Goal: Task Accomplishment & Management: Use online tool/utility

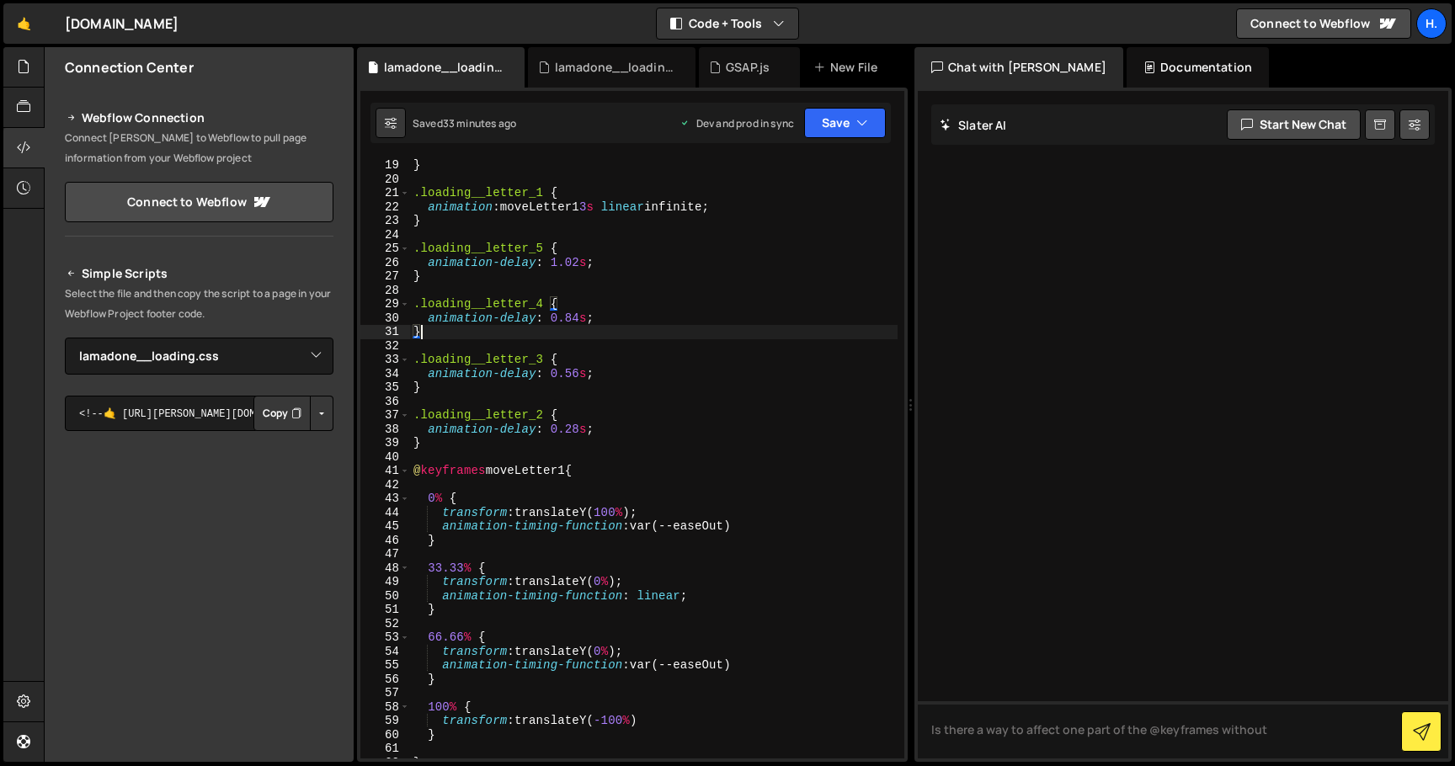
select select "44783"
click at [581, 429] on div "} .loading__letter_1 { animation : moveLetter1 3 s linear infinite ; } .loading…" at bounding box center [654, 472] width 488 height 628
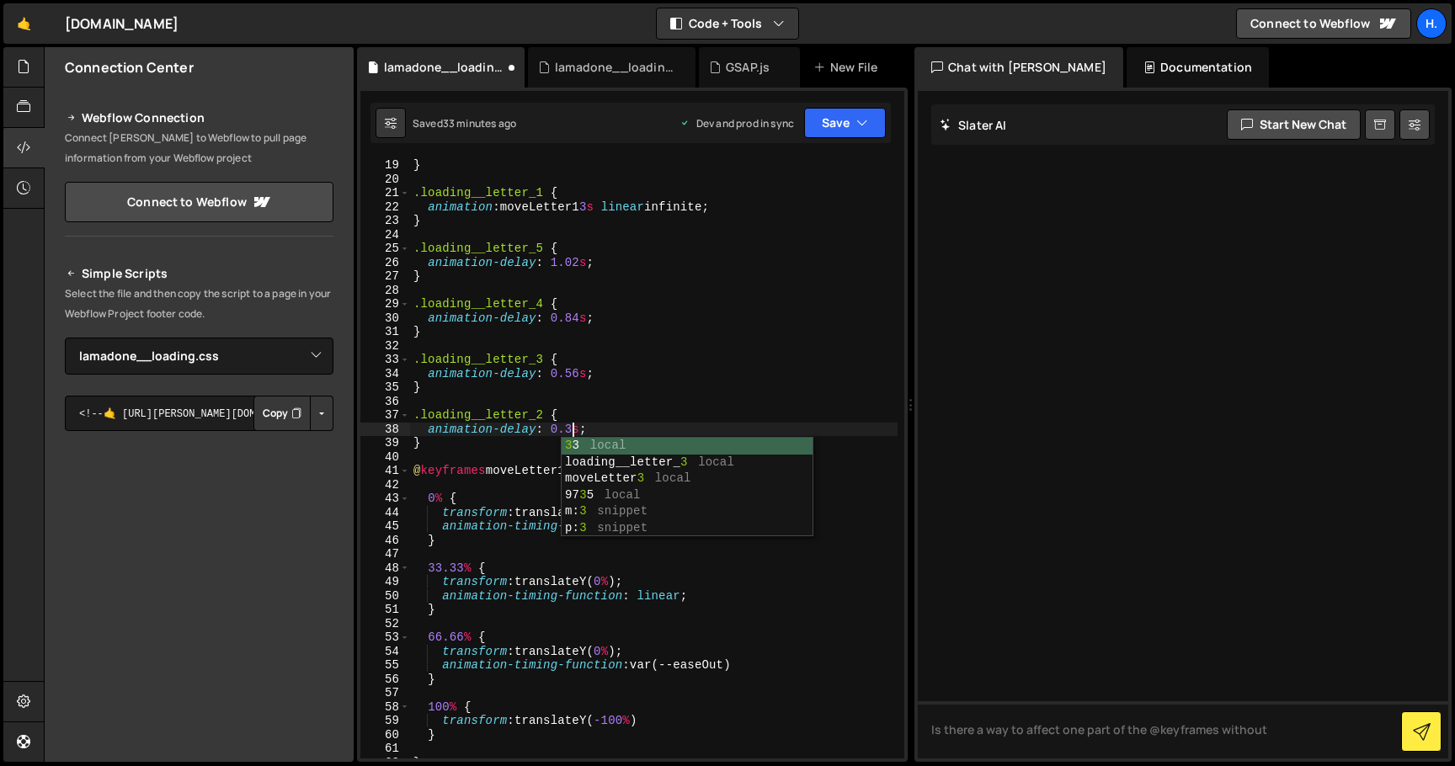
click at [578, 372] on div "} .loading__letter_1 { animation : moveLetter1 3 s linear infinite ; } .loading…" at bounding box center [654, 472] width 488 height 628
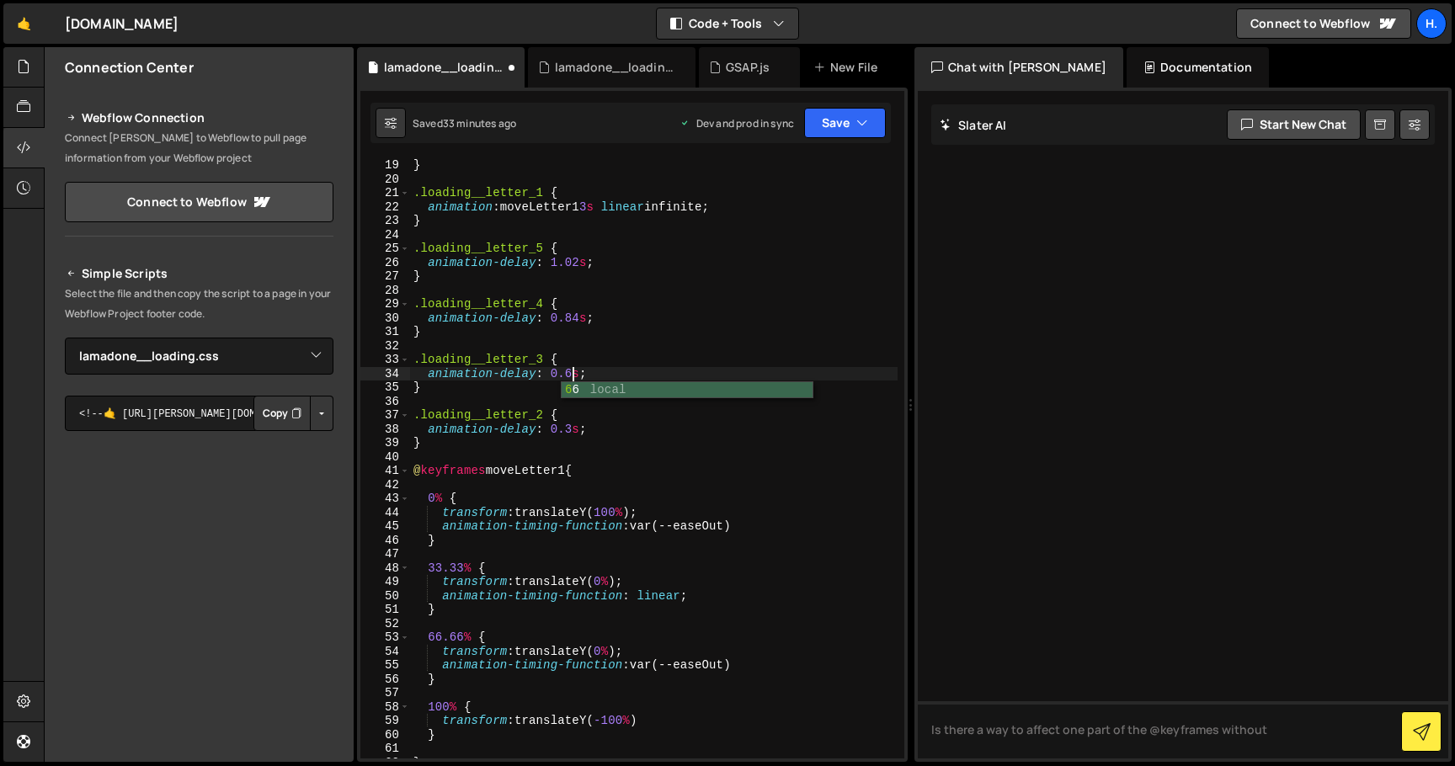
click at [580, 317] on div "} .loading__letter_1 { animation : moveLetter1 3 s linear infinite ; } .loading…" at bounding box center [654, 472] width 488 height 628
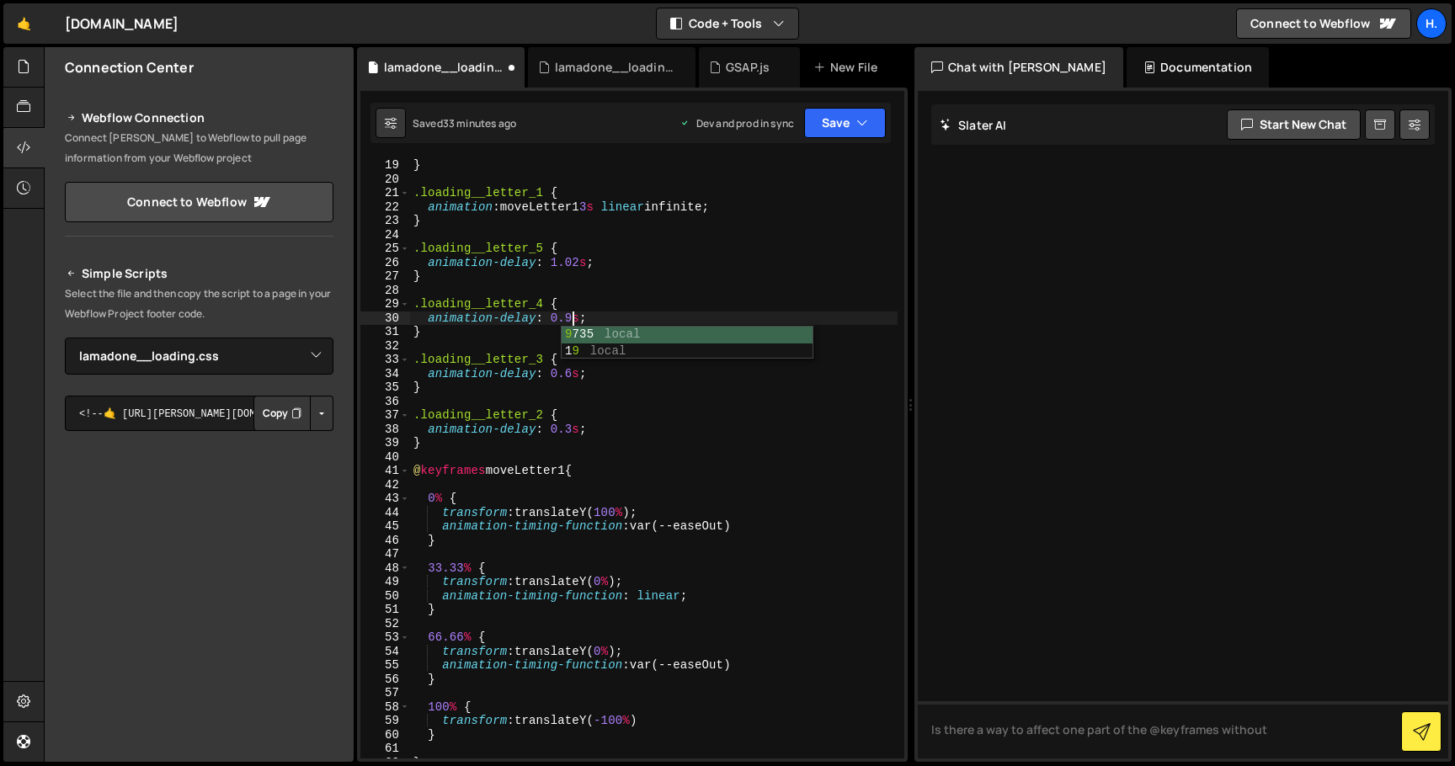
click at [579, 263] on div "} .loading__letter_1 { animation : moveLetter1 3 s linear infinite ; } .loading…" at bounding box center [654, 472] width 488 height 628
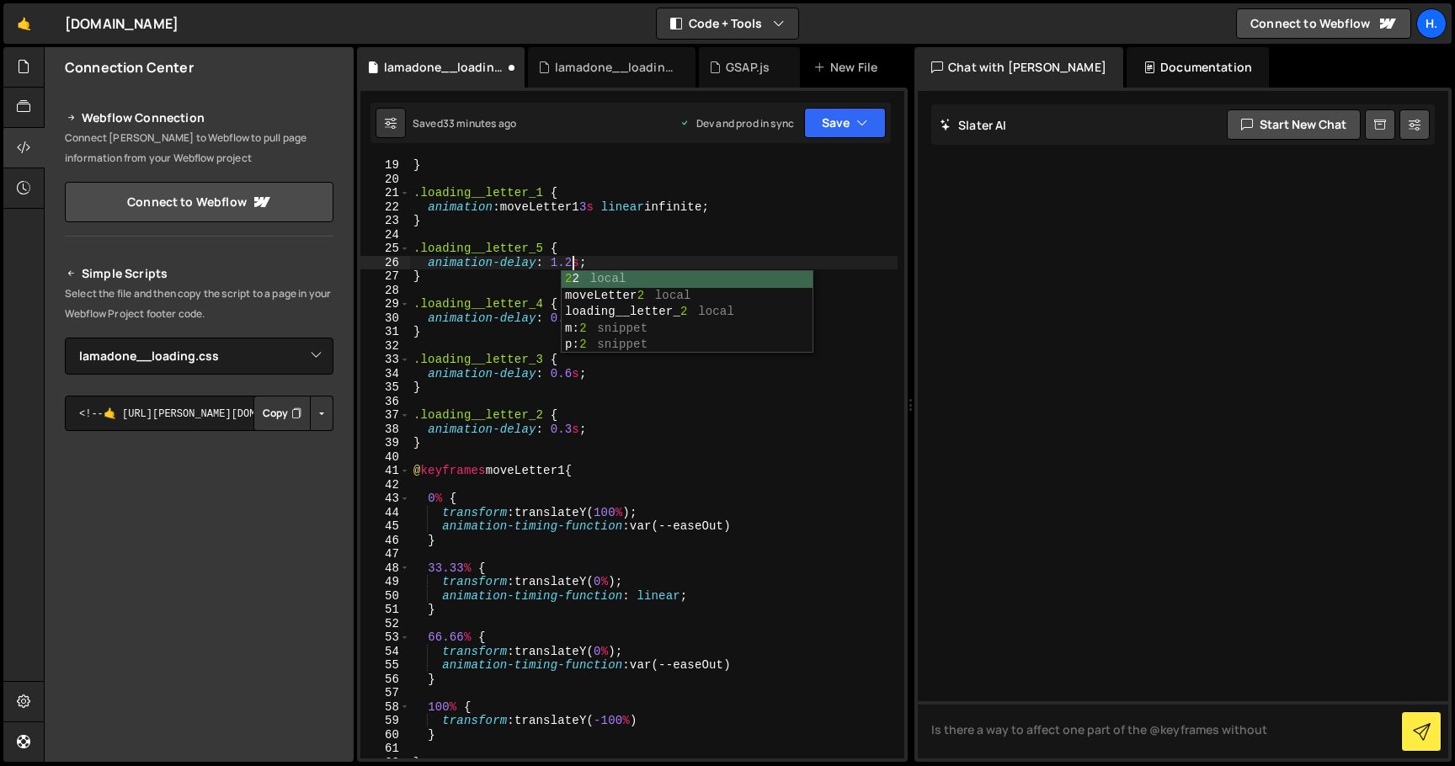
click at [778, 227] on div "} .loading__letter_1 { animation : moveLetter1 3 s linear infinite ; } .loading…" at bounding box center [654, 472] width 488 height 628
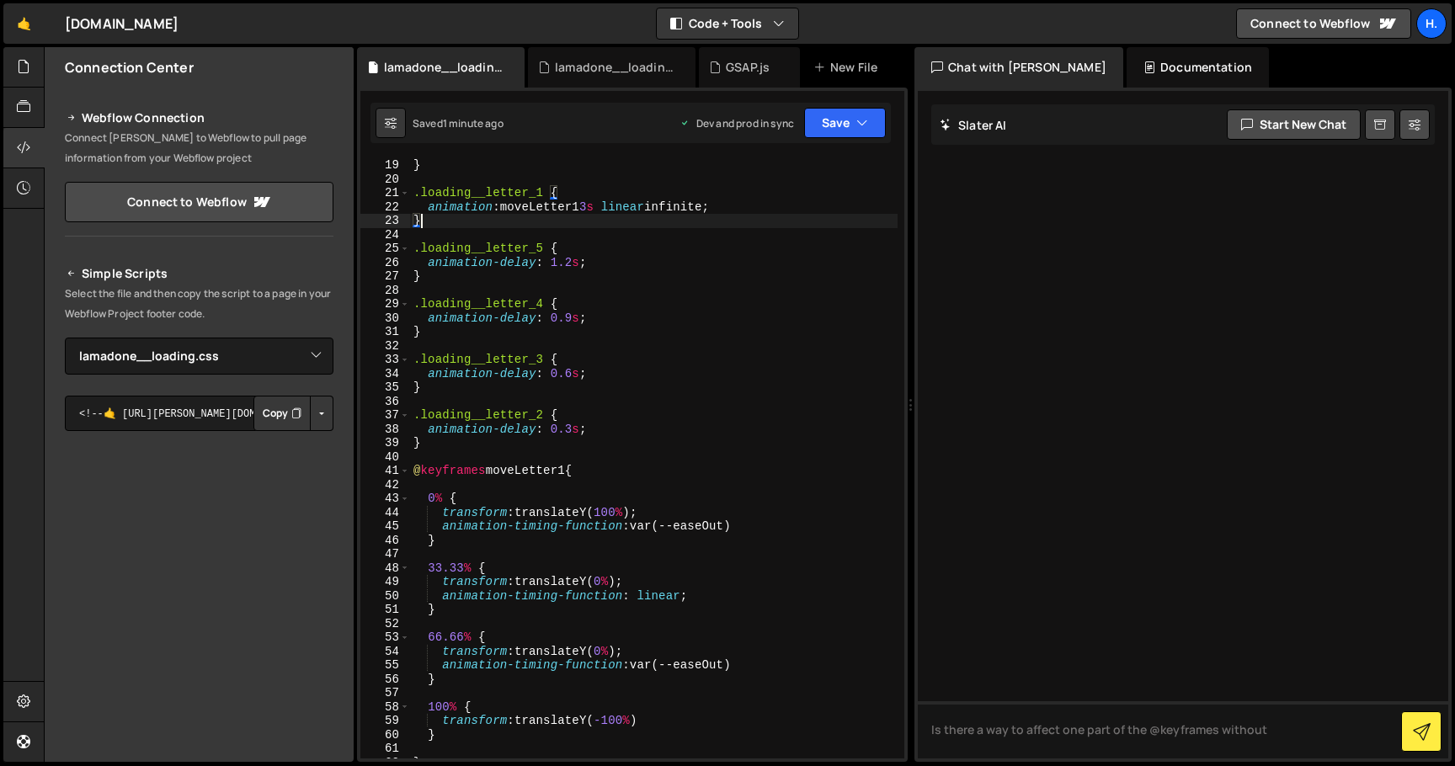
click at [572, 429] on div "} .loading__letter_1 { animation : moveLetter1 3 s linear infinite ; } .loading…" at bounding box center [654, 472] width 488 height 628
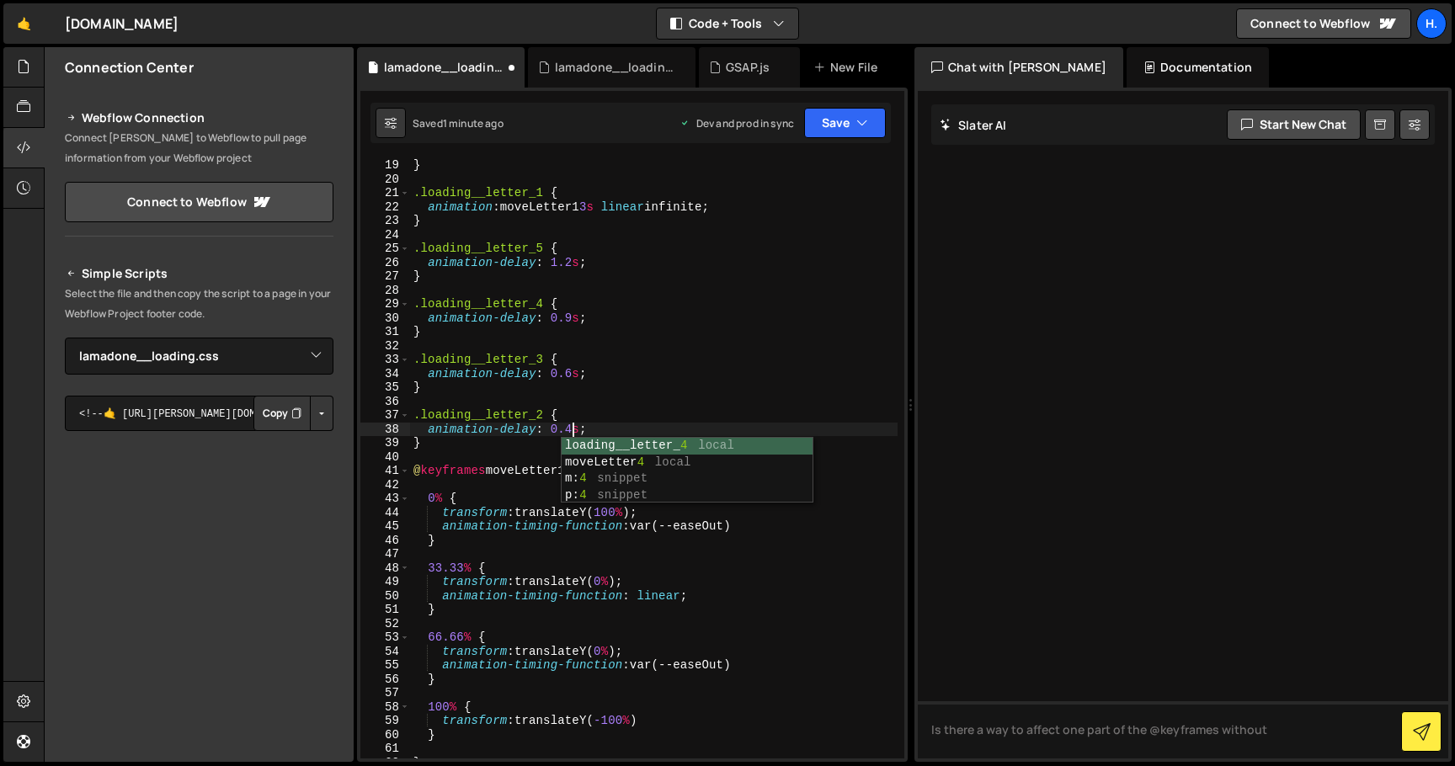
click at [574, 371] on div "} .loading__letter_1 { animation : moveLetter1 3 s linear infinite ; } .loading…" at bounding box center [654, 472] width 488 height 628
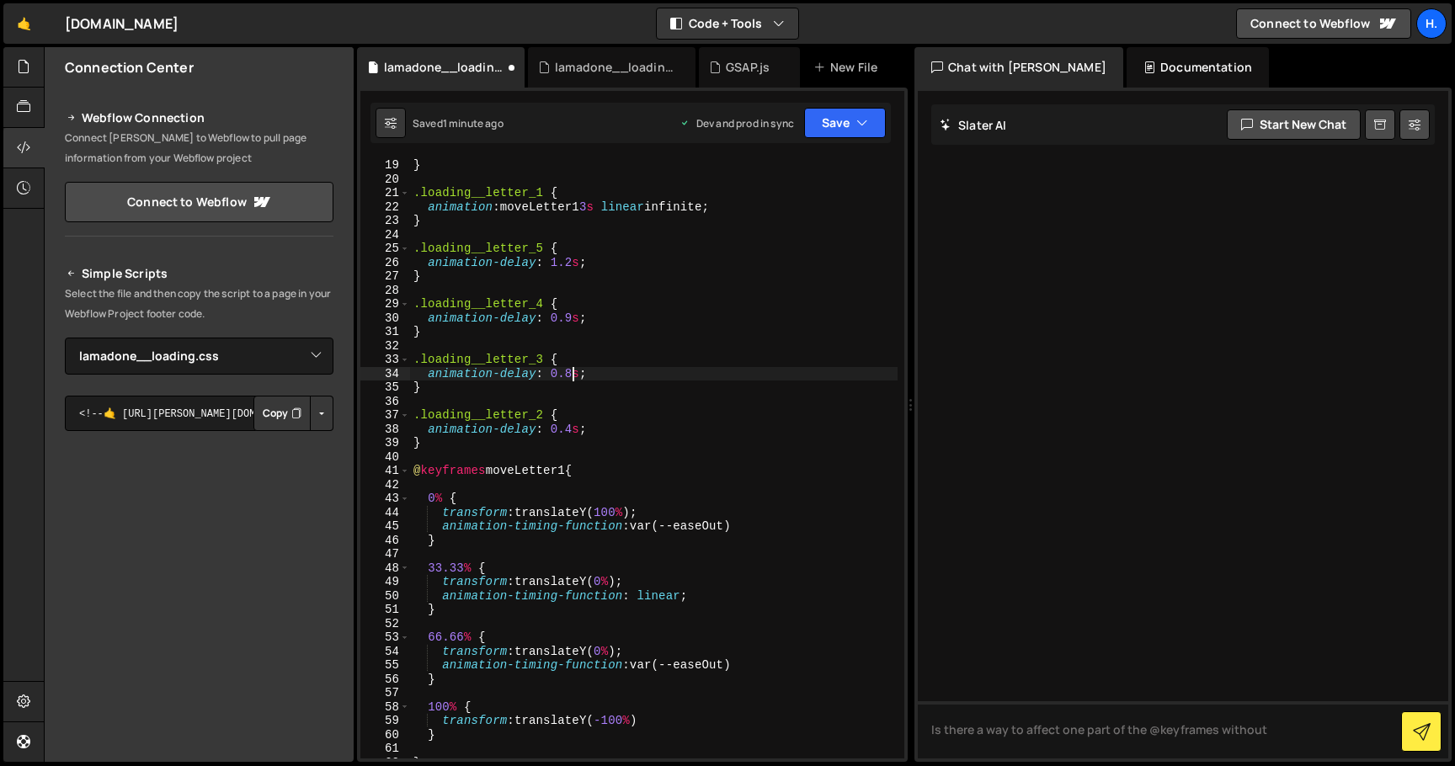
click at [573, 317] on div "} .loading__letter_1 { animation : moveLetter1 3 s linear infinite ; } .loading…" at bounding box center [654, 472] width 488 height 628
click at [569, 432] on div "} .loading__letter_1 { animation : moveLetter1 3 s linear infinite ; } .loading…" at bounding box center [654, 472] width 488 height 628
click at [556, 374] on div "} .loading__letter_1 { animation : moveLetter1 3 s linear infinite ; } .loading…" at bounding box center [654, 472] width 488 height 628
click at [562, 321] on div "} .loading__letter_1 { animation : moveLetter1 3 s linear infinite ; } .loading…" at bounding box center [654, 472] width 488 height 628
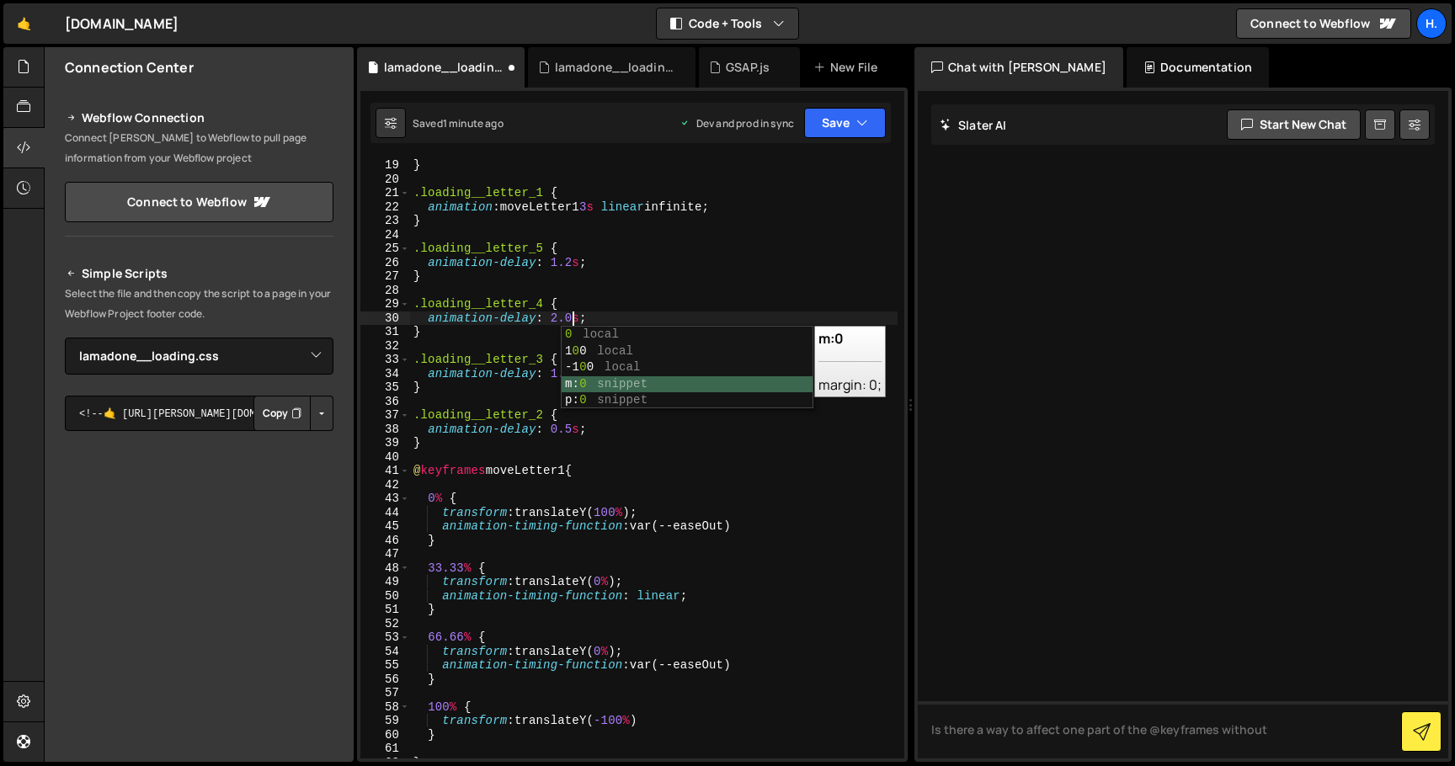
click at [553, 259] on div "} .loading__letter_1 { animation : moveLetter1 3 s linear infinite ; } .loading…" at bounding box center [654, 472] width 488 height 628
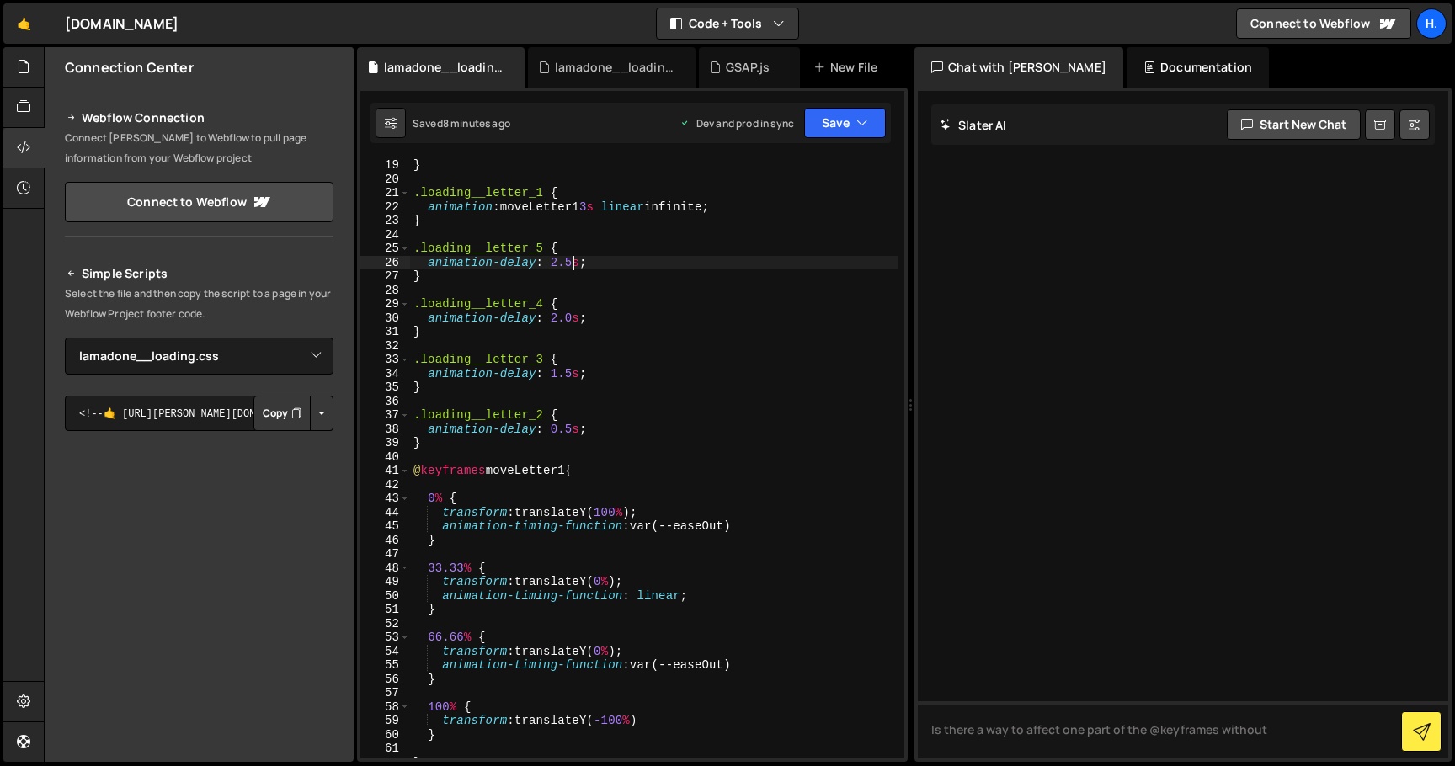
click at [572, 429] on div "} .loading__letter_1 { animation : moveLetter1 3 s linear infinite ; } .loading…" at bounding box center [654, 472] width 488 height 628
click at [570, 373] on div "} .loading__letter_1 { animation : moveLetter1 3 s linear infinite ; } .loading…" at bounding box center [654, 472] width 488 height 628
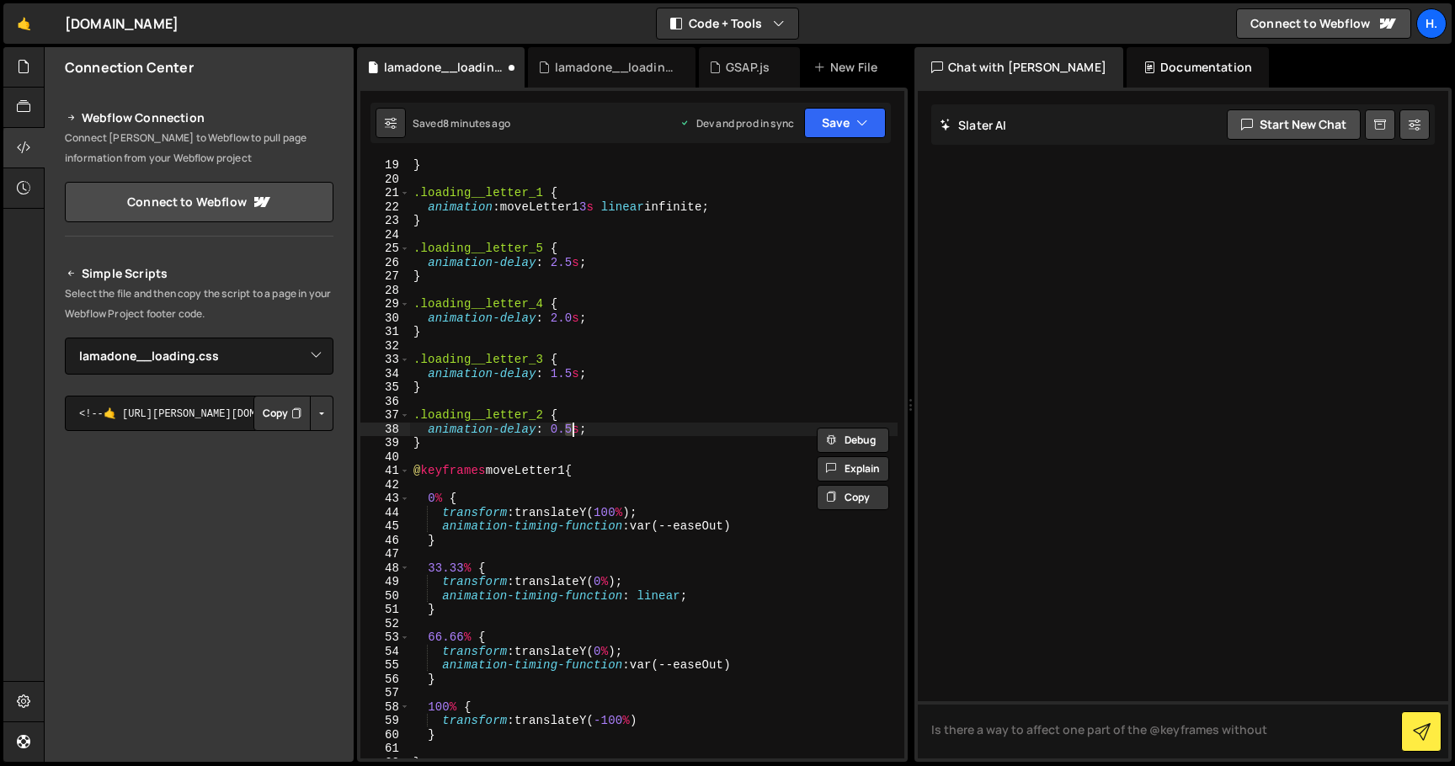
click at [569, 375] on div "} .loading__letter_1 { animation : moveLetter1 3 s linear infinite ; } .loading…" at bounding box center [654, 472] width 488 height 628
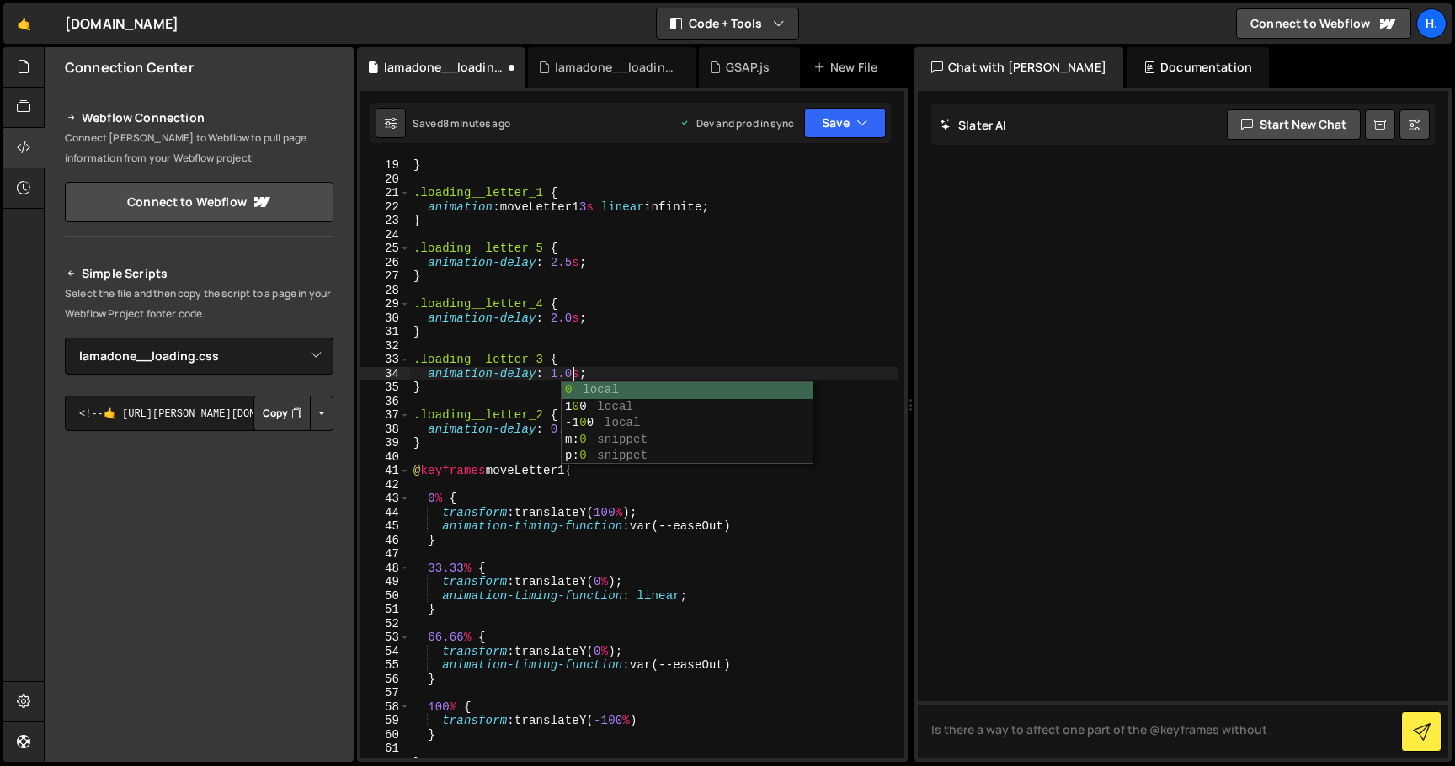
click at [573, 318] on div "} .loading__letter_1 { animation : moveLetter1 3 s linear infinite ; } .loading…" at bounding box center [654, 472] width 488 height 628
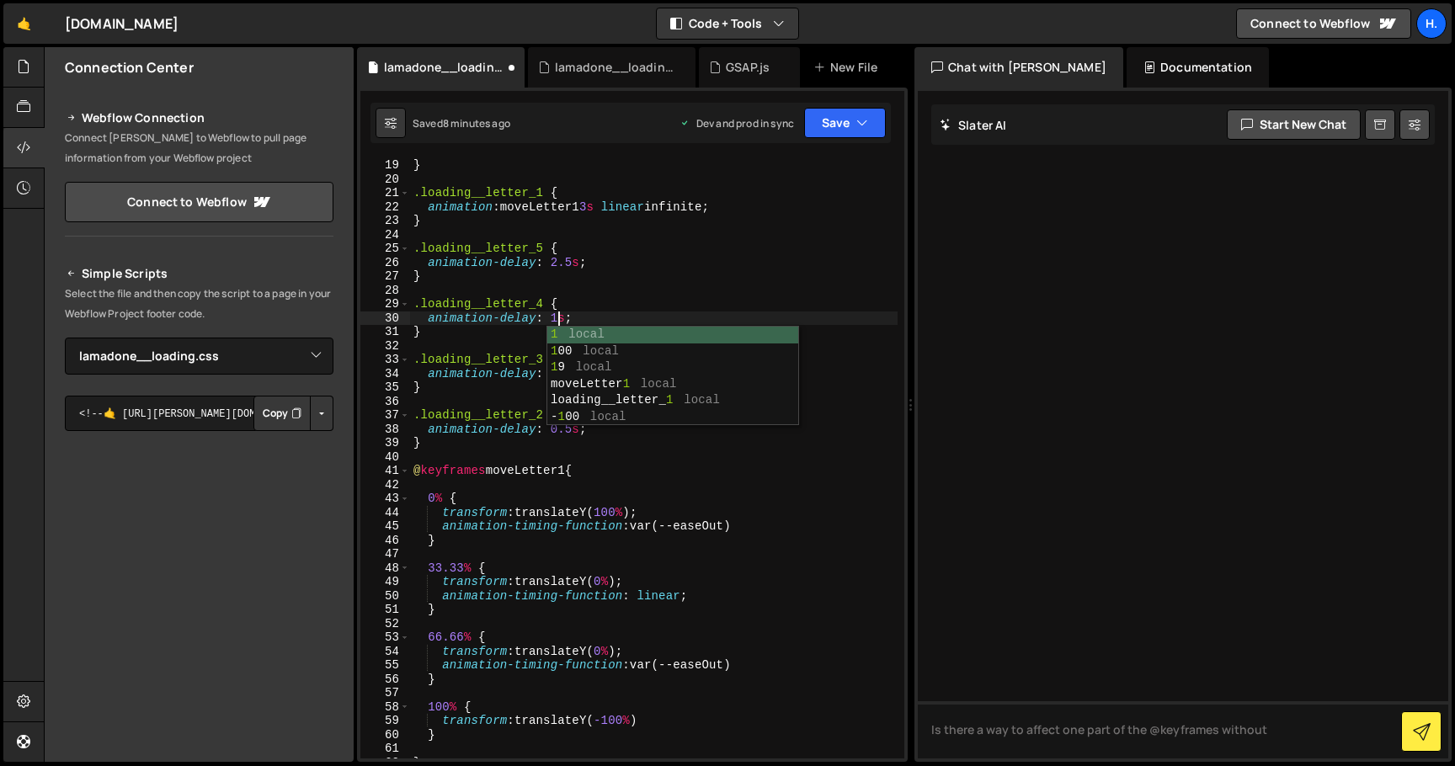
type textarea "animation-delay: 1.5s;"
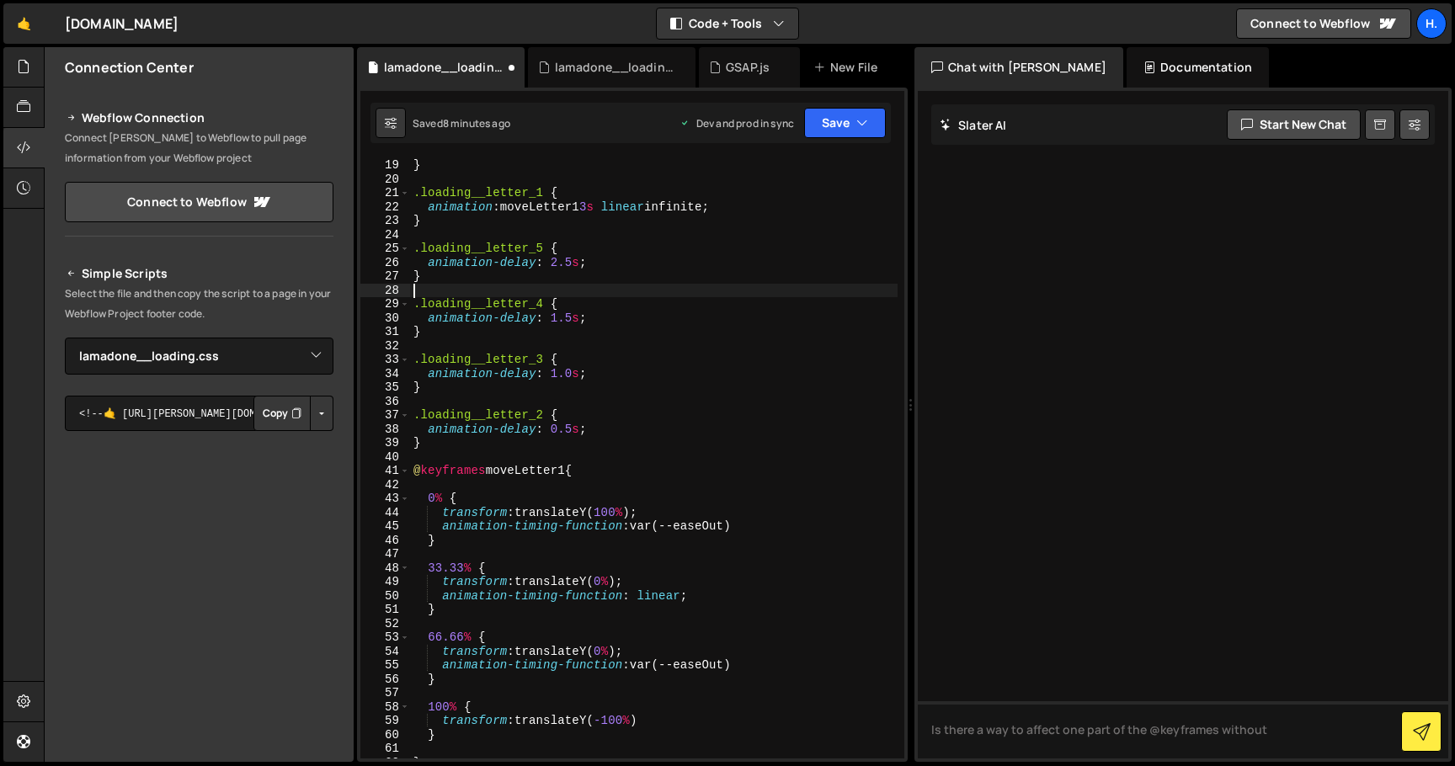
click at [581, 296] on div "} .loading__letter_1 { animation : moveLetter1 3 s linear infinite ; } .loading…" at bounding box center [654, 472] width 488 height 628
click at [569, 264] on div "} .loading__letter_1 { animation : moveLetter1 3 s linear infinite ; } .loading…" at bounding box center [654, 472] width 488 height 628
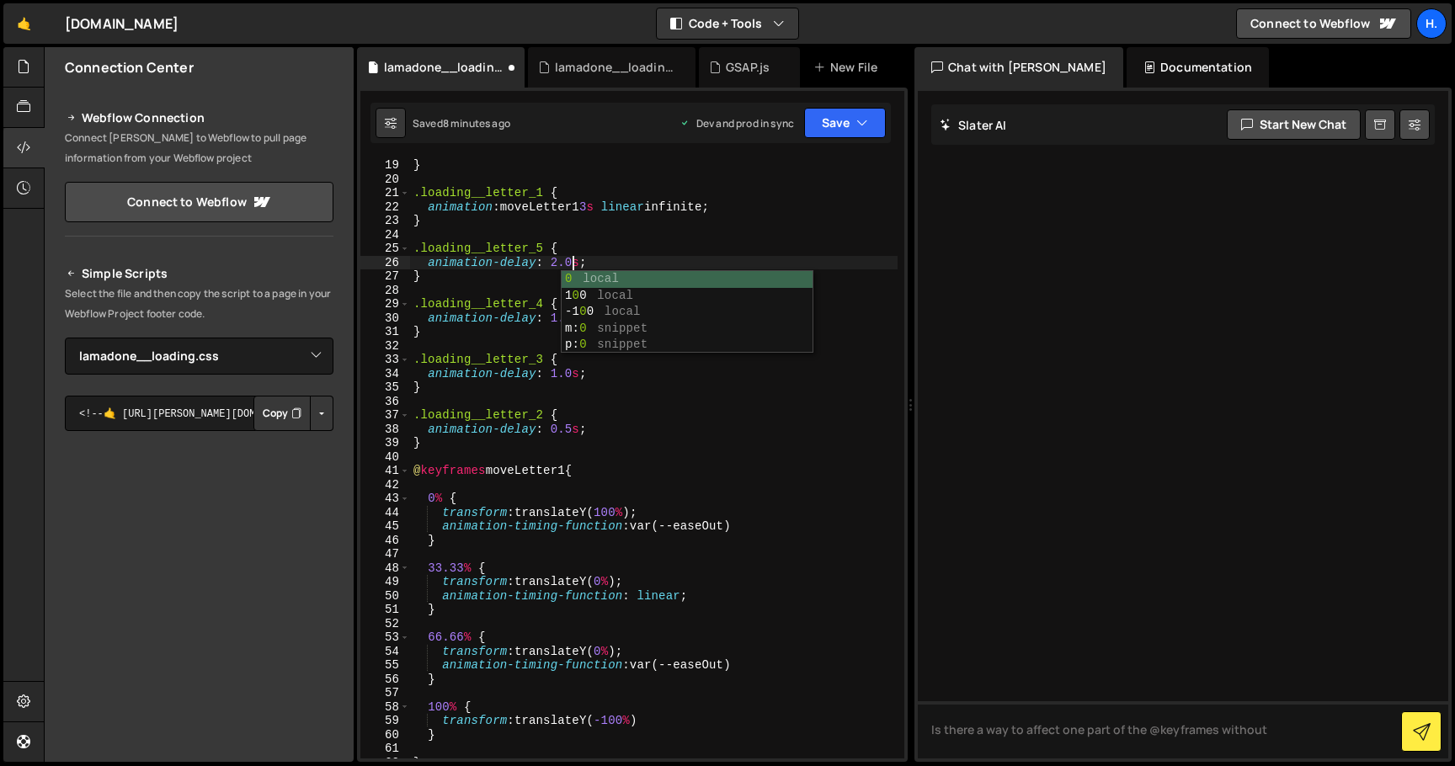
click at [724, 244] on div "} .loading__letter_1 { animation : moveLetter1 3 s linear infinite ; } .loading…" at bounding box center [654, 472] width 488 height 628
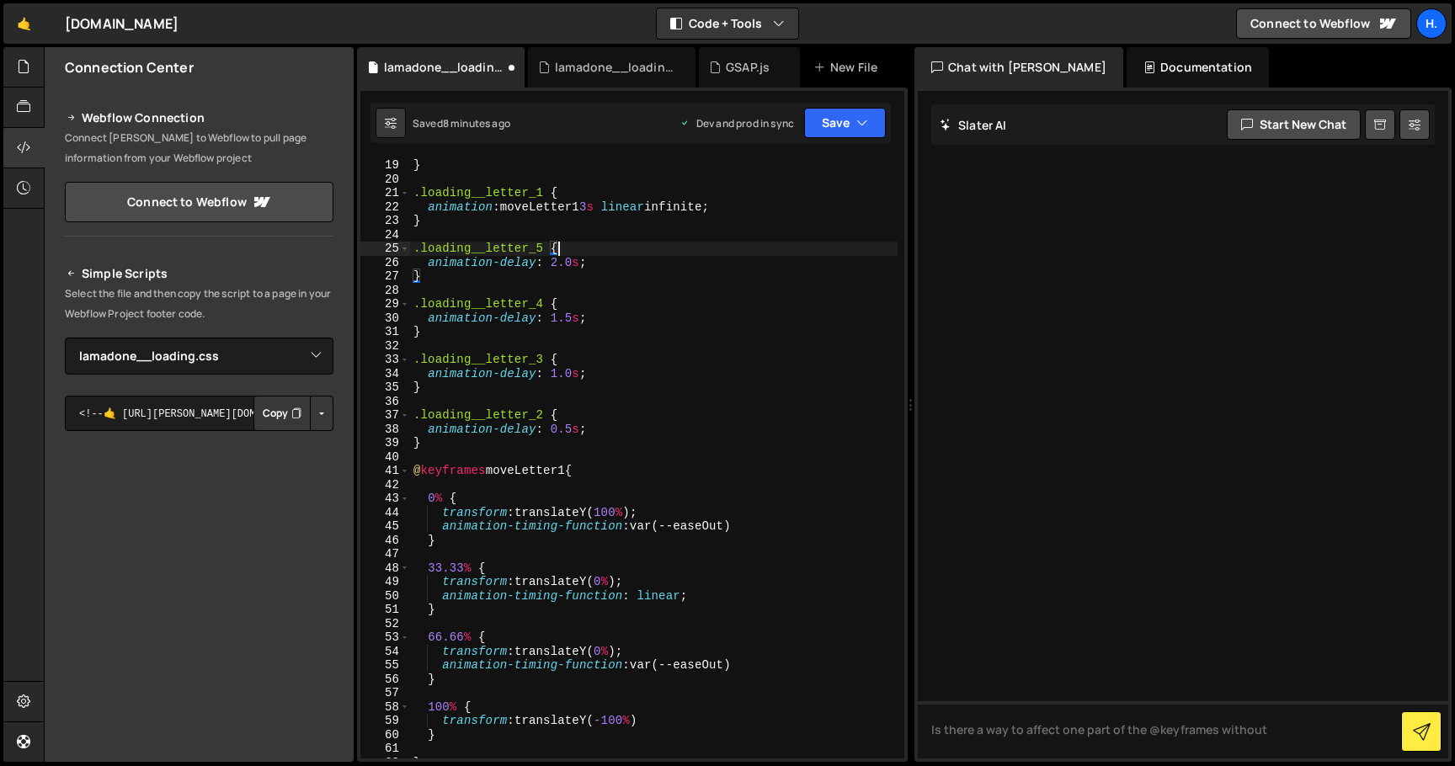
scroll to position [0, 9]
click at [576, 429] on div "} .loading__letter_1 { animation : moveLetter1 3 s linear infinite ; } .loading…" at bounding box center [654, 472] width 488 height 628
click at [572, 371] on div "} .loading__letter_1 { animation : moveLetter1 3 s linear infinite ; } .loading…" at bounding box center [654, 472] width 488 height 628
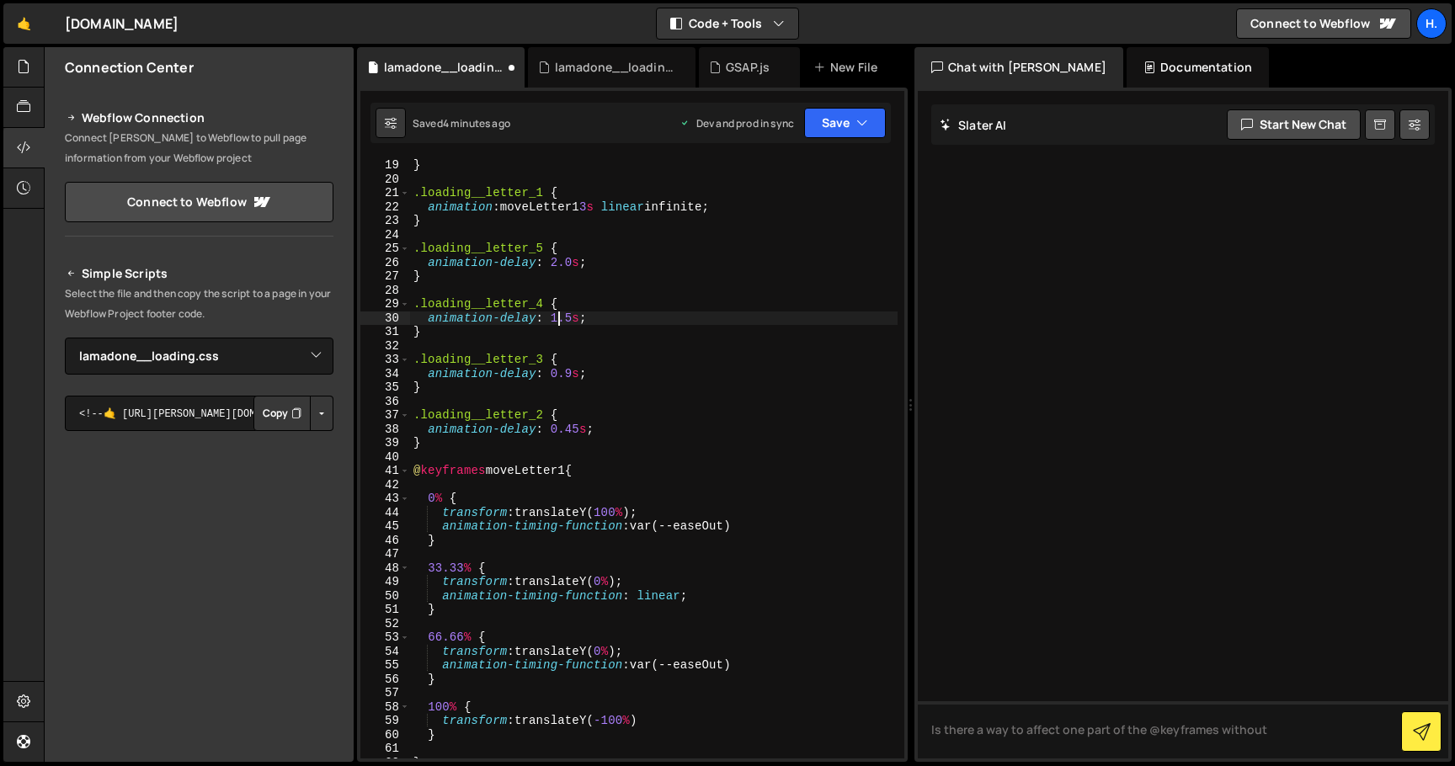
click at [559, 317] on div "} .loading__letter_1 { animation : moveLetter1 3 s linear infinite ; } .loading…" at bounding box center [654, 472] width 488 height 628
click at [556, 259] on div "} .loading__letter_1 { animation : moveLetter1 3 s linear infinite ; } .loading…" at bounding box center [654, 472] width 488 height 628
click at [579, 422] on div "} .loading__letter_1 { animation : moveLetter1 3 s linear infinite ; } .loading…" at bounding box center [654, 472] width 488 height 628
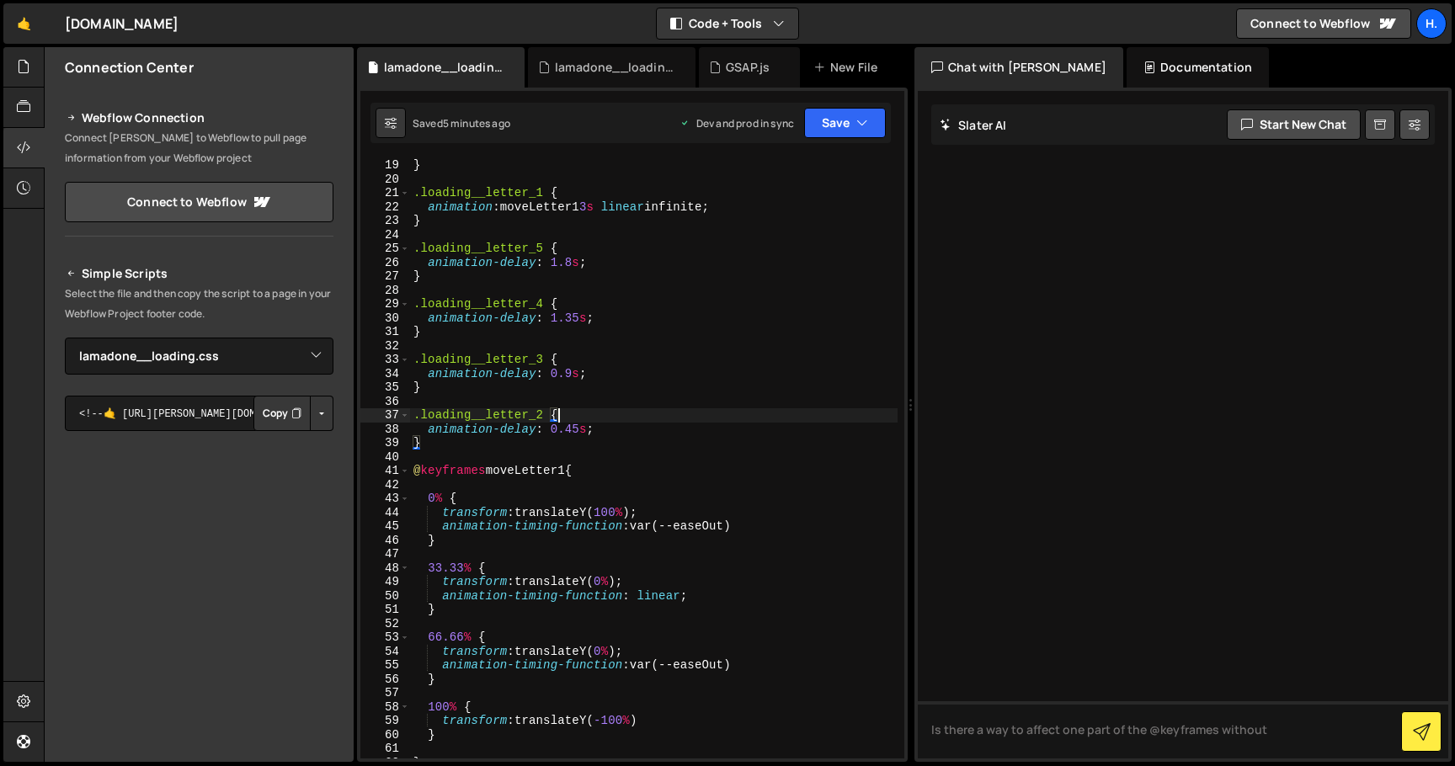
scroll to position [0, 9]
click at [579, 431] on div "} .loading__letter_1 { animation : moveLetter1 3 s linear infinite ; } .loading…" at bounding box center [654, 472] width 488 height 628
click at [574, 364] on div "} .loading__letter_1 { animation : moveLetter1 3 s linear infinite ; } .loading…" at bounding box center [654, 472] width 488 height 628
click at [573, 377] on div "} .loading__letter_1 { animation : moveLetter1 3 s linear infinite ; } .loading…" at bounding box center [654, 472] width 488 height 628
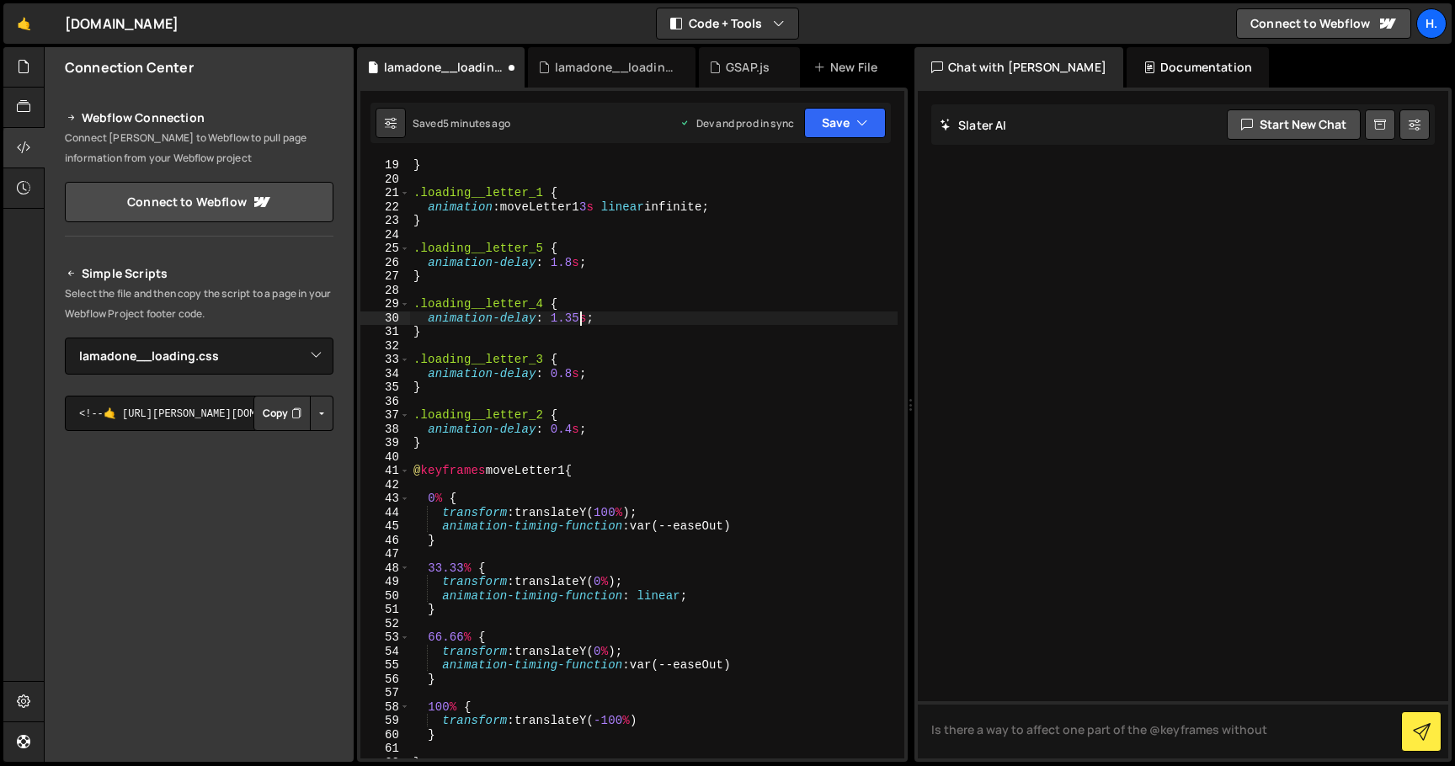
click at [578, 318] on div "} .loading__letter_1 { animation : moveLetter1 3 s linear infinite ; } .loading…" at bounding box center [654, 472] width 488 height 628
click at [573, 258] on div "} .loading__letter_1 { animation : moveLetter1 3 s linear infinite ; } .loading…" at bounding box center [654, 472] width 488 height 628
click at [572, 429] on div "} .loading__letter_1 { animation : moveLetter1 3 s linear infinite ; } .loading…" at bounding box center [654, 472] width 488 height 628
click at [570, 375] on div "} .loading__letter_1 { animation : moveLetter1 3 s linear infinite ; } .loading…" at bounding box center [654, 472] width 488 height 628
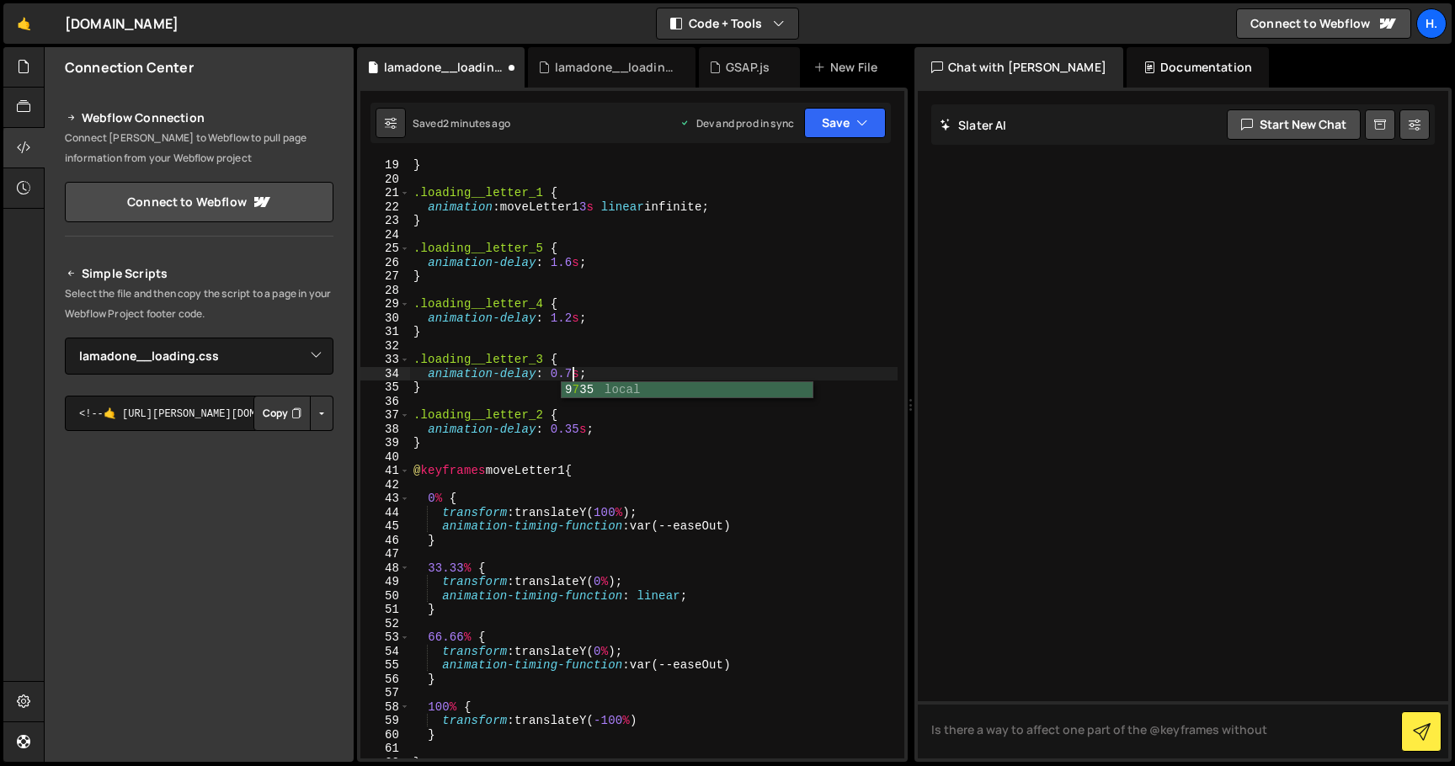
click at [574, 317] on div "} .loading__letter_1 { animation : moveLetter1 3 s linear infinite ; } .loading…" at bounding box center [654, 472] width 488 height 628
click at [574, 376] on div "} .loading__letter_1 { animation : moveLetter1 3 s linear infinite ; } .loading…" at bounding box center [654, 472] width 488 height 628
click at [574, 256] on div "} .loading__letter_1 { animation : moveLetter1 3 s linear infinite ; } .loading…" at bounding box center [654, 472] width 488 height 628
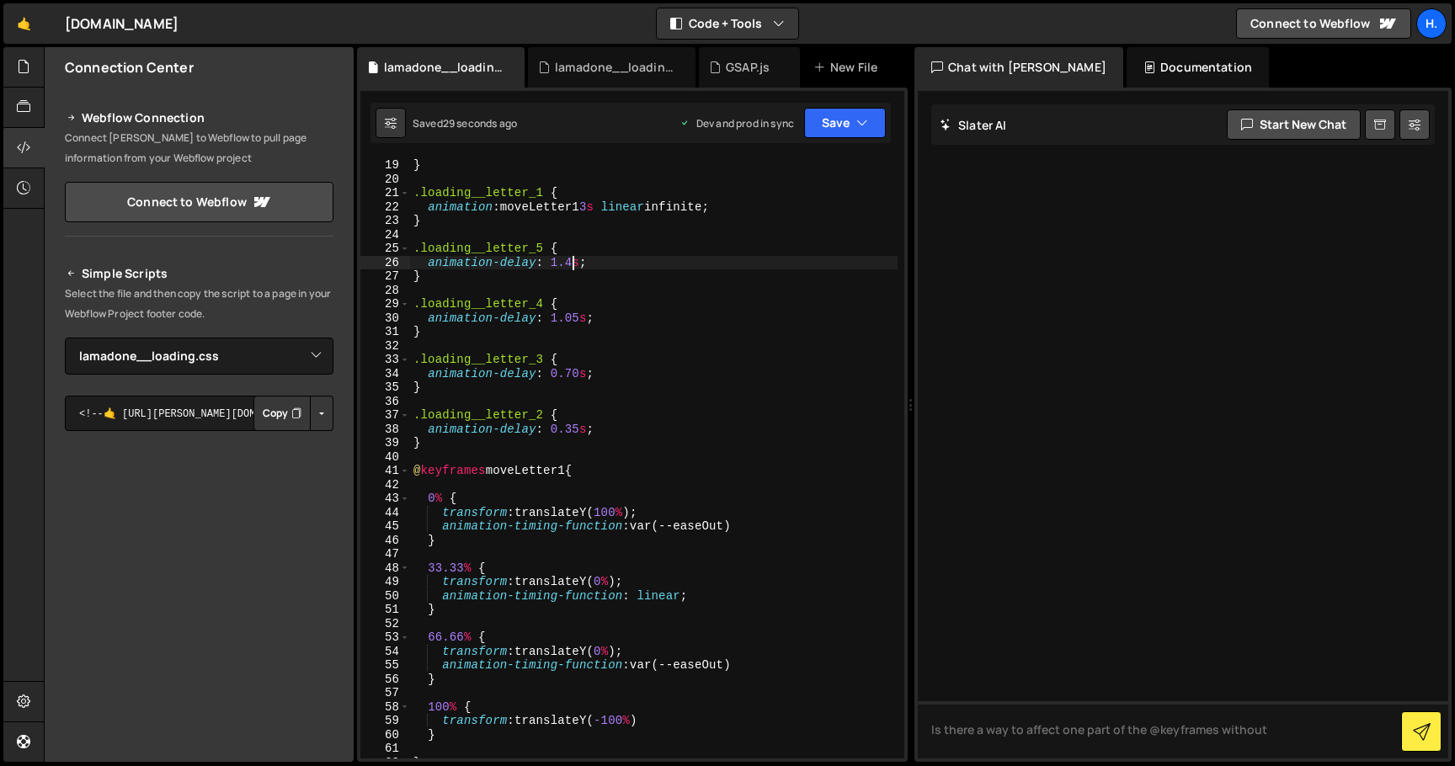
click at [576, 430] on div "} .loading__letter_1 { animation : moveLetter1 3 s linear infinite ; } .loading…" at bounding box center [654, 472] width 488 height 628
click at [579, 375] on div "} .loading__letter_1 { animation : moveLetter1 3 s linear infinite ; } .loading…" at bounding box center [654, 472] width 488 height 628
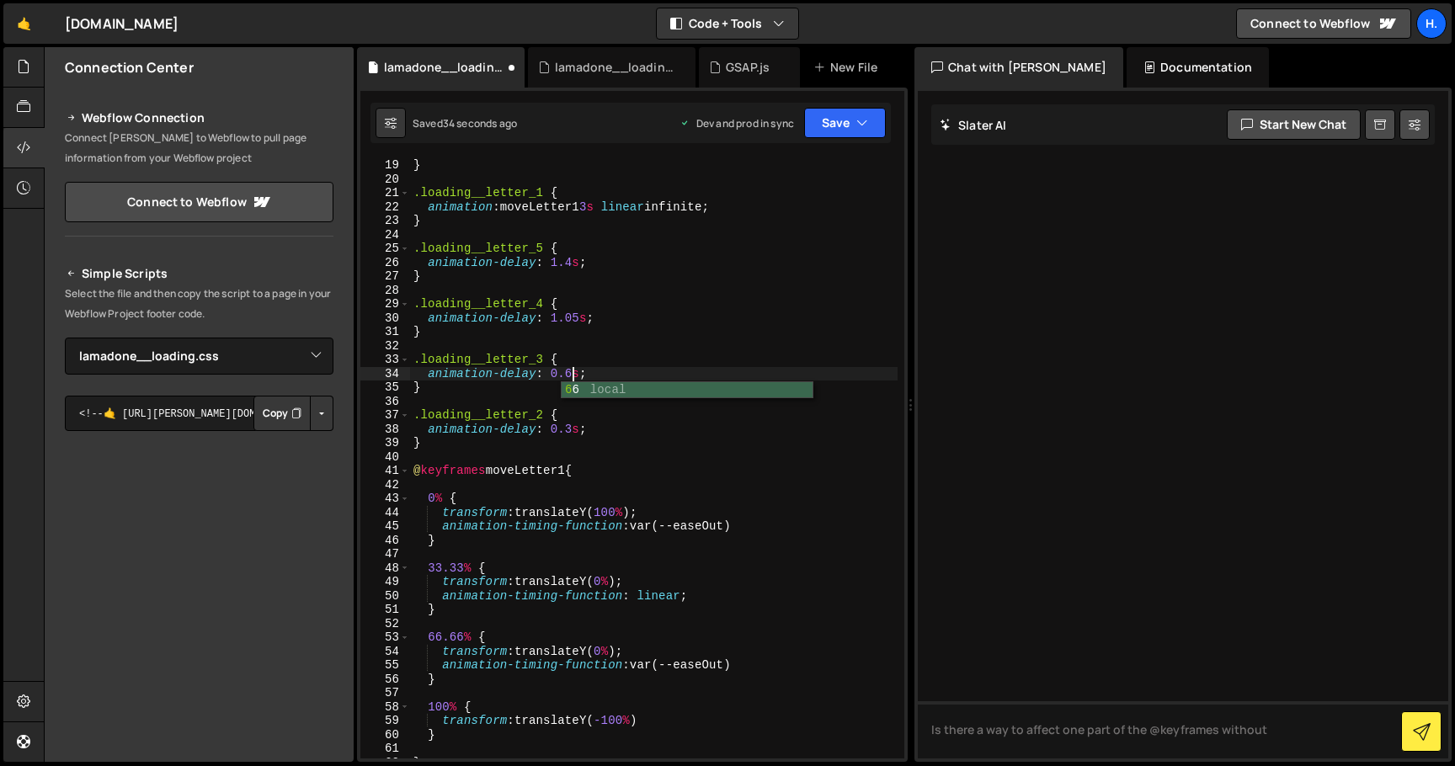
click at [580, 319] on div "} .loading__letter_1 { animation : moveLetter1 3 s linear infinite ; } .loading…" at bounding box center [654, 472] width 488 height 628
click at [558, 318] on div "} .loading__letter_1 { animation : moveLetter1 3 s linear infinite ; } .loading…" at bounding box center [654, 472] width 488 height 628
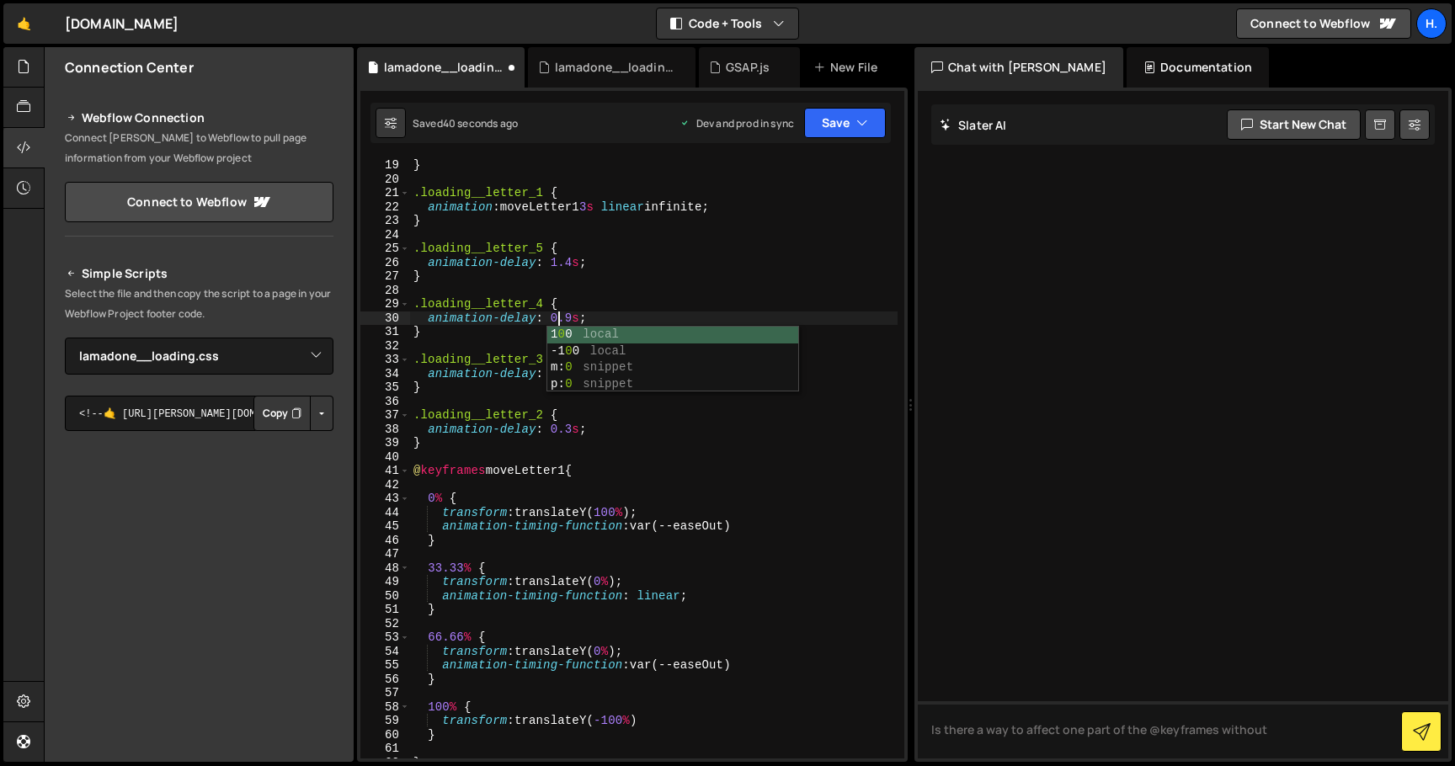
click at [575, 263] on div "} .loading__letter_1 { animation : moveLetter1 3 s linear infinite ; } .loading…" at bounding box center [654, 472] width 488 height 628
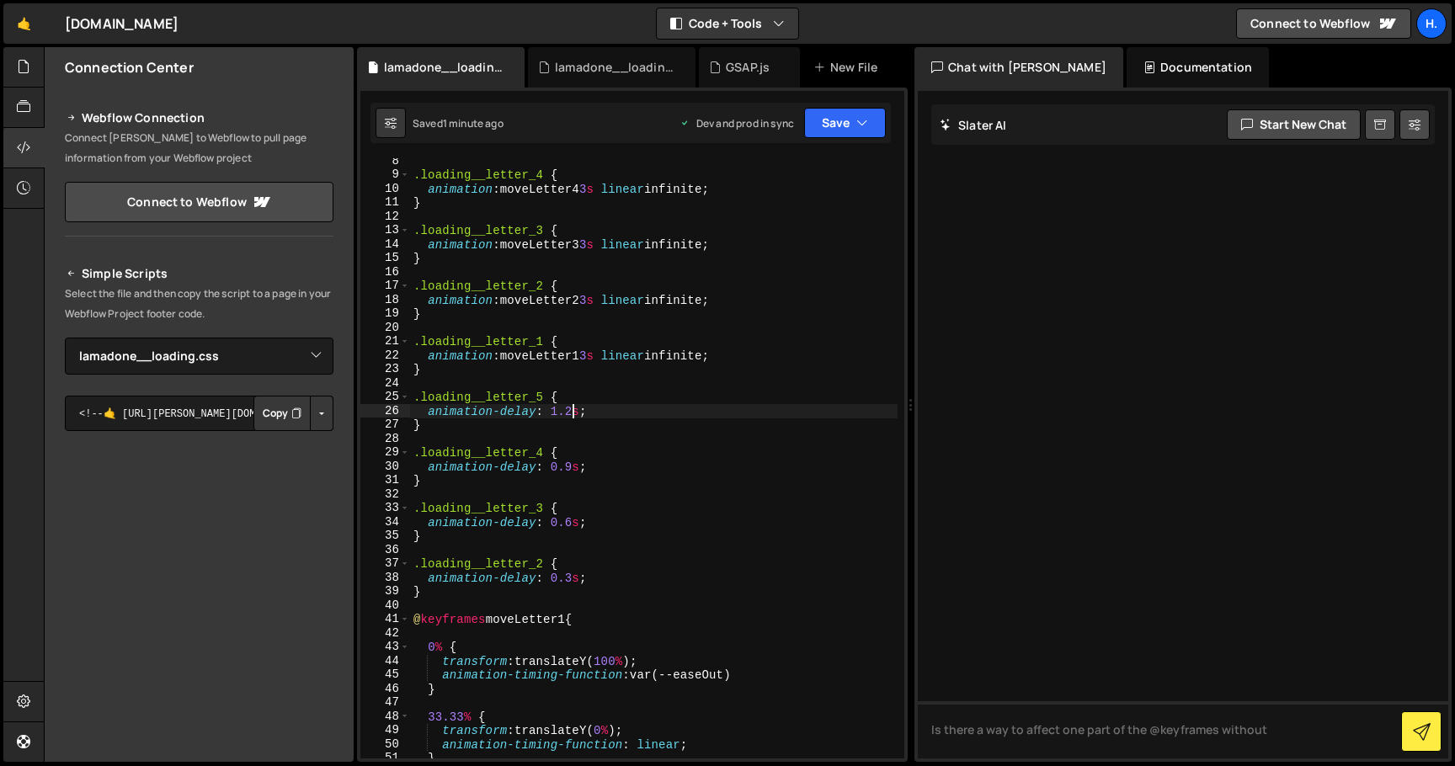
scroll to position [83, 0]
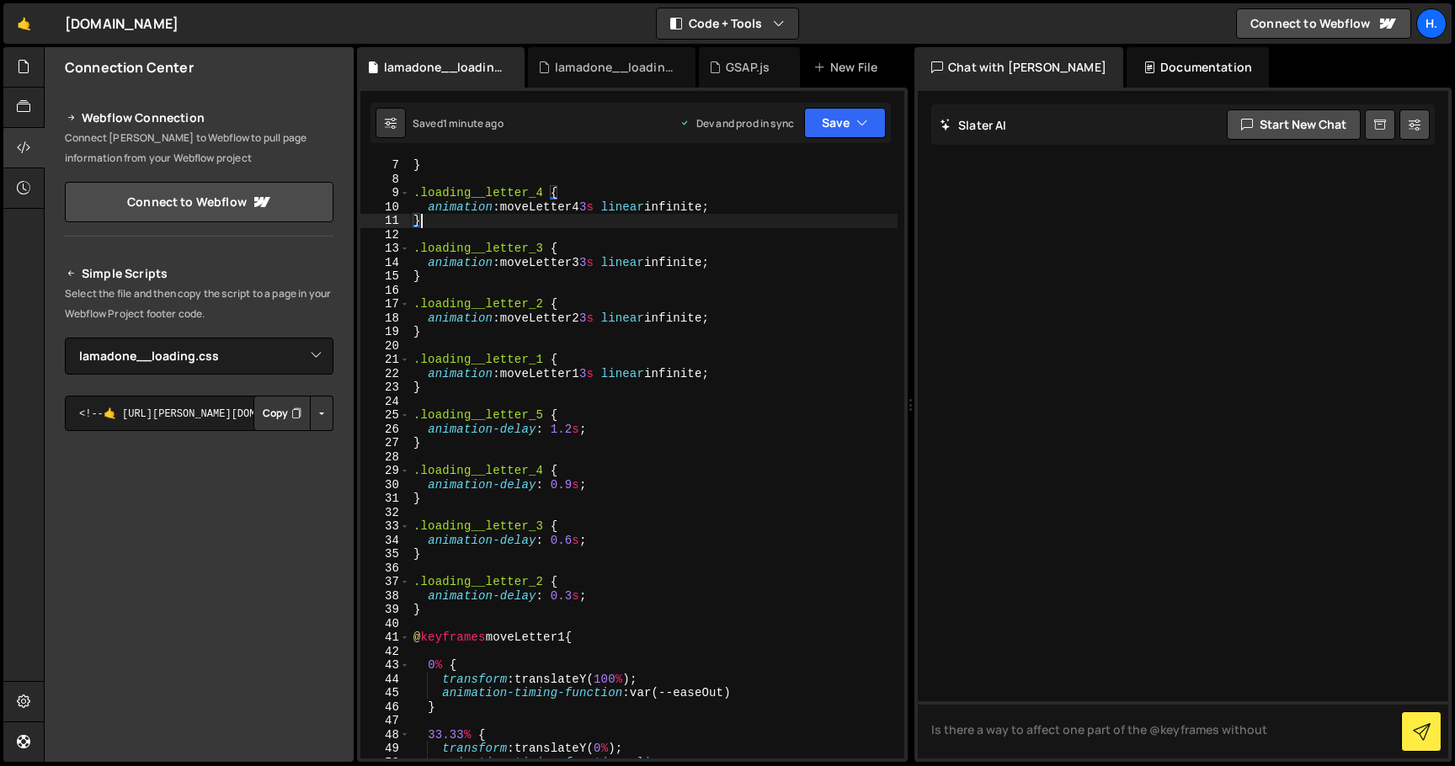
click at [602, 216] on div "} .loading__letter_4 { animation : moveLetter4 3 s linear infinite ; } .loading…" at bounding box center [654, 472] width 488 height 628
click at [602, 203] on div "} .loading__letter_4 { animation : moveLetter4 3 s linear infinite ; } .loading…" at bounding box center [654, 472] width 488 height 628
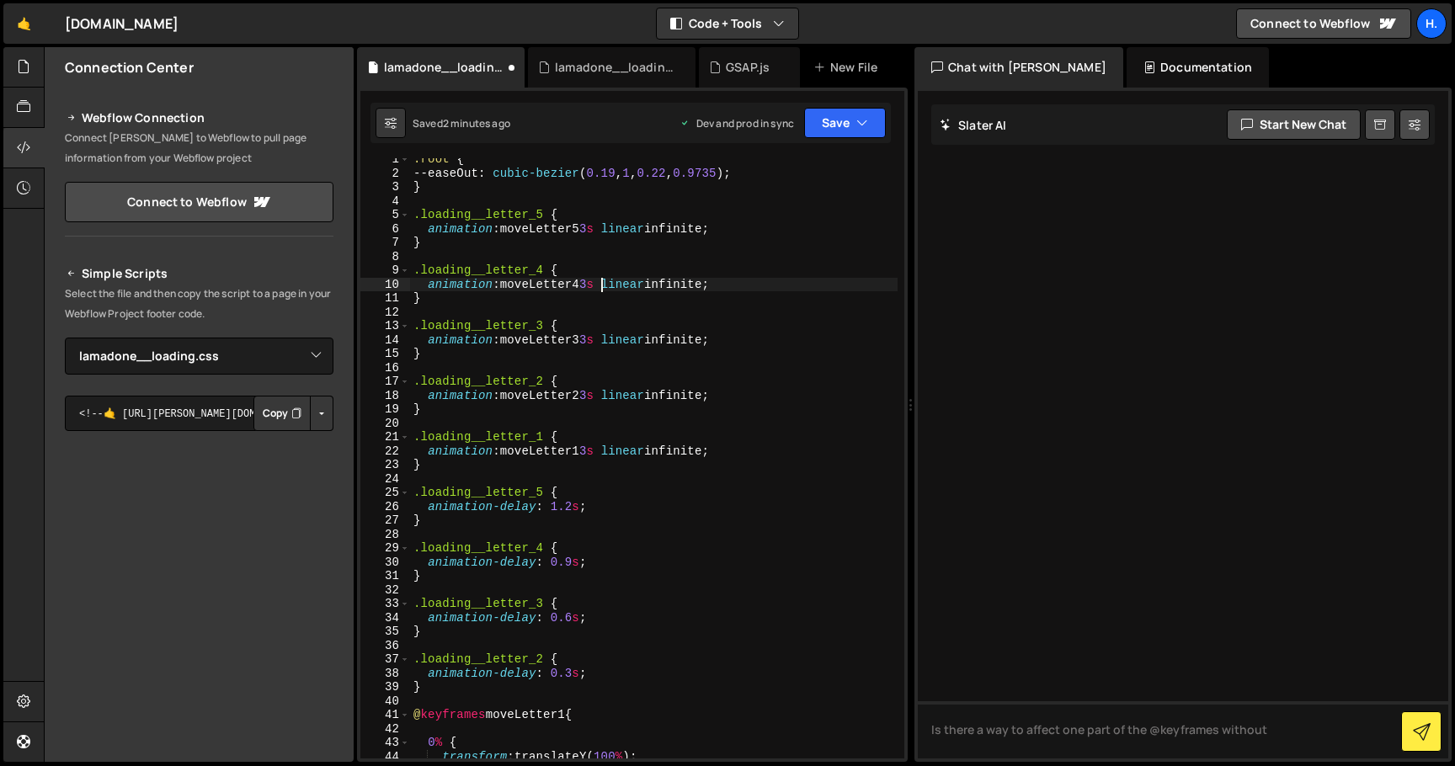
scroll to position [5, 0]
click at [603, 229] on div ":root { --easeOut : cubic-bezier ( 0.19 , 1 , 0.22 , 0.9735 ) ; } .loading__let…" at bounding box center [654, 467] width 488 height 628
drag, startPoint x: 572, startPoint y: 509, endPoint x: 552, endPoint y: 509, distance: 20.2
click at [552, 509] on div ":root { --easeOut : cubic-bezier ( 0.19 , 1 , 0.22 , 0.9735 ) ; } .loading__let…" at bounding box center [654, 467] width 488 height 628
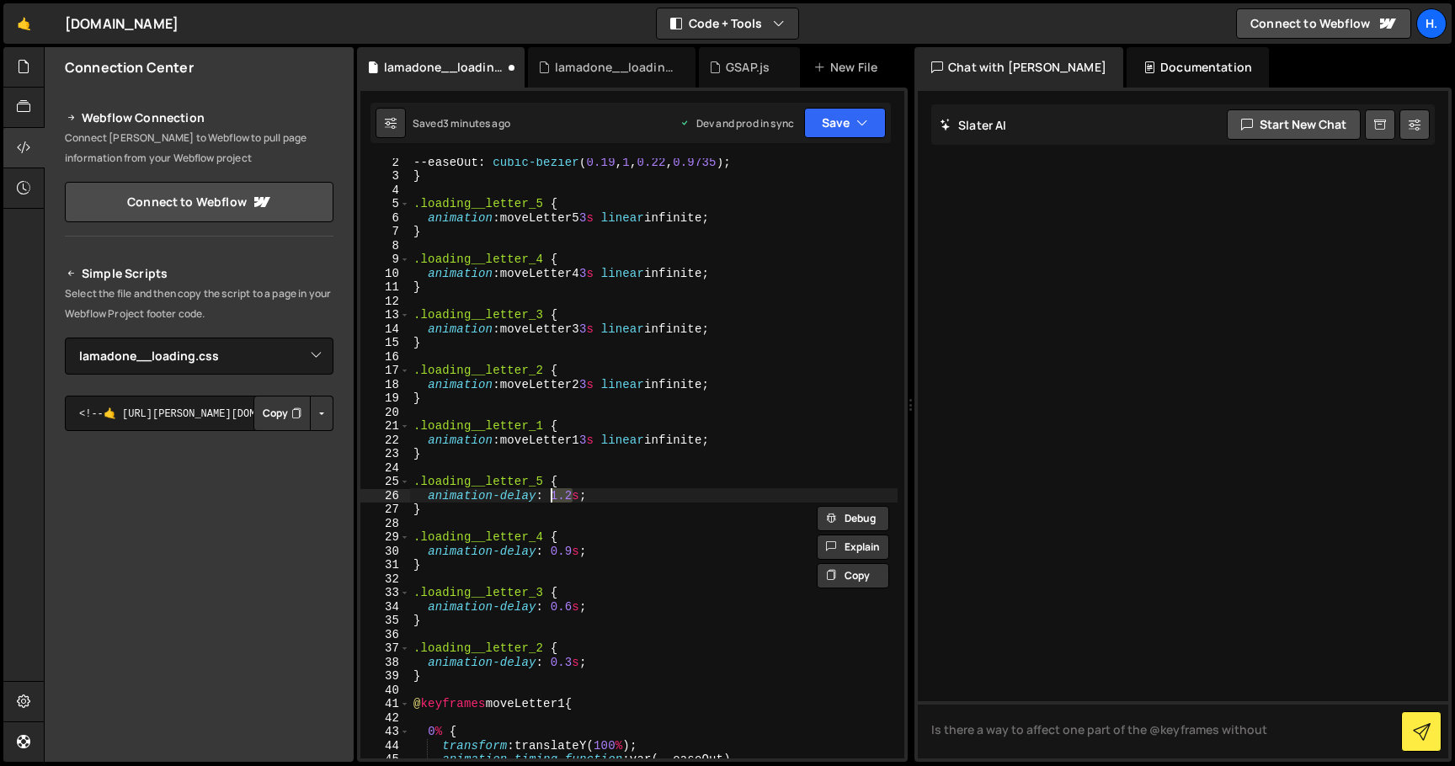
scroll to position [0, 0]
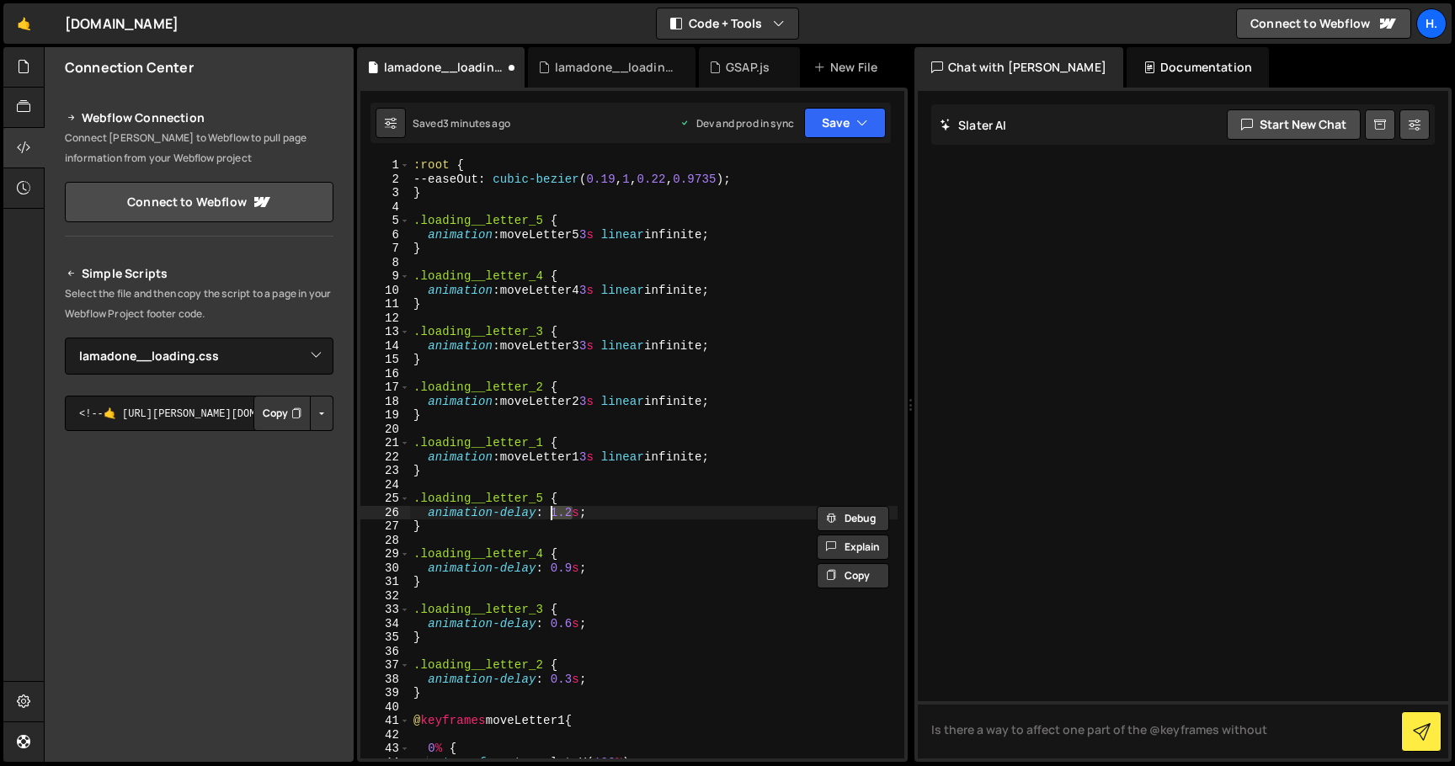
click at [718, 520] on div ":root { --easeOut : cubic-bezier ( 0.19 , 1 , 0.22 , 0.9735 ) ; } .loading__let…" at bounding box center [654, 472] width 488 height 628
click at [724, 515] on div ":root { --easeOut : cubic-bezier ( 0.19 , 1 , 0.22 , 0.9735 ) ; } .loading__let…" at bounding box center [654, 472] width 488 height 628
click at [766, 236] on div ":root { --easeOut : cubic-bezier ( 0.19 , 1 , 0.22 , 0.9735 ) ; } .loading__let…" at bounding box center [654, 472] width 488 height 628
click at [600, 239] on div ":root { --easeOut : cubic-bezier ( 0.19 , 1 , 0.22 , 0.9735 ) ; } .loading__let…" at bounding box center [654, 472] width 488 height 628
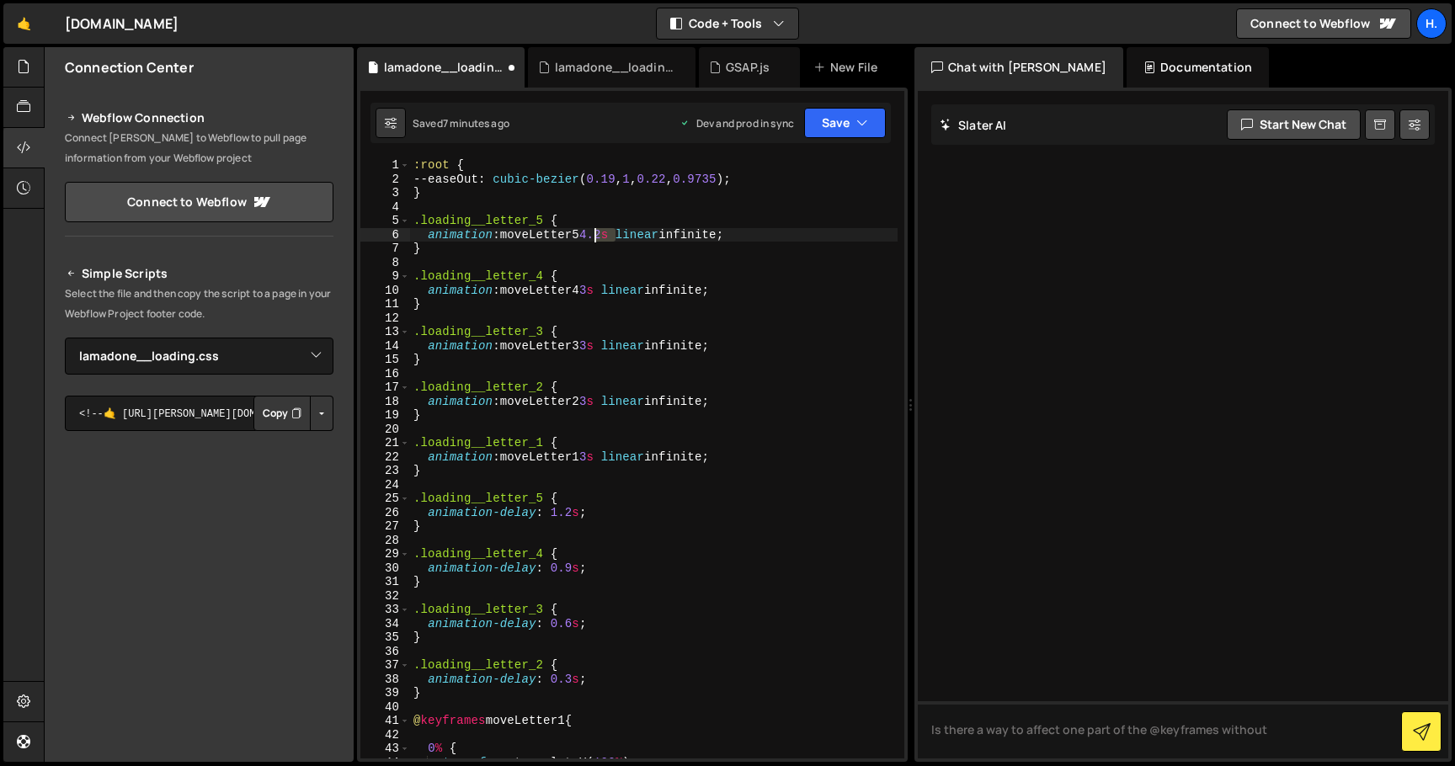
drag, startPoint x: 617, startPoint y: 231, endPoint x: 596, endPoint y: 233, distance: 21.2
click at [596, 233] on div ":root { --easeOut : cubic-bezier ( 0.19 , 1 , 0.22 , 0.9735 ) ; } .loading__let…" at bounding box center [654, 472] width 488 height 628
click at [601, 291] on div ":root { --easeOut : cubic-bezier ( 0.19 , 1 , 0.22 , 0.9735 ) ; } .loading__let…" at bounding box center [654, 472] width 488 height 628
paste textarea "4.2"
click at [601, 345] on div ":root { --easeOut : cubic-bezier ( 0.19 , 1 , 0.22 , 0.9735 ) ; } .loading__let…" at bounding box center [654, 472] width 488 height 628
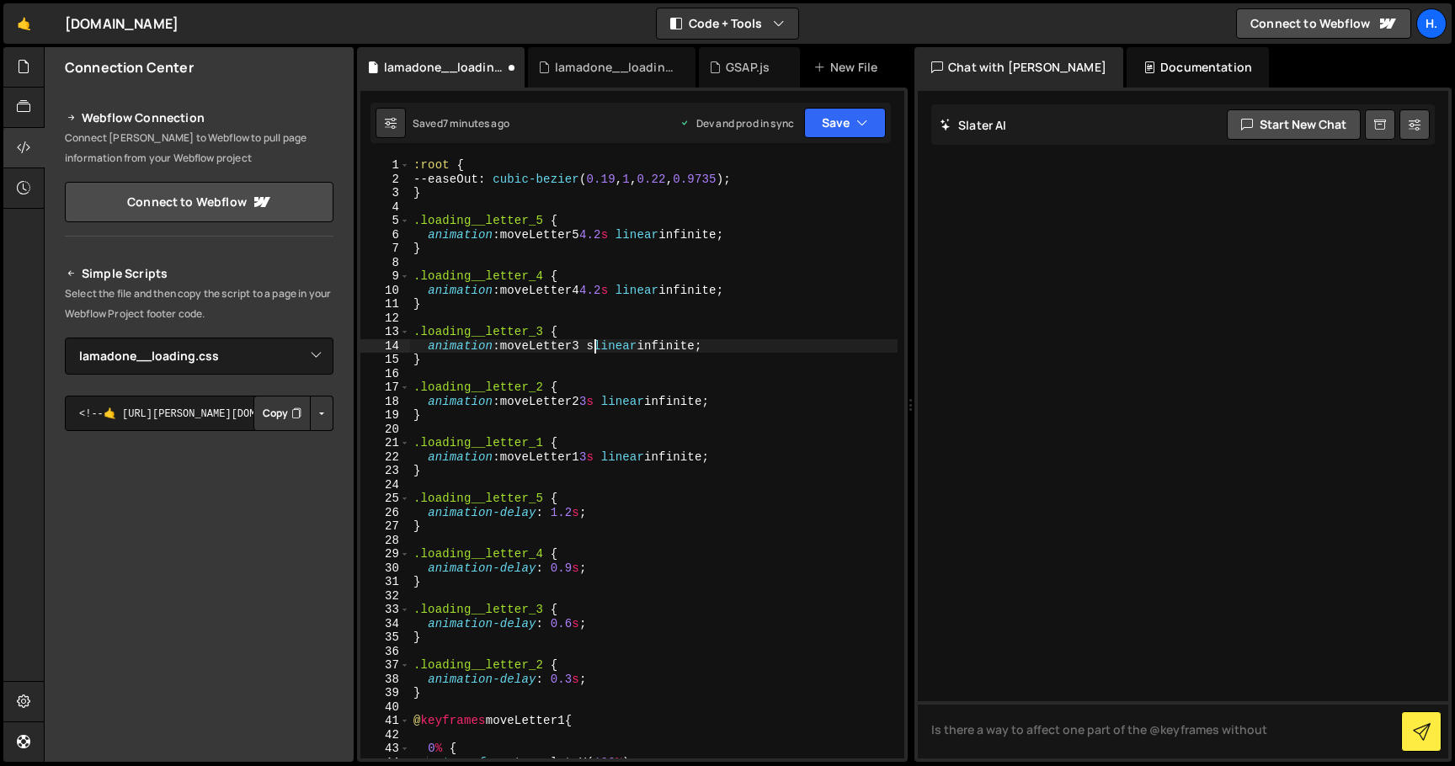
paste textarea "4.2"
click at [603, 400] on div ":root { --easeOut : cubic-bezier ( 0.19 , 1 , 0.22 , 0.9735 ) ; } .loading__let…" at bounding box center [654, 472] width 488 height 628
paste textarea "4.2"
click at [601, 462] on div ":root { --easeOut : cubic-bezier ( 0.19 , 1 , 0.22 , 0.9735 ) ; } .loading__let…" at bounding box center [654, 472] width 488 height 628
paste textarea "4.2"
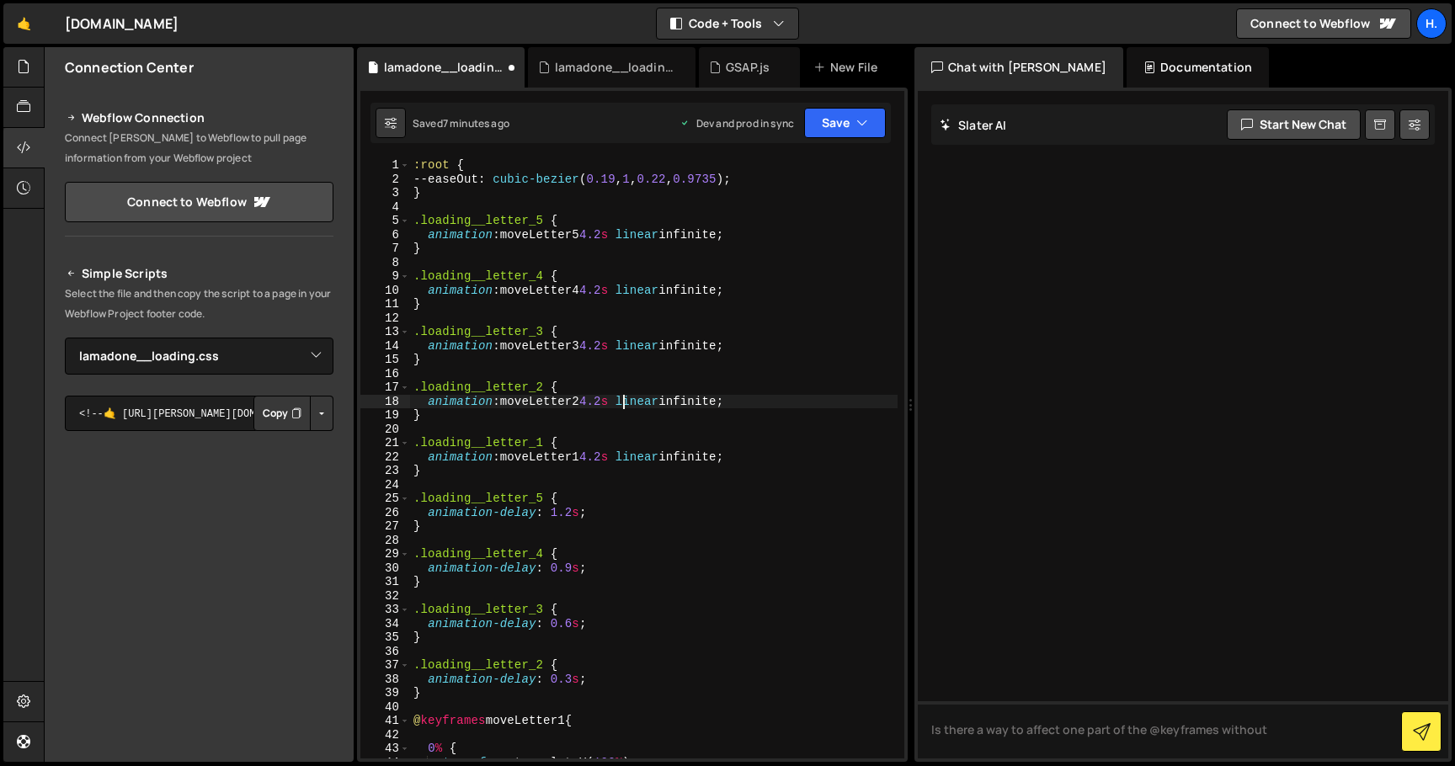
click at [626, 401] on div ":root { --easeOut : cubic-bezier ( 0.19 , 1 , 0.22 , 0.9735 ) ; } .loading__let…" at bounding box center [654, 472] width 488 height 628
click at [760, 459] on div ":root { --easeOut : cubic-bezier ( 0.19 , 1 , 0.22 , 0.9735 ) ; } .loading__let…" at bounding box center [654, 472] width 488 height 628
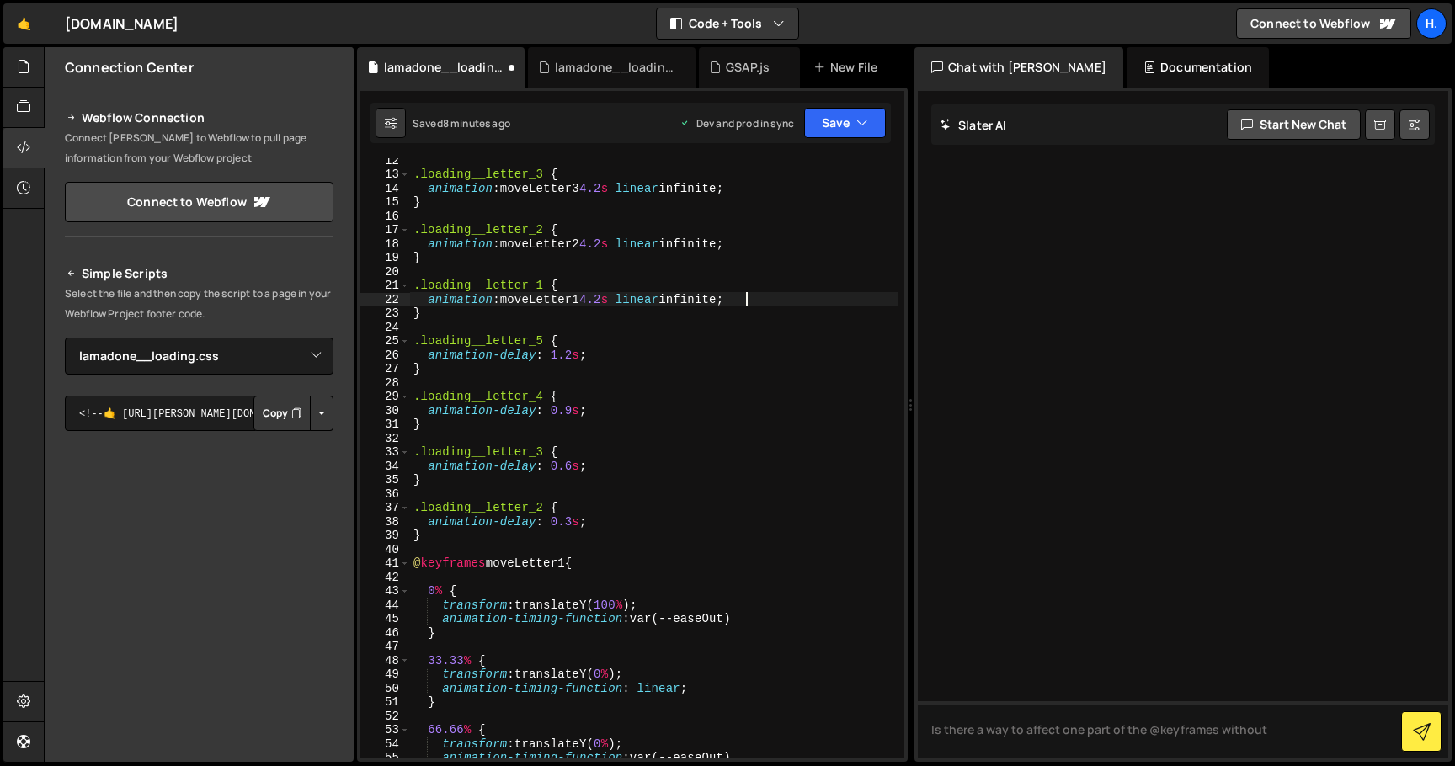
scroll to position [157, 0]
click at [435, 656] on div ".loading__letter_3 { animation : moveLetter3 4.2 s linear infinite ; } .loading…" at bounding box center [654, 467] width 488 height 628
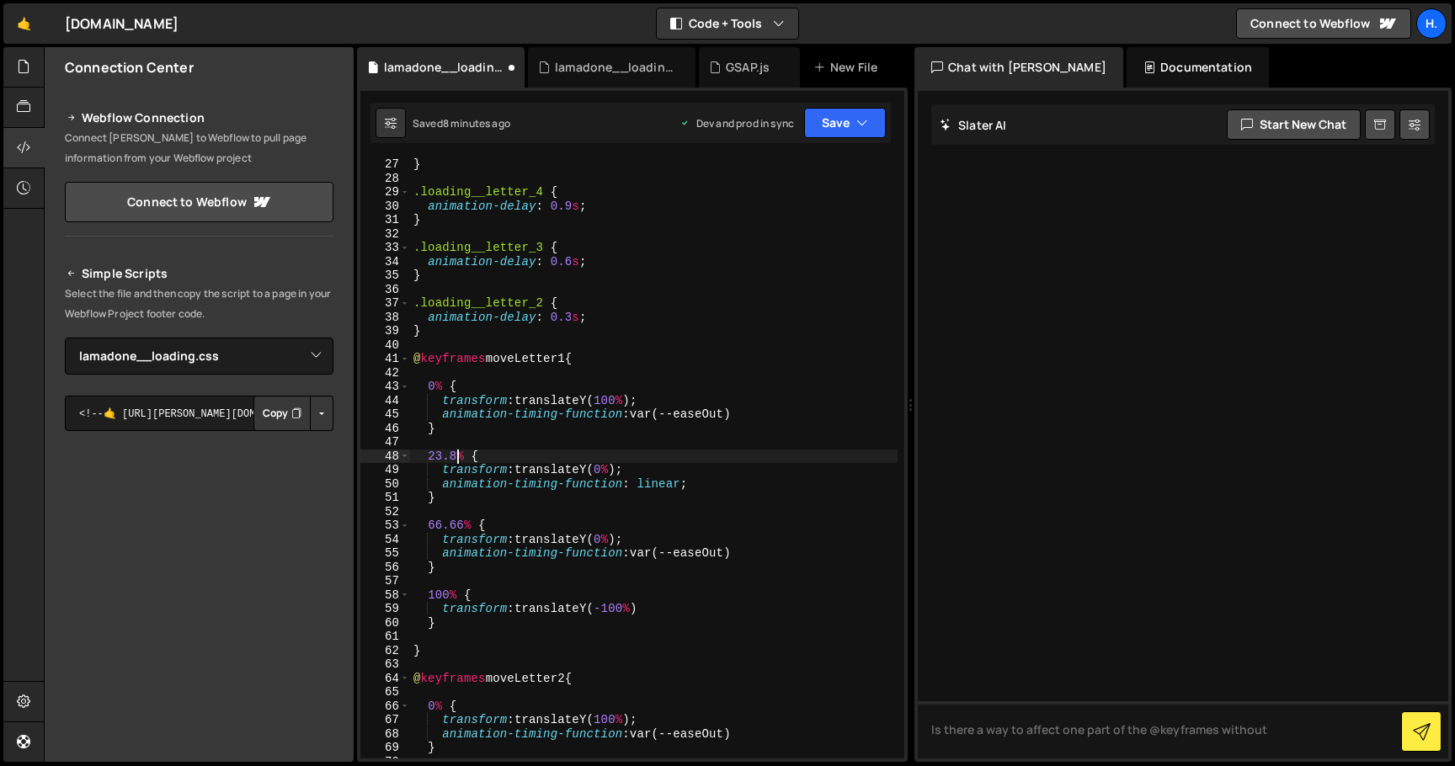
scroll to position [380, 0]
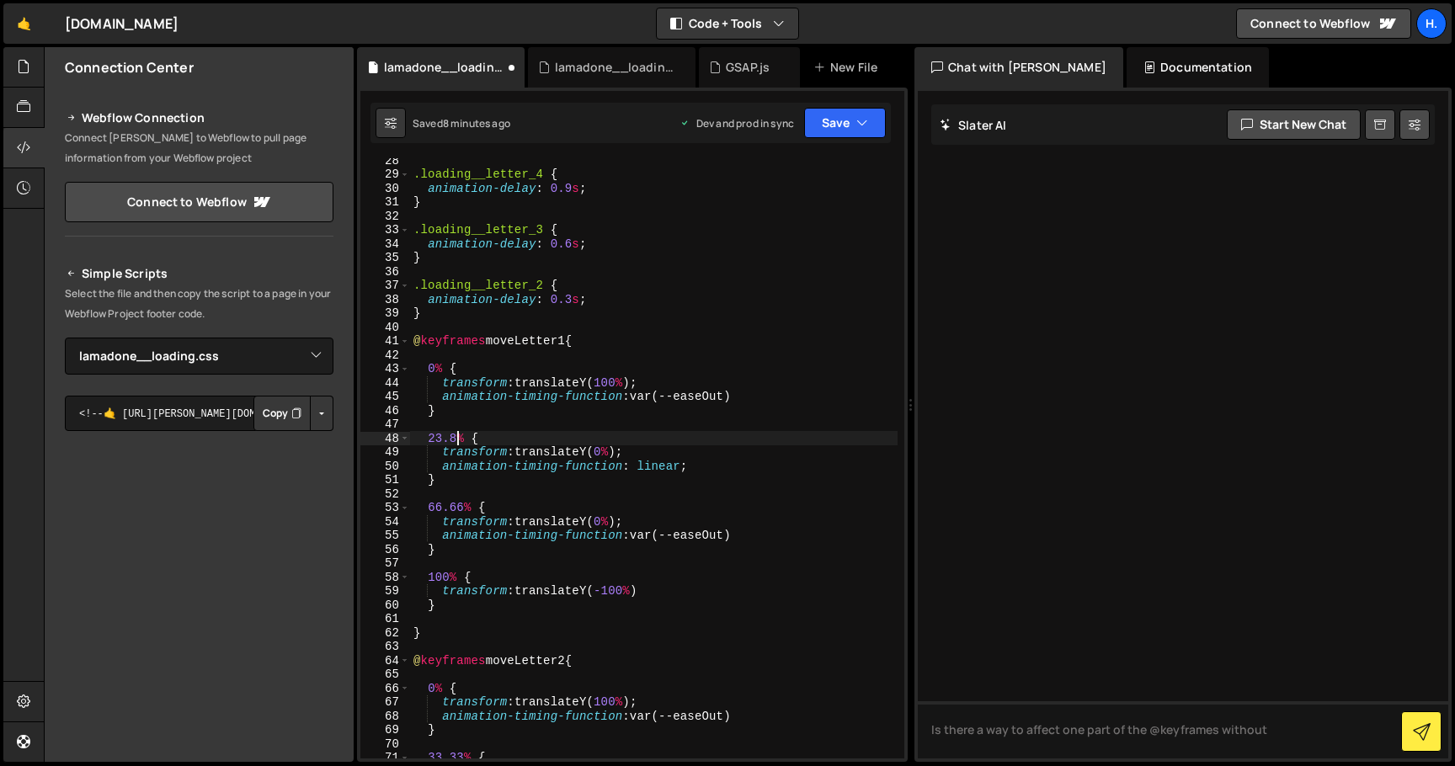
click at [440, 508] on div ".loading__letter_4 { animation-delay : 0.9 s ; } .loading__letter_3 { animation…" at bounding box center [654, 467] width 488 height 628
click at [477, 480] on div ".loading__letter_4 { animation-delay : 0.9 s ; } .loading__letter_3 { animation…" at bounding box center [654, 467] width 488 height 628
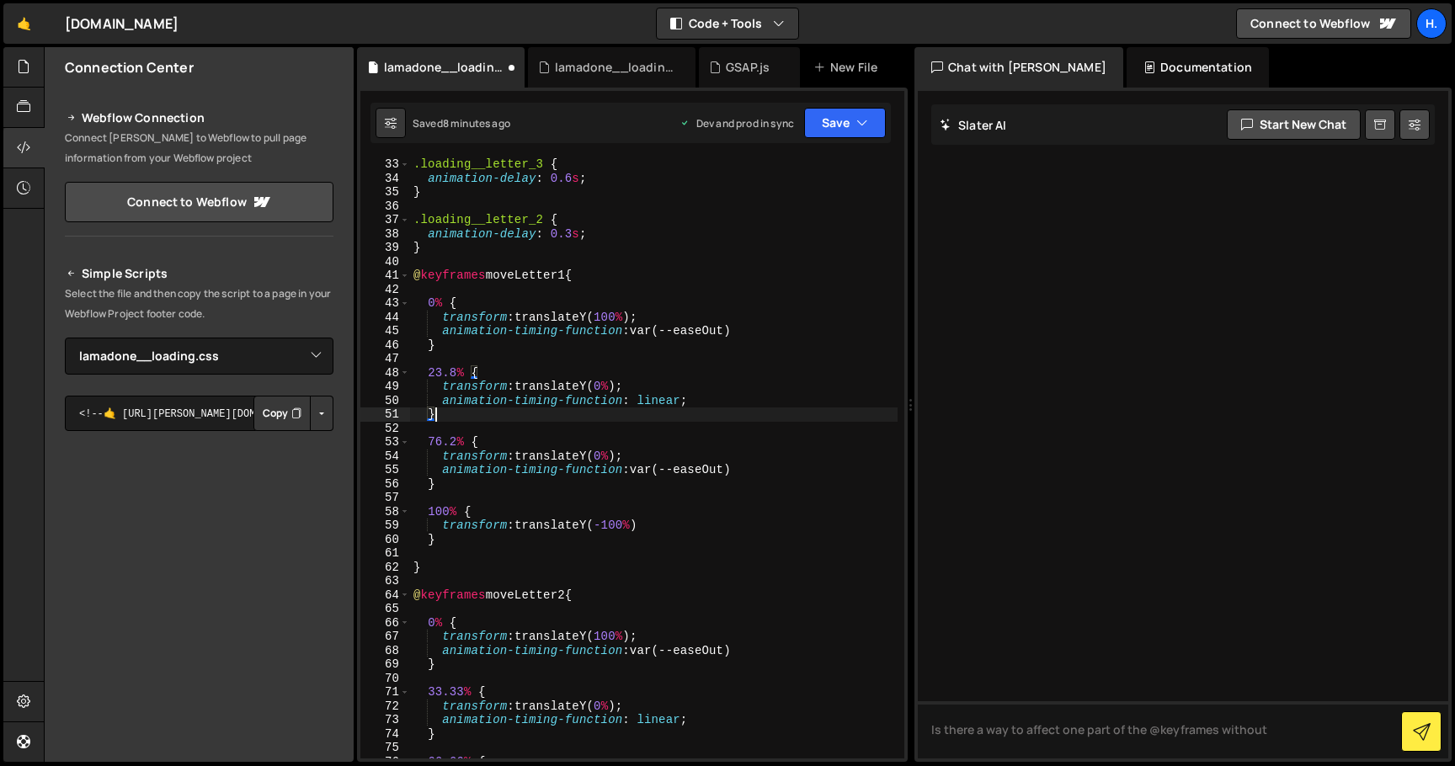
scroll to position [455, 0]
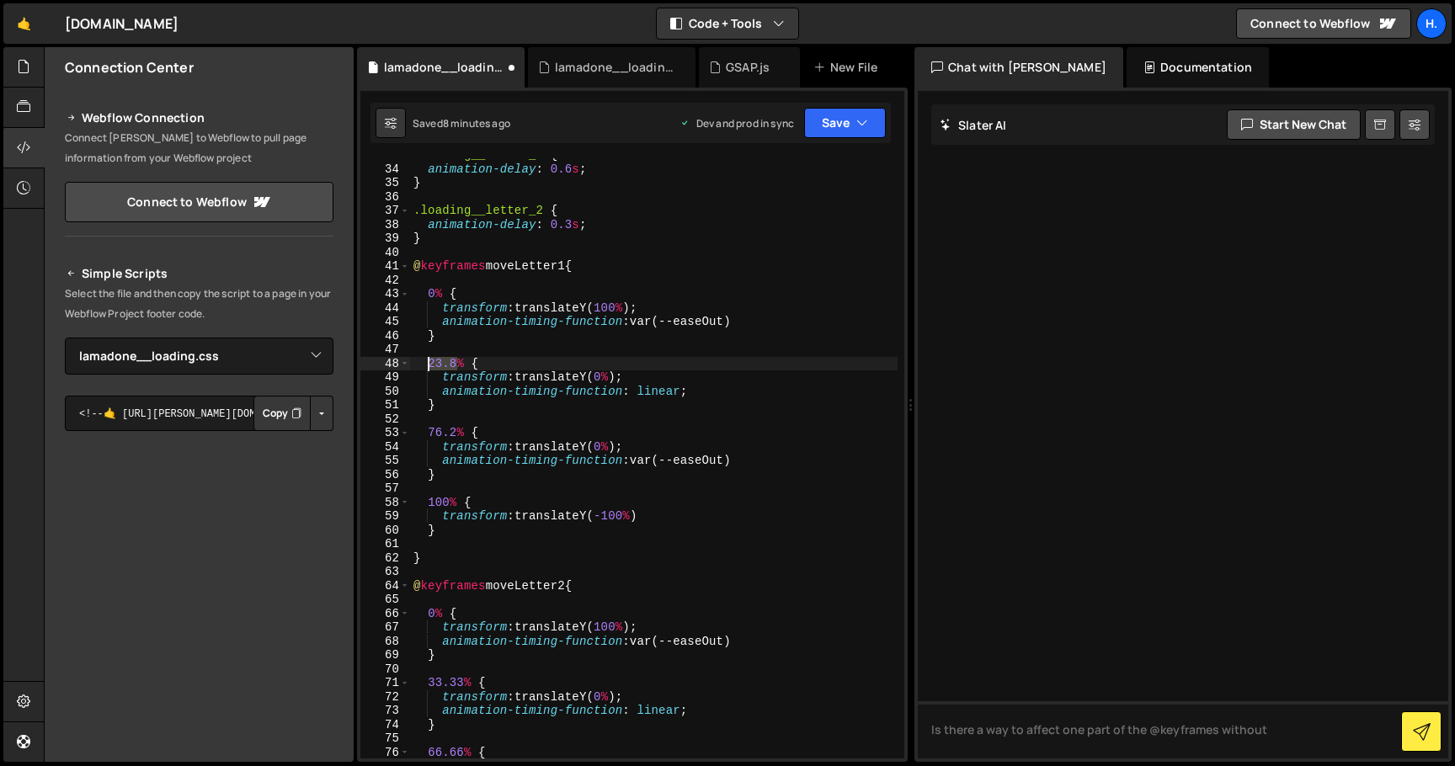
drag, startPoint x: 458, startPoint y: 363, endPoint x: 428, endPoint y: 363, distance: 30.3
click at [428, 363] on div ".loading__letter_3 { animation-delay : 0.6 s ; } .loading__letter_2 { animation…" at bounding box center [654, 462] width 488 height 628
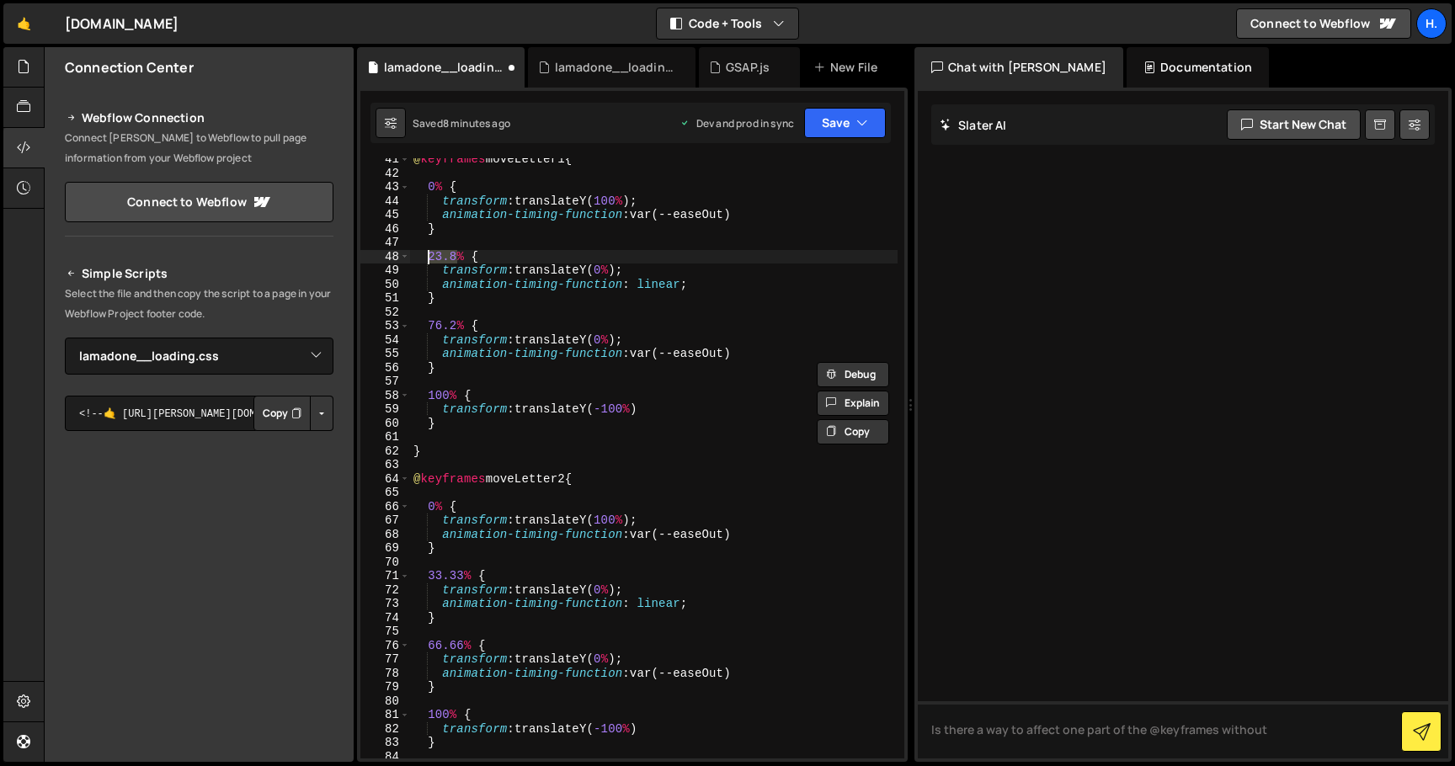
scroll to position [580, 0]
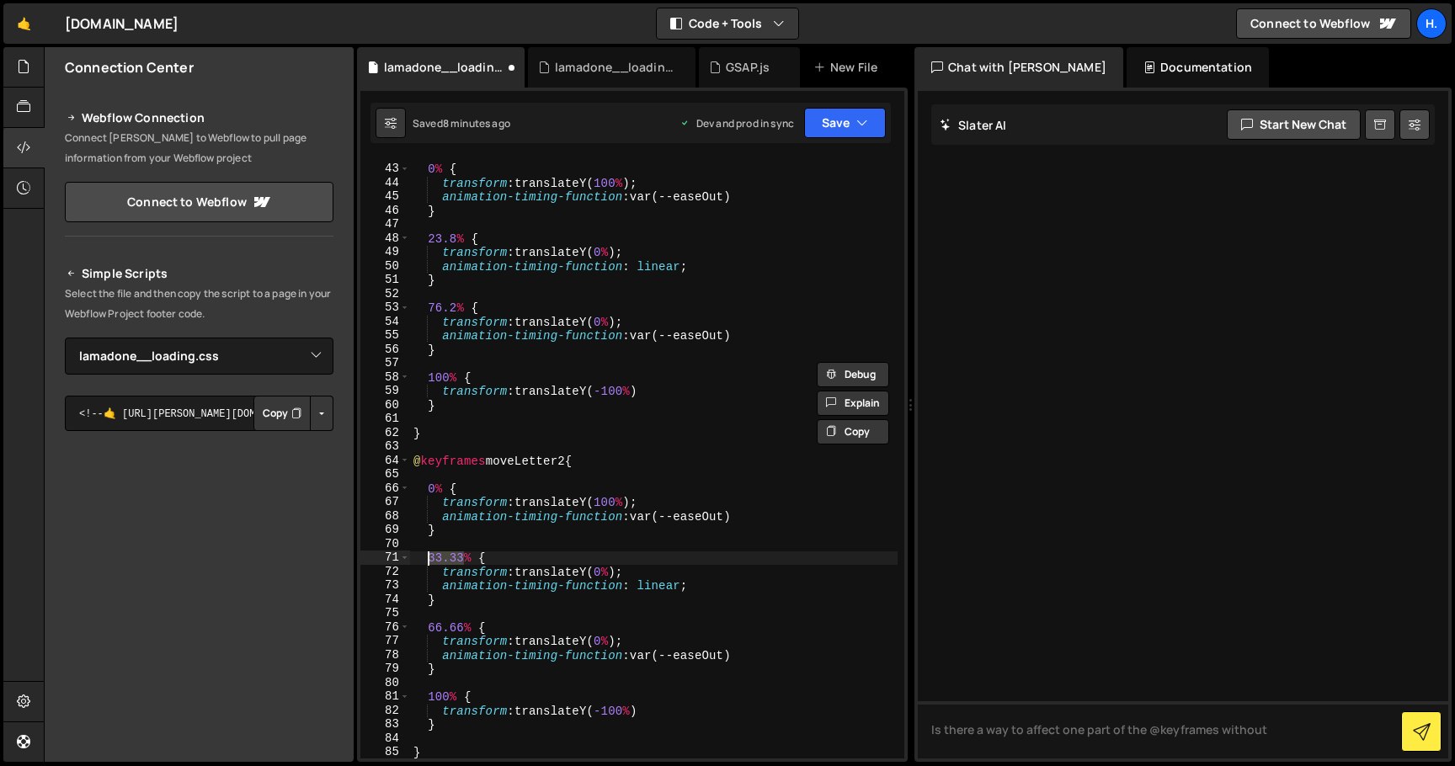
drag, startPoint x: 464, startPoint y: 561, endPoint x: 428, endPoint y: 561, distance: 36.2
click at [428, 561] on div "0 % { transform : translateY( 100 % ) ; animation-timing-function : var(--easeO…" at bounding box center [654, 462] width 488 height 628
paste textarea "23.8"
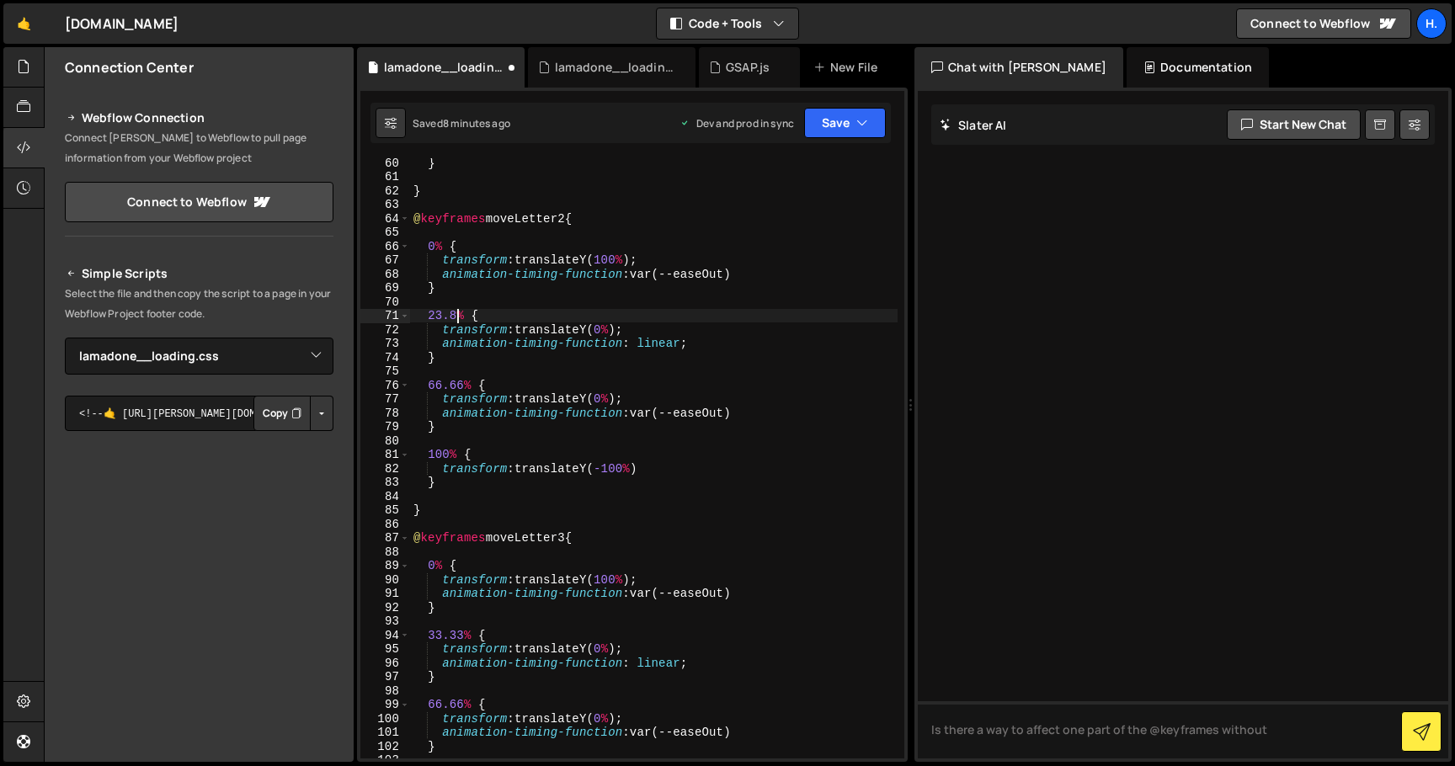
scroll to position [846, 0]
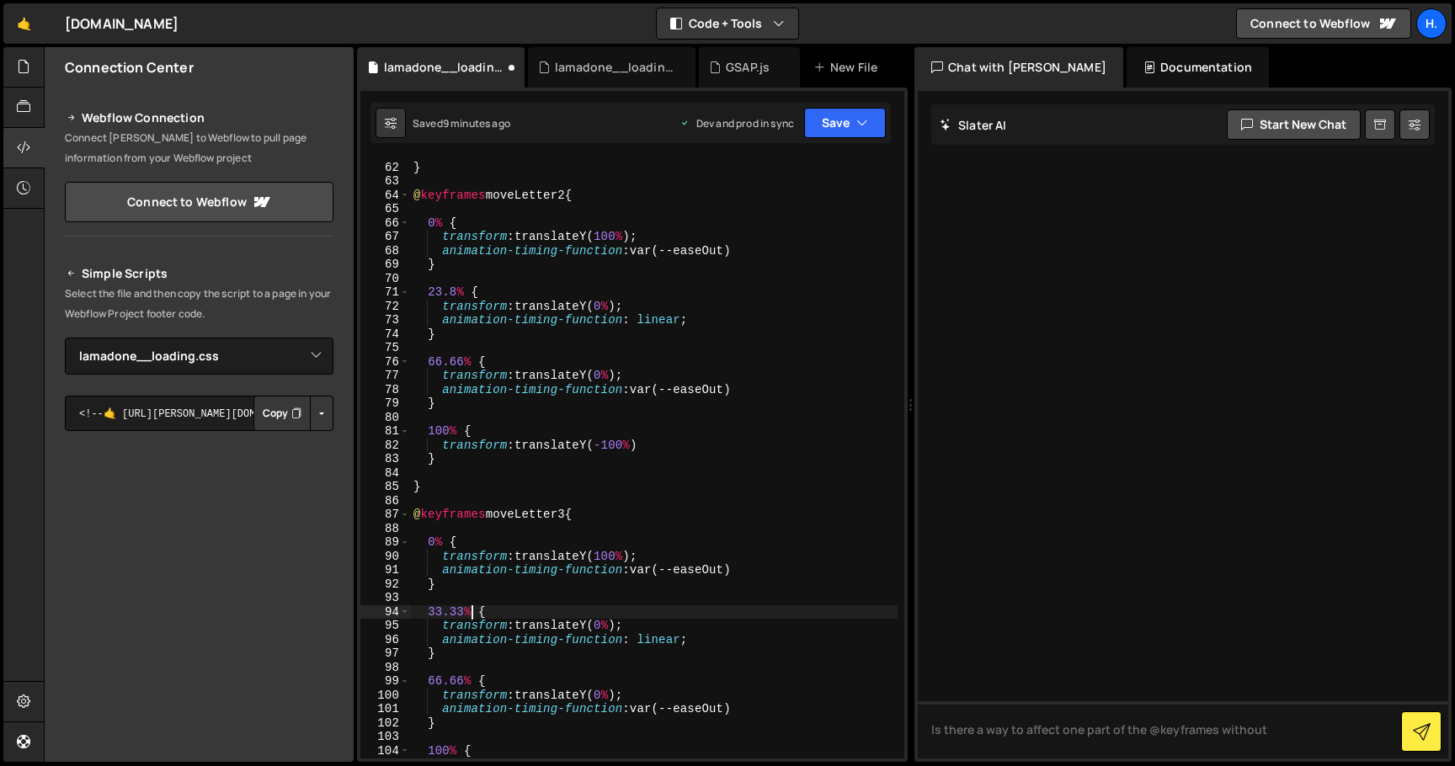
click at [467, 613] on div "} @ keyframes moveLetter2 { 0 % { transform : translateY( 100 % ) ; animation-t…" at bounding box center [654, 461] width 488 height 628
drag, startPoint x: 425, startPoint y: 615, endPoint x: 461, endPoint y: 609, distance: 35.9
click at [461, 609] on div "} @ keyframes moveLetter2 { 0 % { transform : translateY( 100 % ) ; animation-t…" at bounding box center [654, 461] width 488 height 628
paste textarea "23.8"
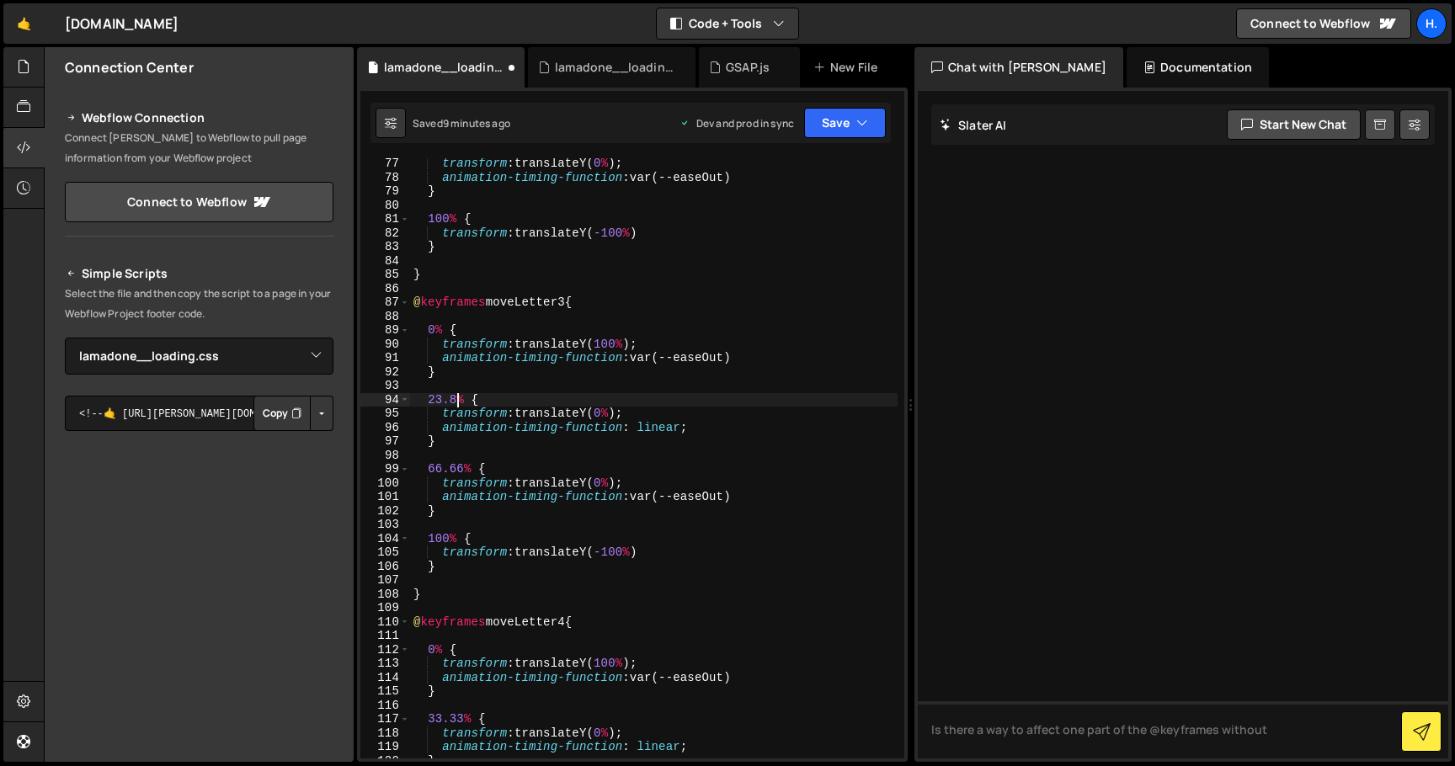
scroll to position [1068, 0]
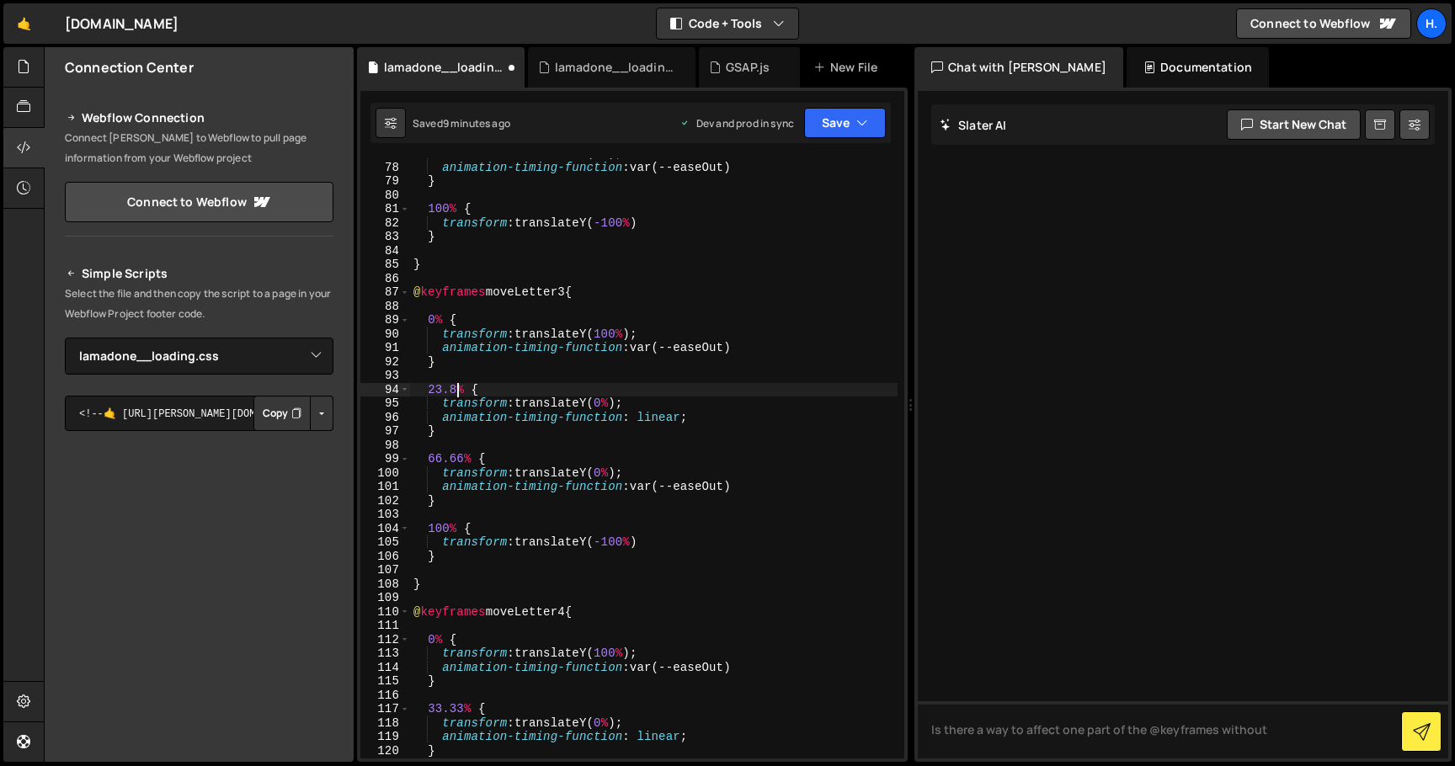
click at [429, 705] on div "transform : translateY( 0 % ) ; animation-timing-function : var(--easeOut) } 10…" at bounding box center [654, 461] width 488 height 628
paste textarea "23.8"
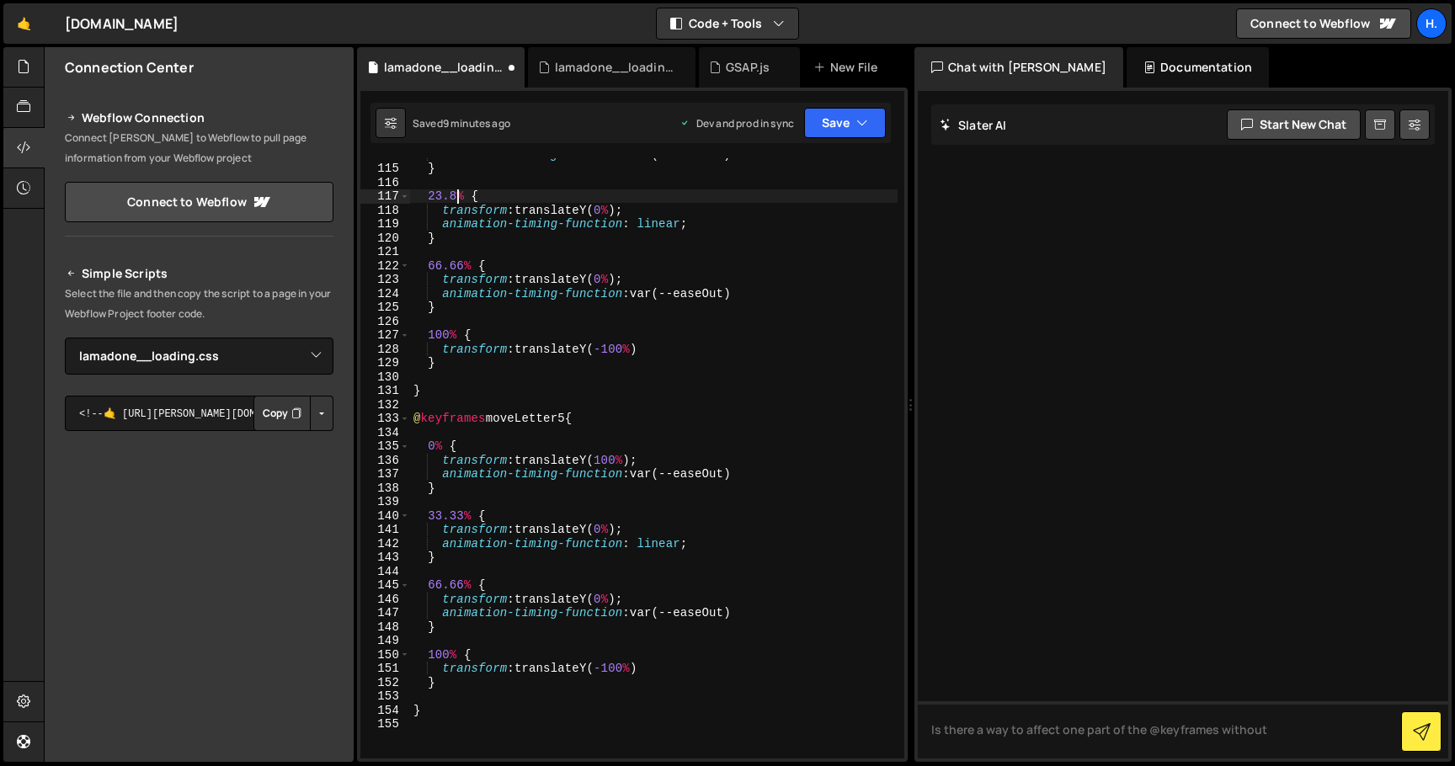
scroll to position [1581, 0]
click at [429, 515] on div "animation-timing-function : var(--easeOut) } 23.8 % { transform : translateY( 0…" at bounding box center [654, 461] width 488 height 628
paste textarea "23.8"
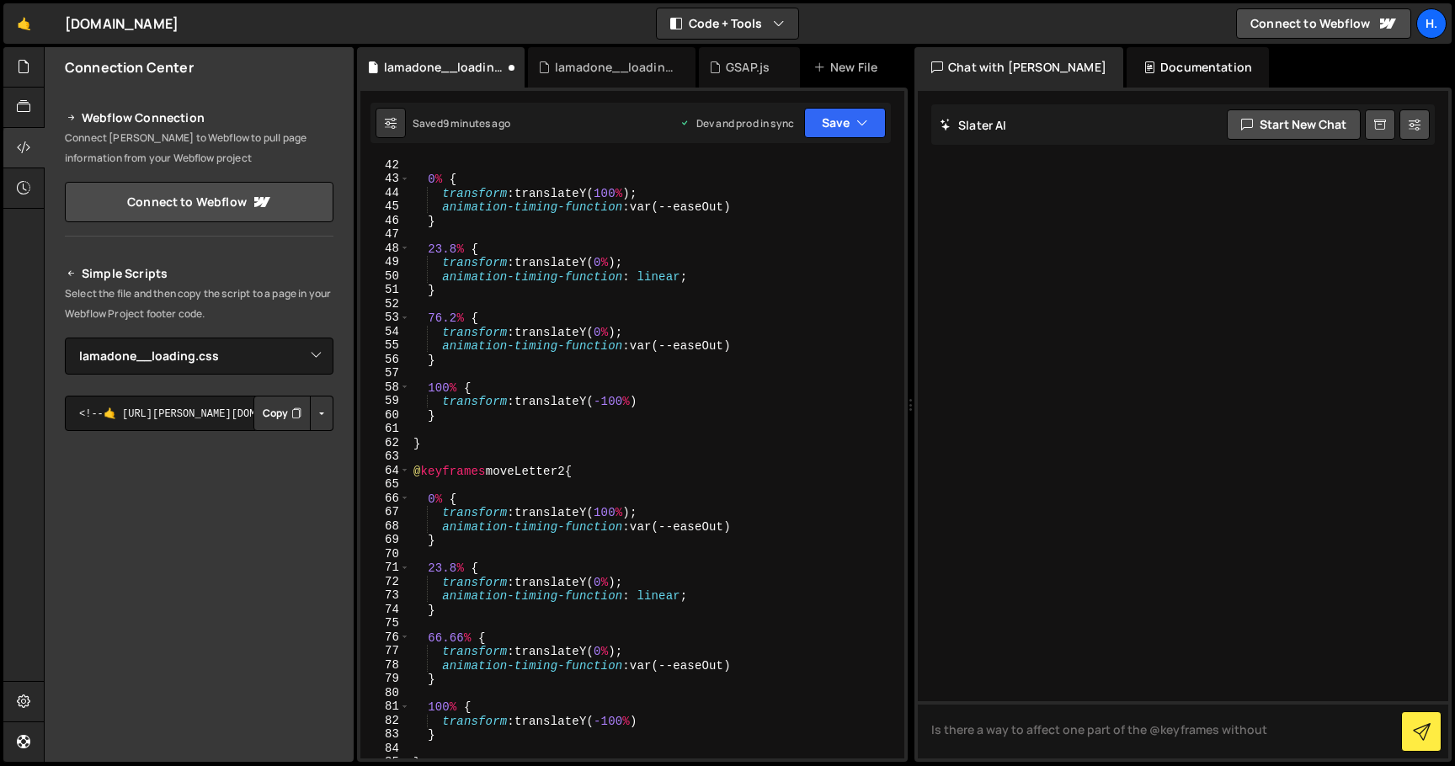
scroll to position [570, 0]
click at [429, 317] on div "0 % { transform : translateY( 100 % ) ; animation-timing-function : var(--easeO…" at bounding box center [654, 472] width 488 height 628
click at [428, 641] on div "0 % { transform : translateY( 100 % ) ; animation-timing-function : var(--easeO…" at bounding box center [654, 472] width 488 height 628
paste textarea "76.2"
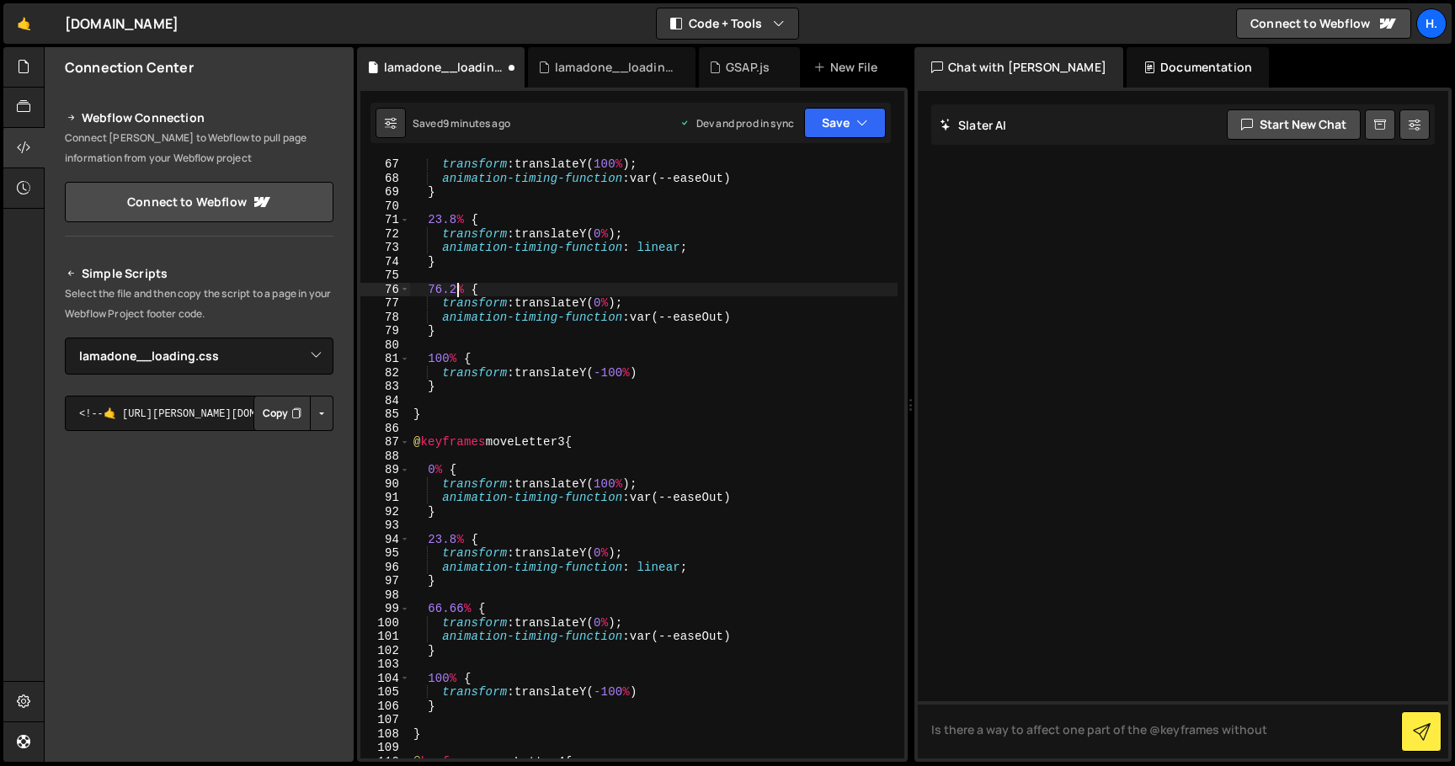
scroll to position [920, 0]
click at [428, 612] on div "transform : translateY( 100 % ) ; animation-timing-function : var(--easeOut) } …" at bounding box center [654, 470] width 488 height 628
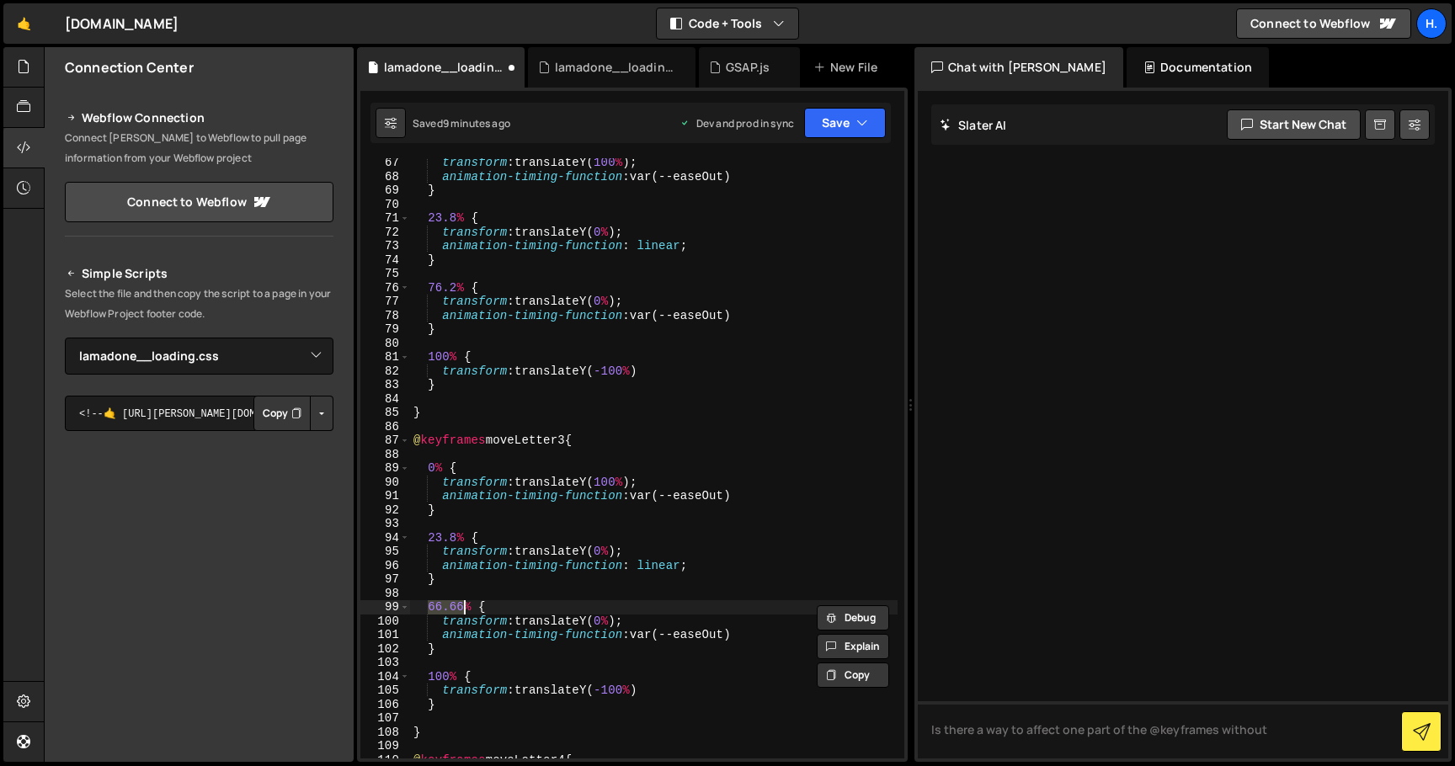
paste textarea "76.2"
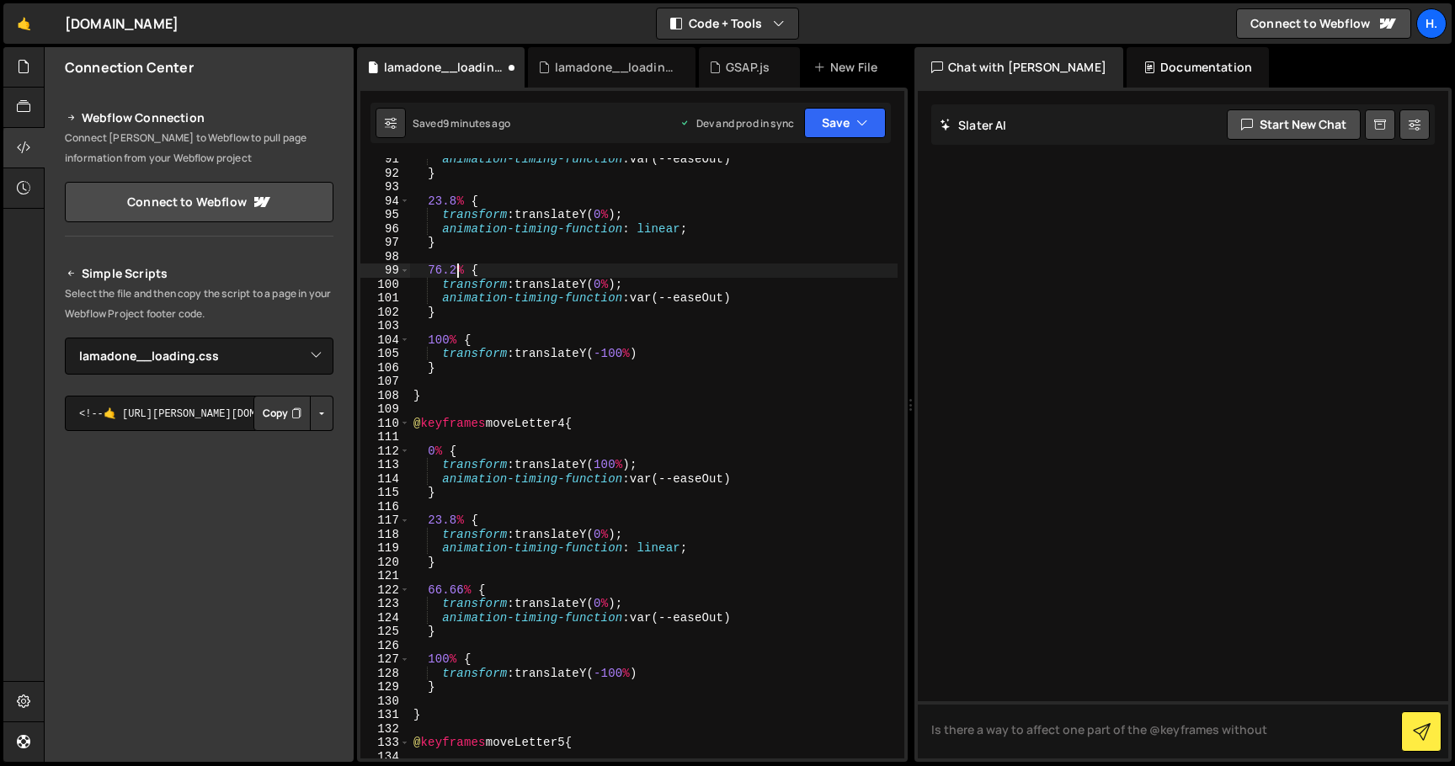
scroll to position [1263, 0]
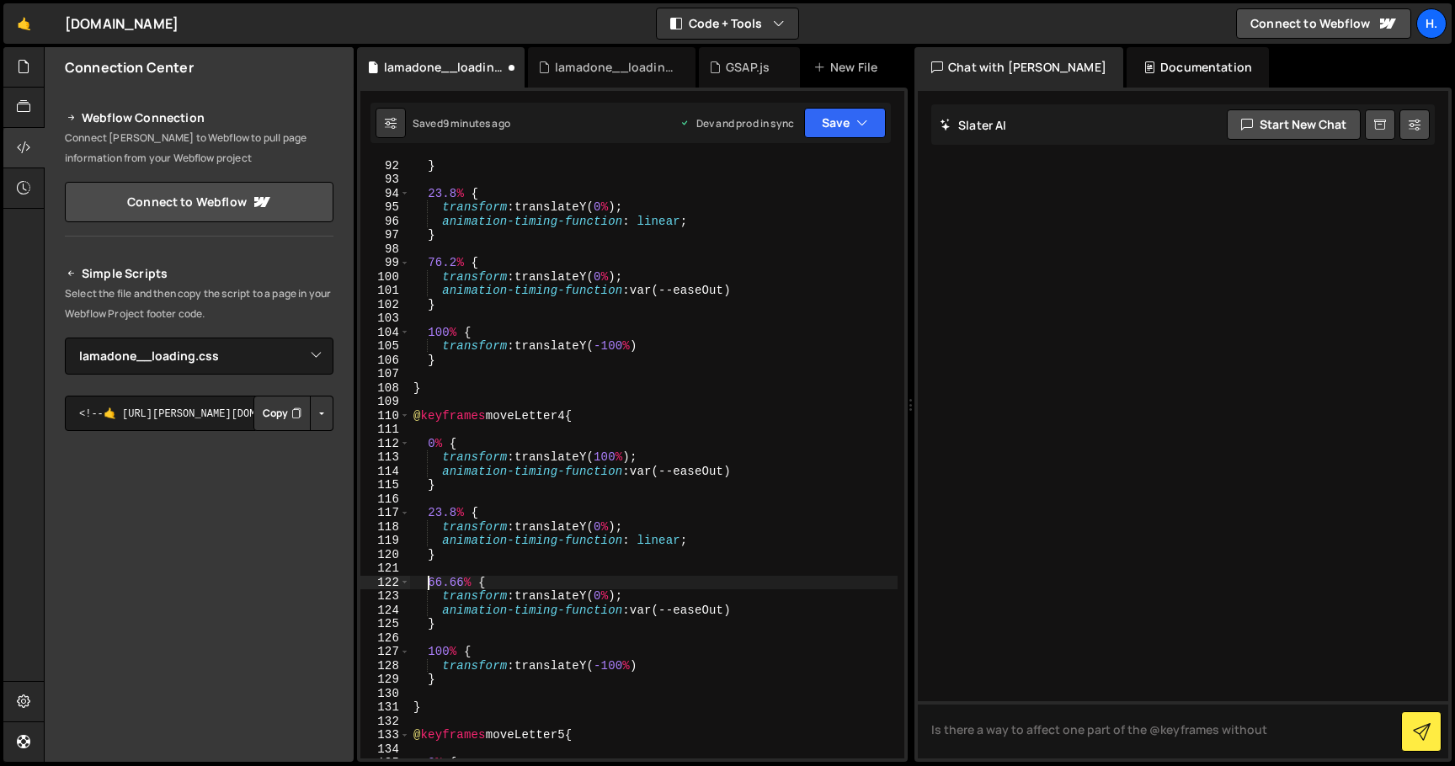
click at [428, 584] on div "animation-timing-function : var(--easeOut) } 23.8 % { transform : translateY( 0…" at bounding box center [654, 459] width 488 height 628
paste textarea "76.2"
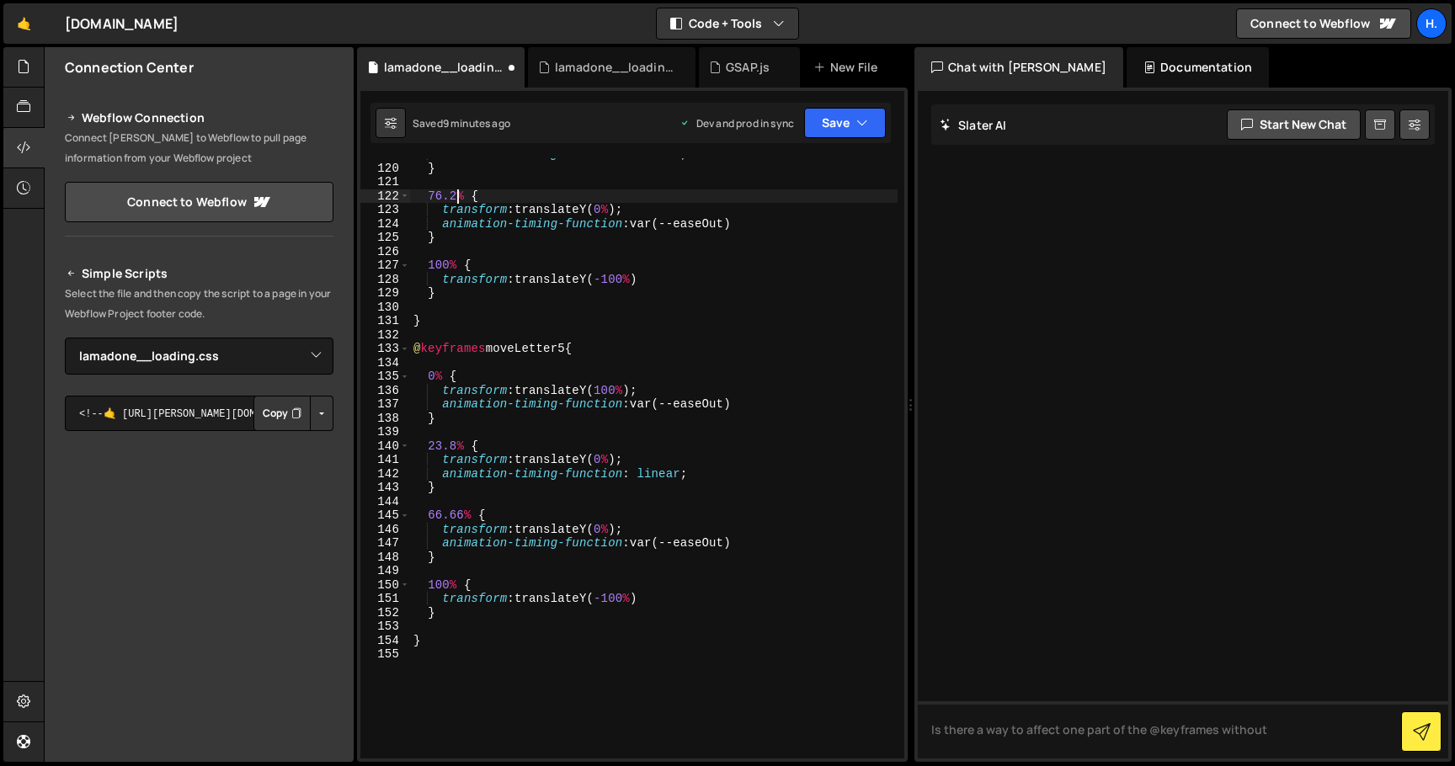
scroll to position [1673, 0]
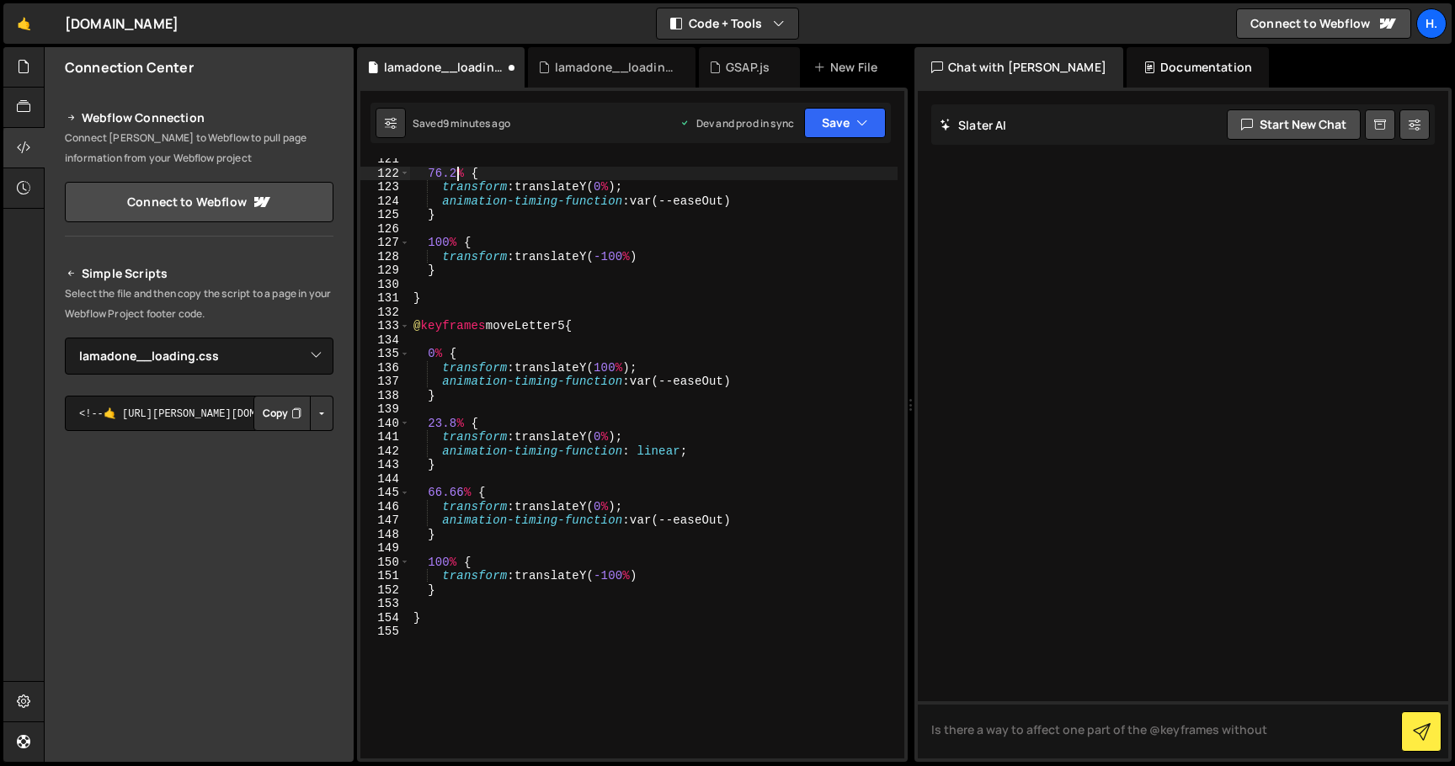
click at [430, 493] on div "76.2 % { transform : translateY( 0 % ) ; animation-timing-function : var(--ease…" at bounding box center [654, 466] width 488 height 628
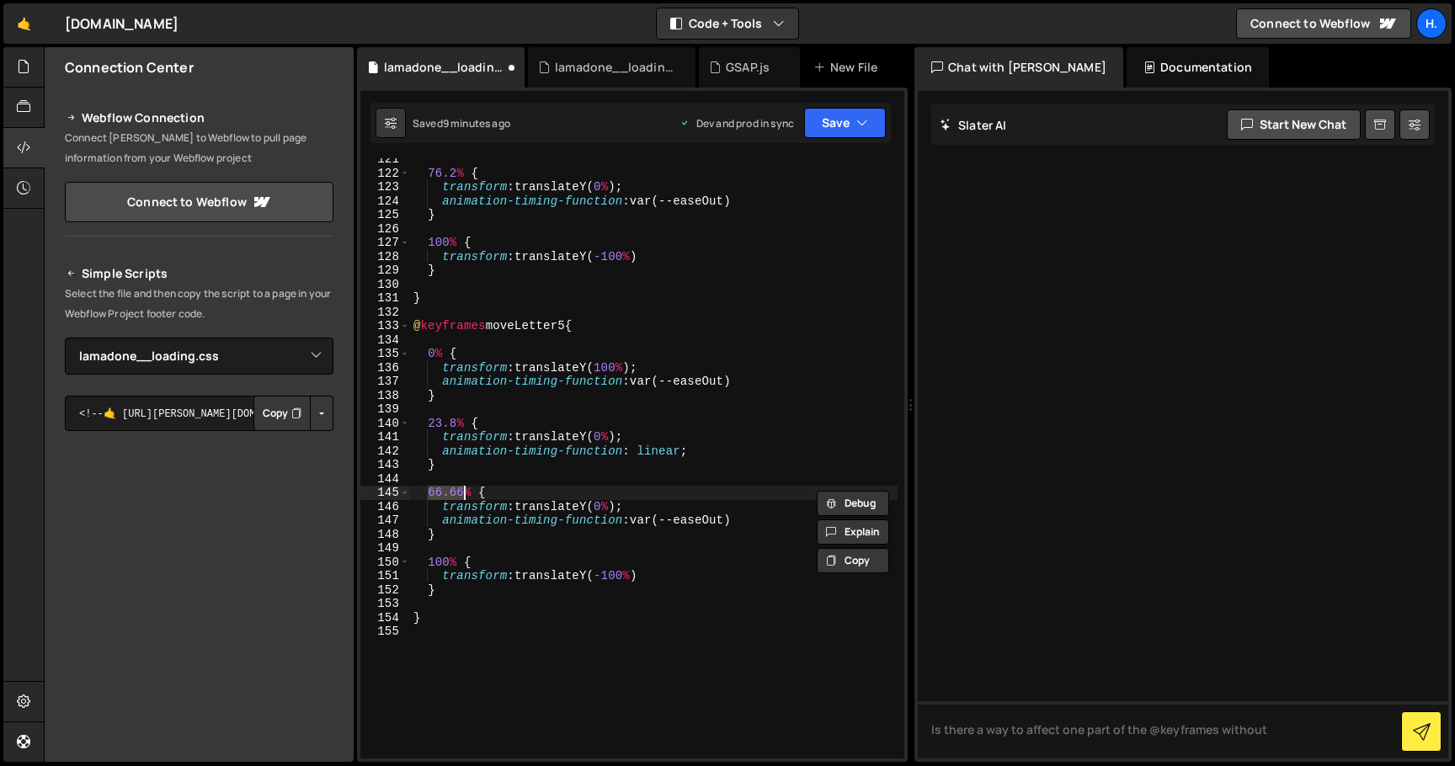
paste textarea "76.2"
type textarea "76.2% {"
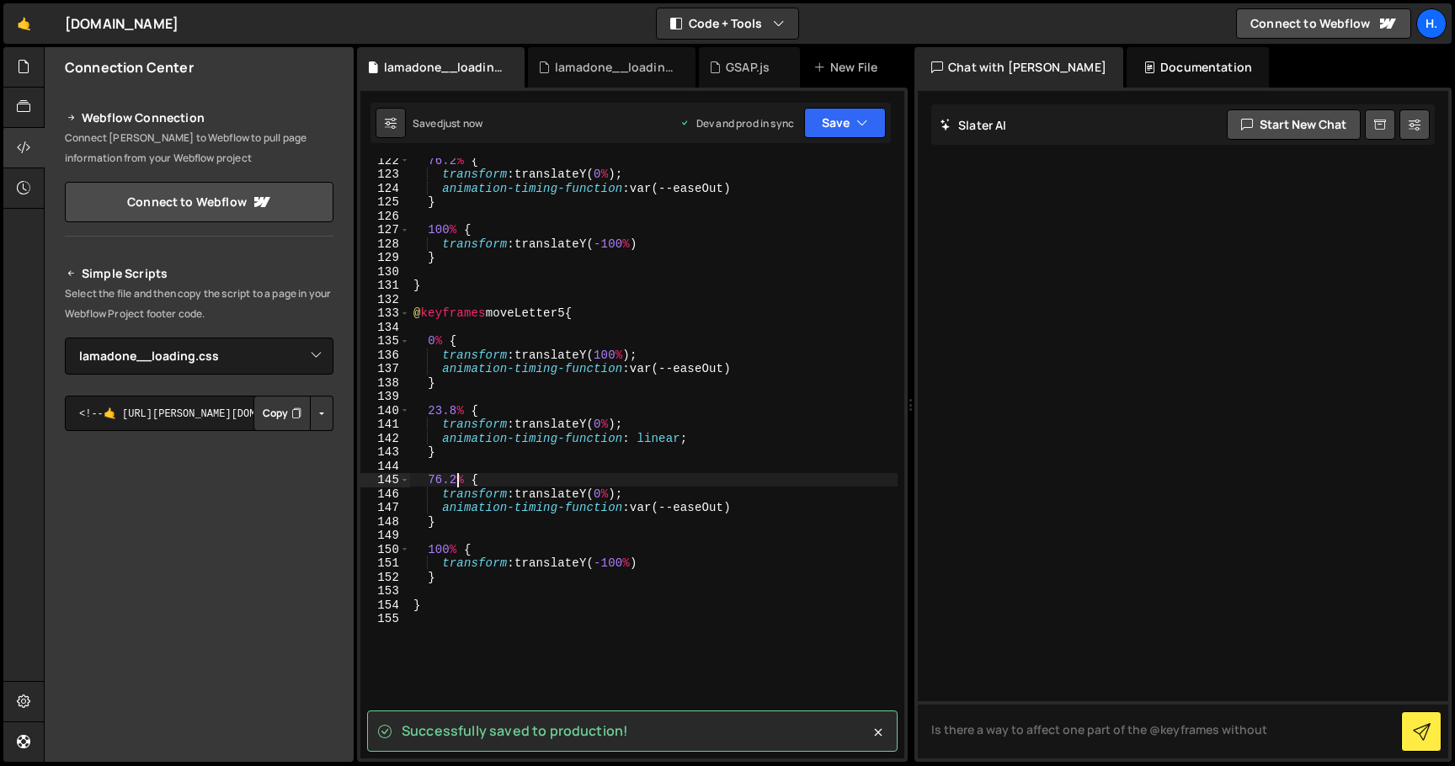
scroll to position [1670, 0]
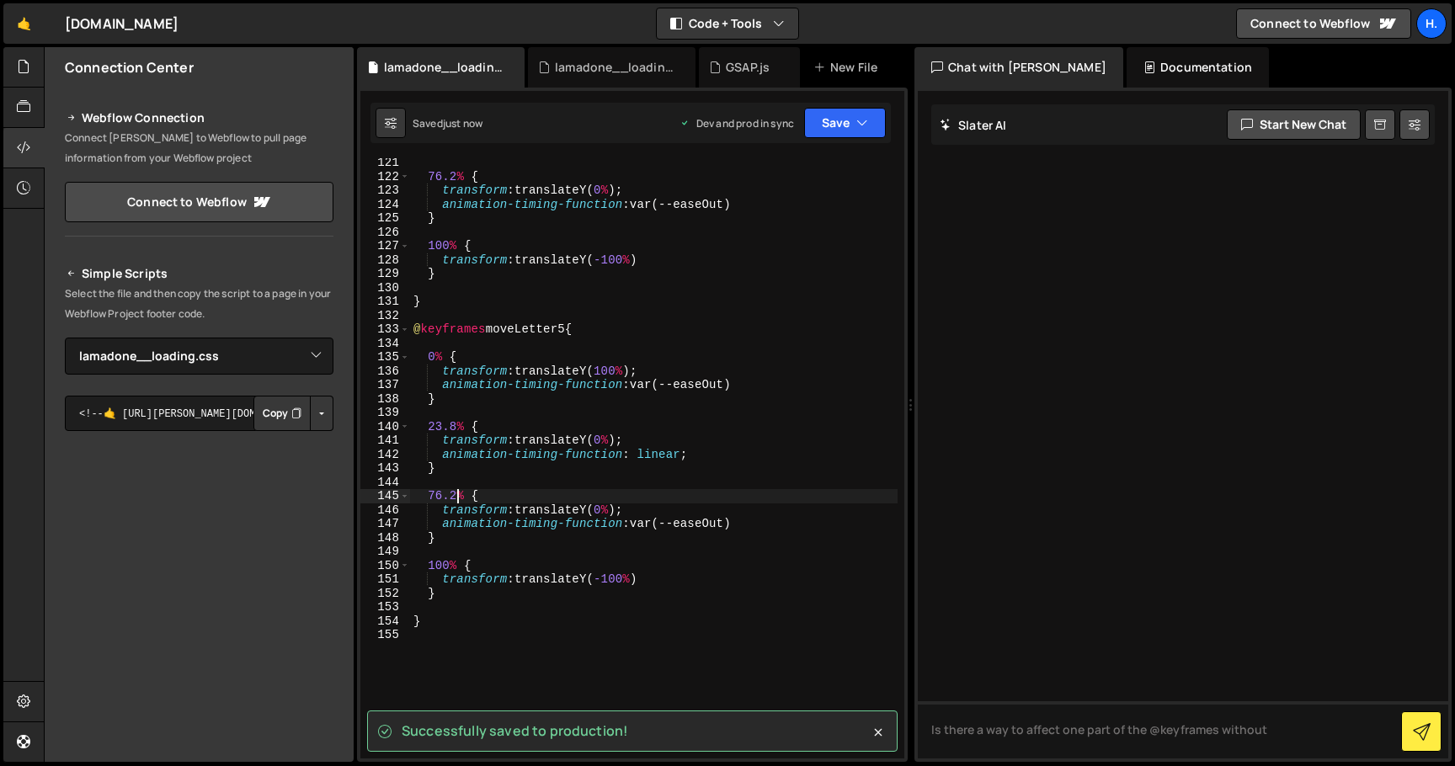
click at [663, 344] on div "76.2 % { transform : translateY( 0 % ) ; animation-timing-function : var(--ease…" at bounding box center [654, 470] width 488 height 628
click at [647, 352] on div "76.2 % { transform : translateY( 0 % ) ; animation-timing-function : var(--ease…" at bounding box center [654, 470] width 488 height 628
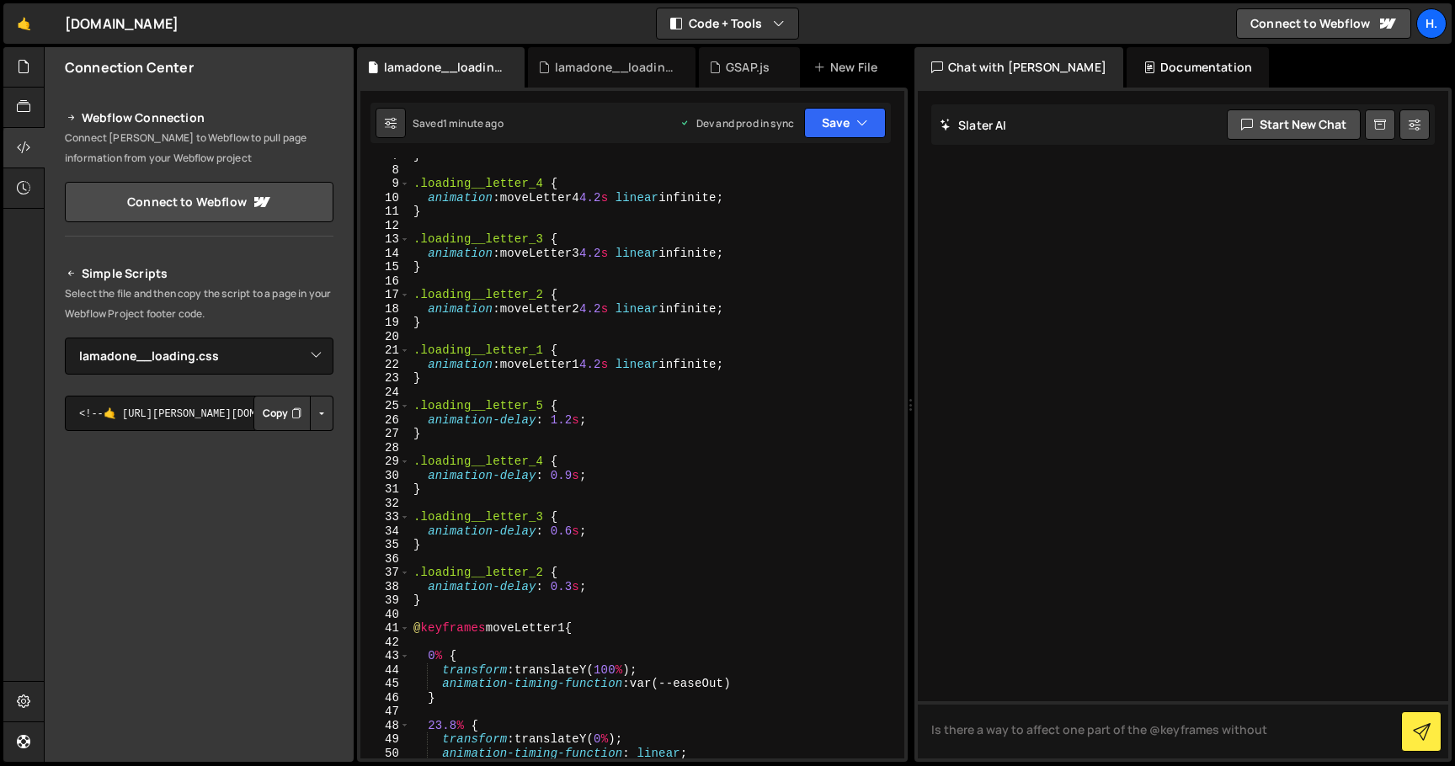
scroll to position [93, 0]
click at [616, 364] on div "} .loading__letter_4 { animation : moveLetter4 4.2 s linear infinite ; } .loadi…" at bounding box center [654, 463] width 488 height 628
type textarea "animation: moveLetter1 4.5s linear infinite;"
click at [680, 504] on div "} .loading__letter_4 { animation : moveLetter4 4.2 s linear infinite ; } .loadi…" at bounding box center [654, 463] width 488 height 628
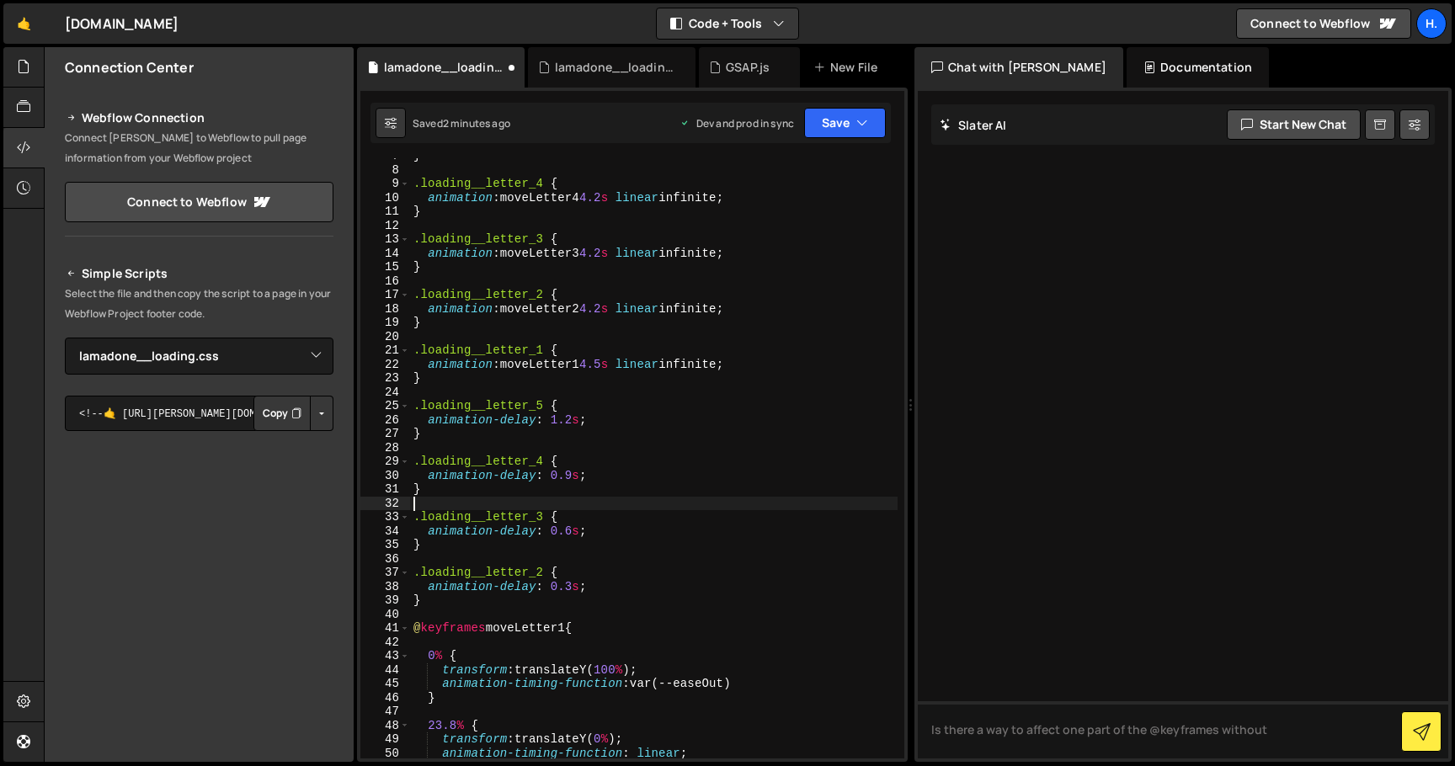
scroll to position [0, 0]
click at [673, 472] on div "} .loading__letter_4 { animation : moveLetter4 4.2 s linear infinite ; } .loadi…" at bounding box center [654, 463] width 488 height 628
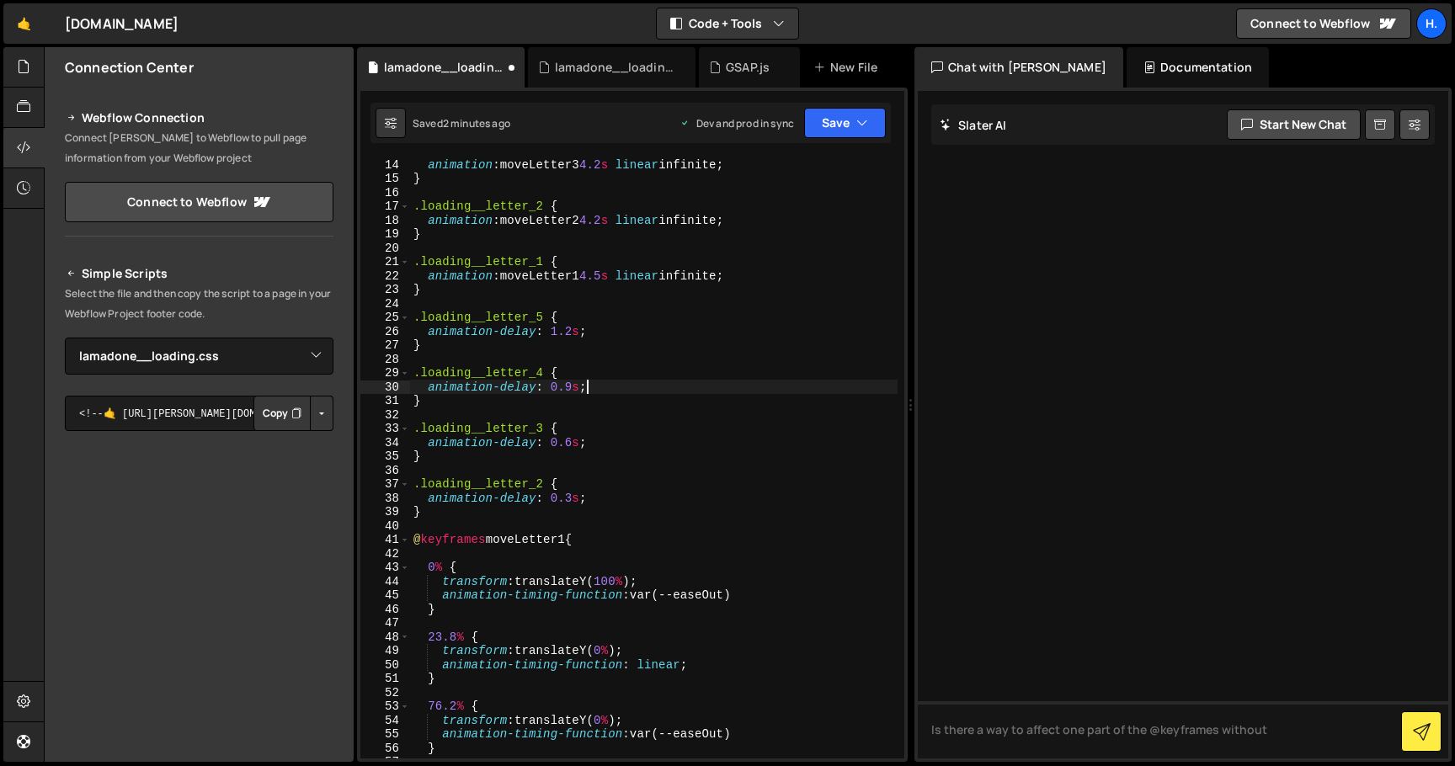
scroll to position [209, 0]
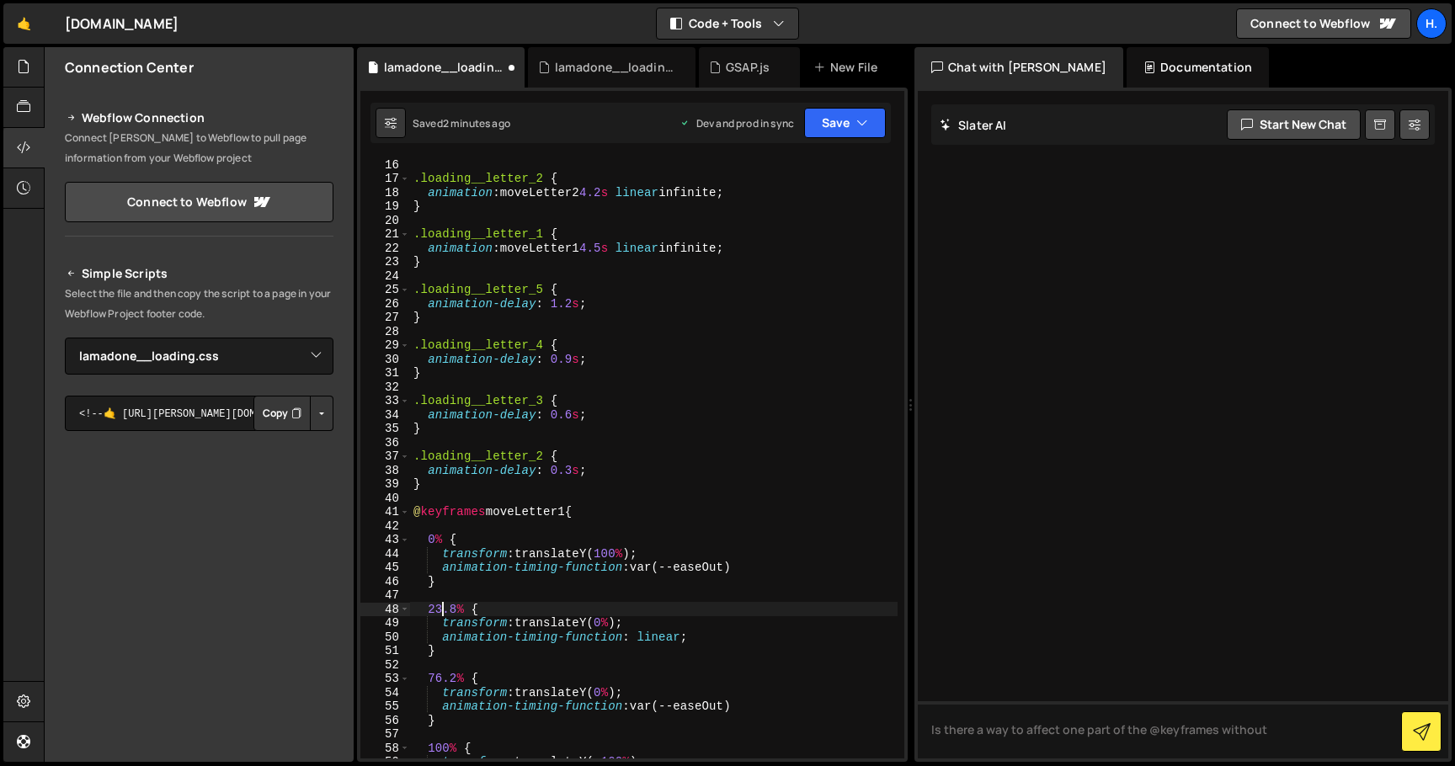
click at [442, 609] on div ".loading__letter_2 { animation : moveLetter2 4.2 s linear infinite ; } .loading…" at bounding box center [654, 471] width 488 height 628
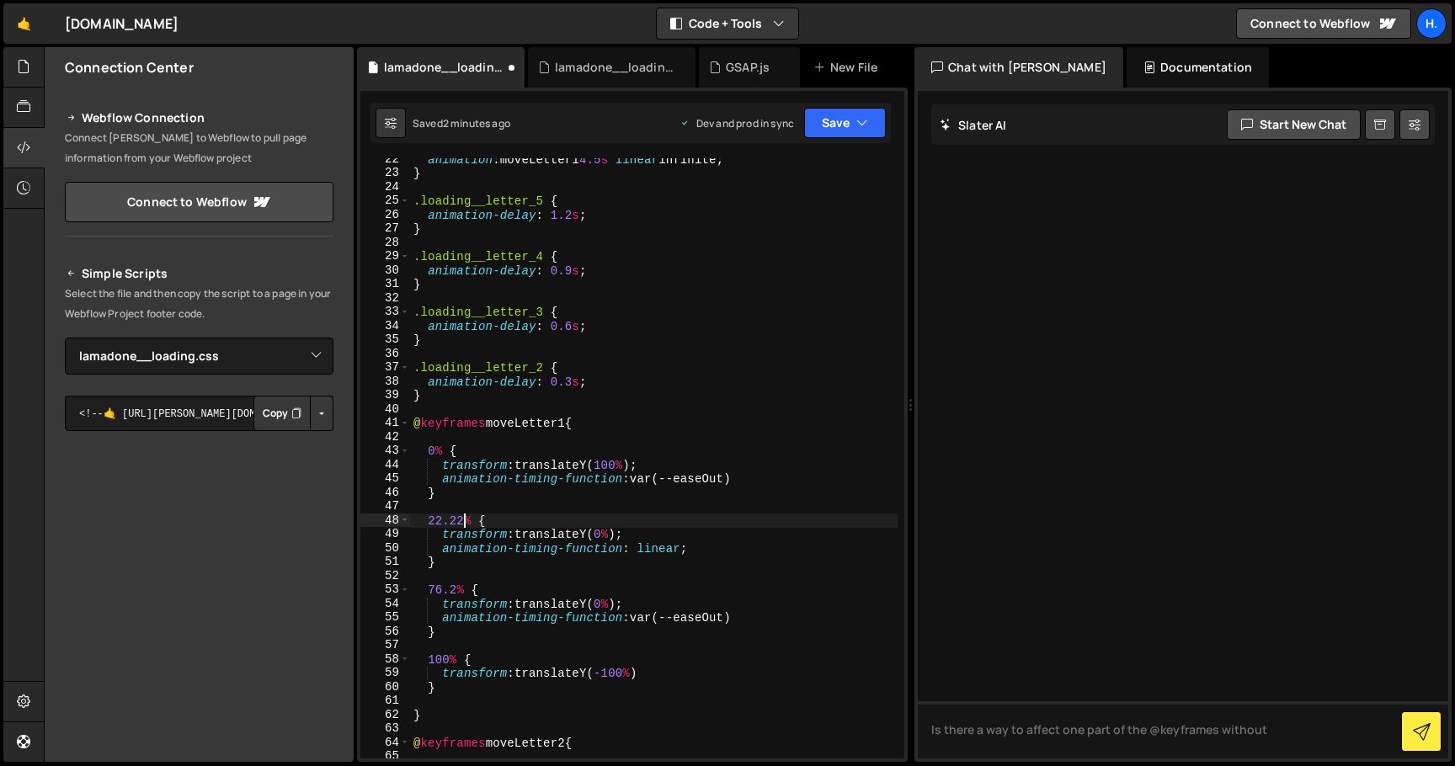
scroll to position [307, 0]
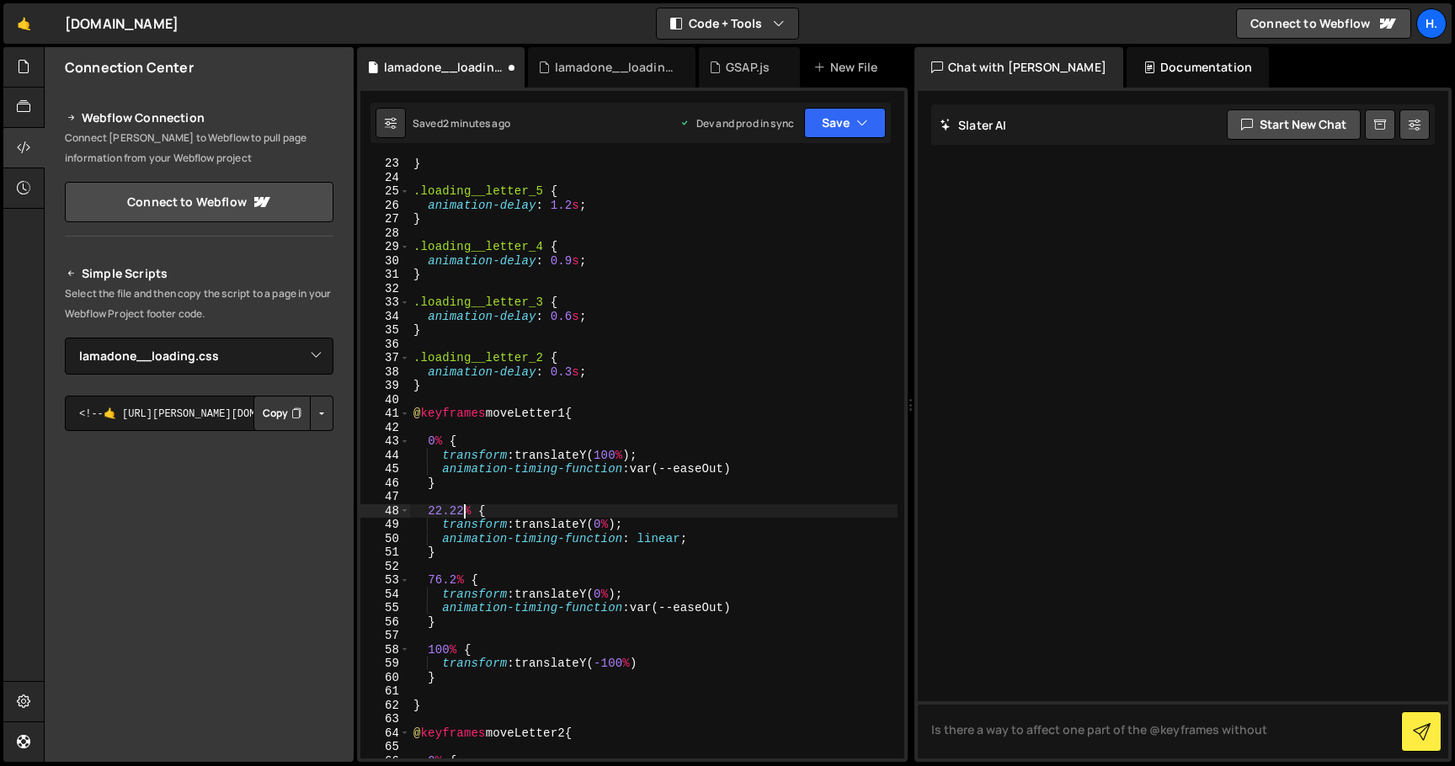
click at [440, 577] on div "} .loading__letter_5 { animation-delay : 1.2 s ; } .loading__letter_4 { animati…" at bounding box center [654, 471] width 488 height 628
click at [483, 574] on div "} .loading__letter_5 { animation-delay : 1.2 s ; } .loading__letter_4 { animati…" at bounding box center [654, 471] width 488 height 628
click at [456, 582] on div "} .loading__letter_5 { animation-delay : 1.2 s ; } .loading__letter_4 { animati…" at bounding box center [654, 471] width 488 height 628
click at [518, 580] on div "} .loading__letter_5 { animation-delay : 1.2 s ; } .loading__letter_4 { animati…" at bounding box center [654, 471] width 488 height 628
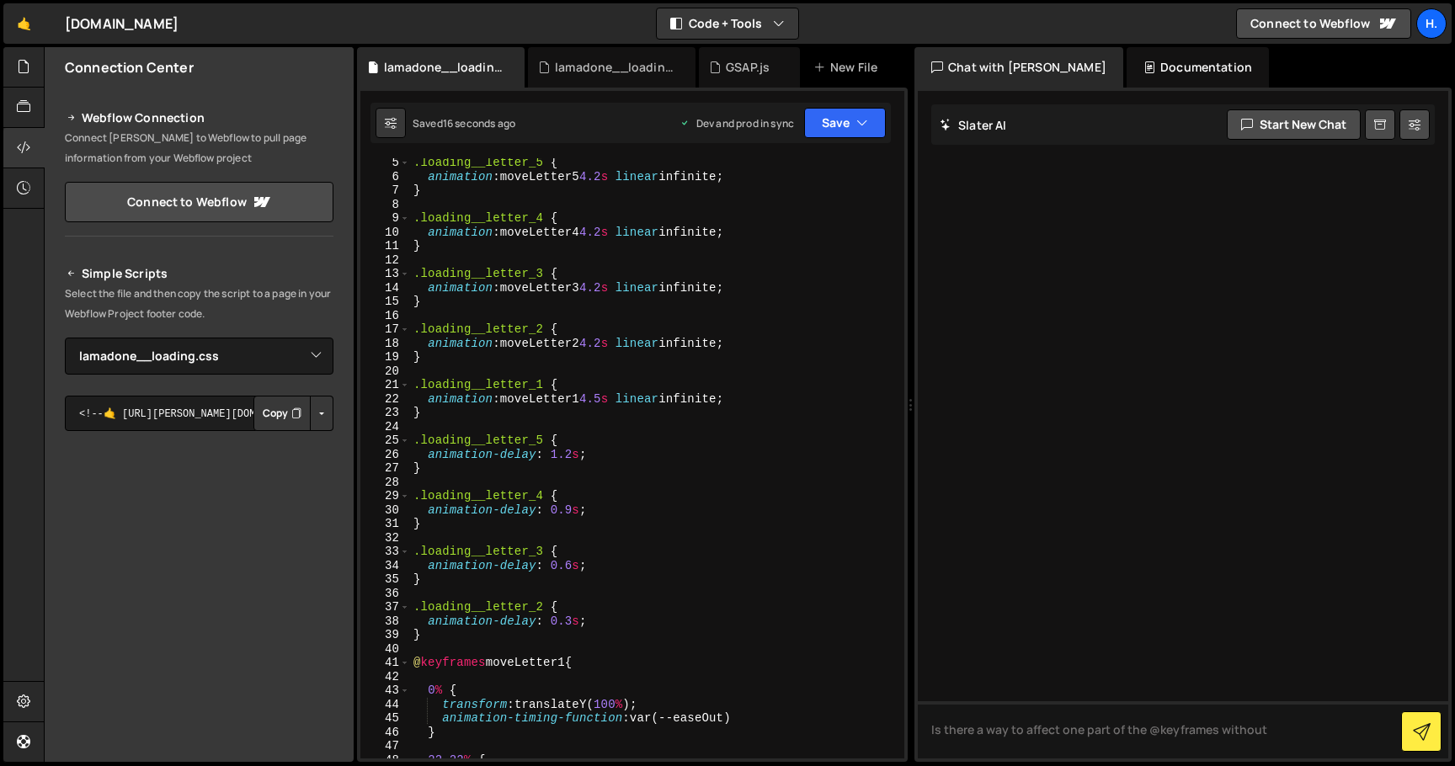
scroll to position [46, 0]
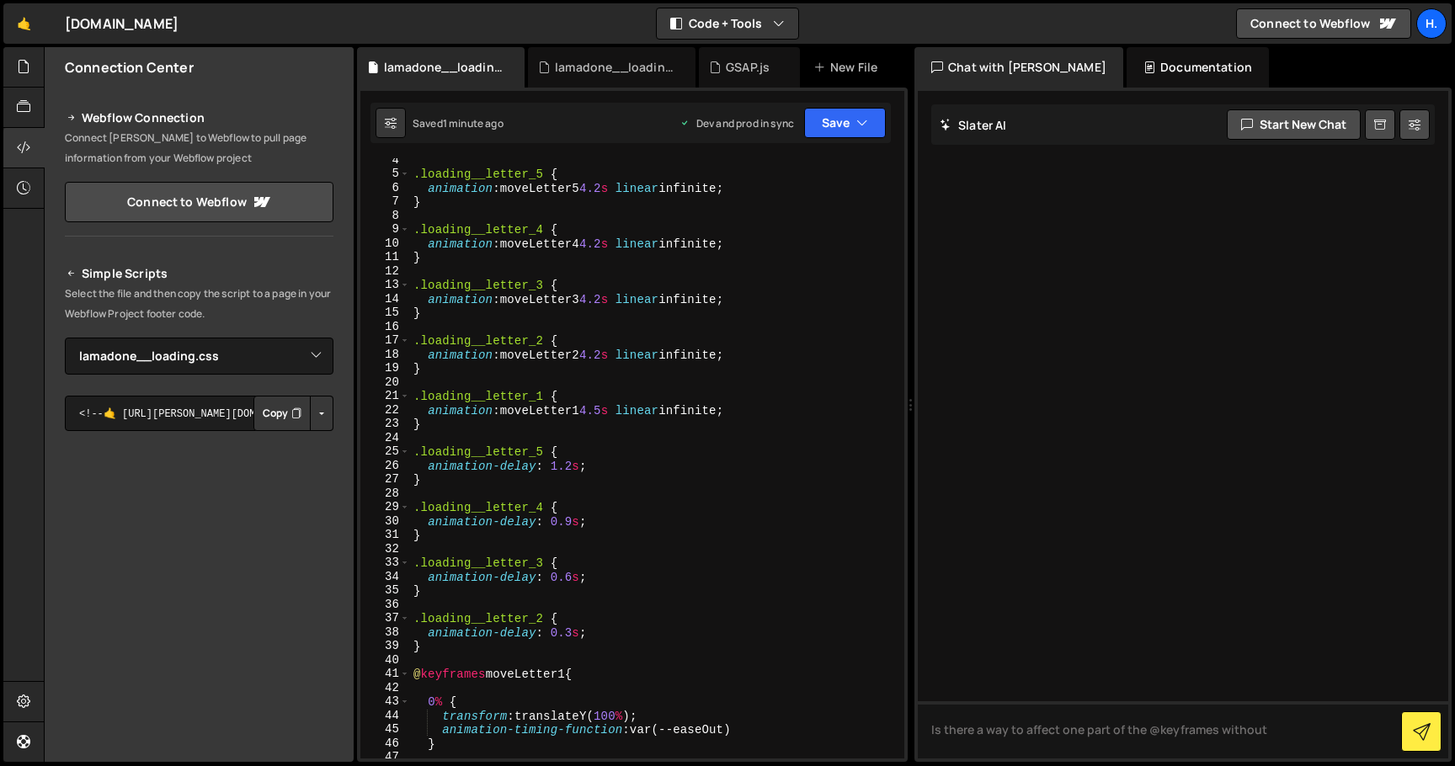
click at [674, 417] on div ".loading__letter_5 { animation : moveLetter5 4.2 s linear infinite ; } .loading…" at bounding box center [654, 467] width 488 height 628
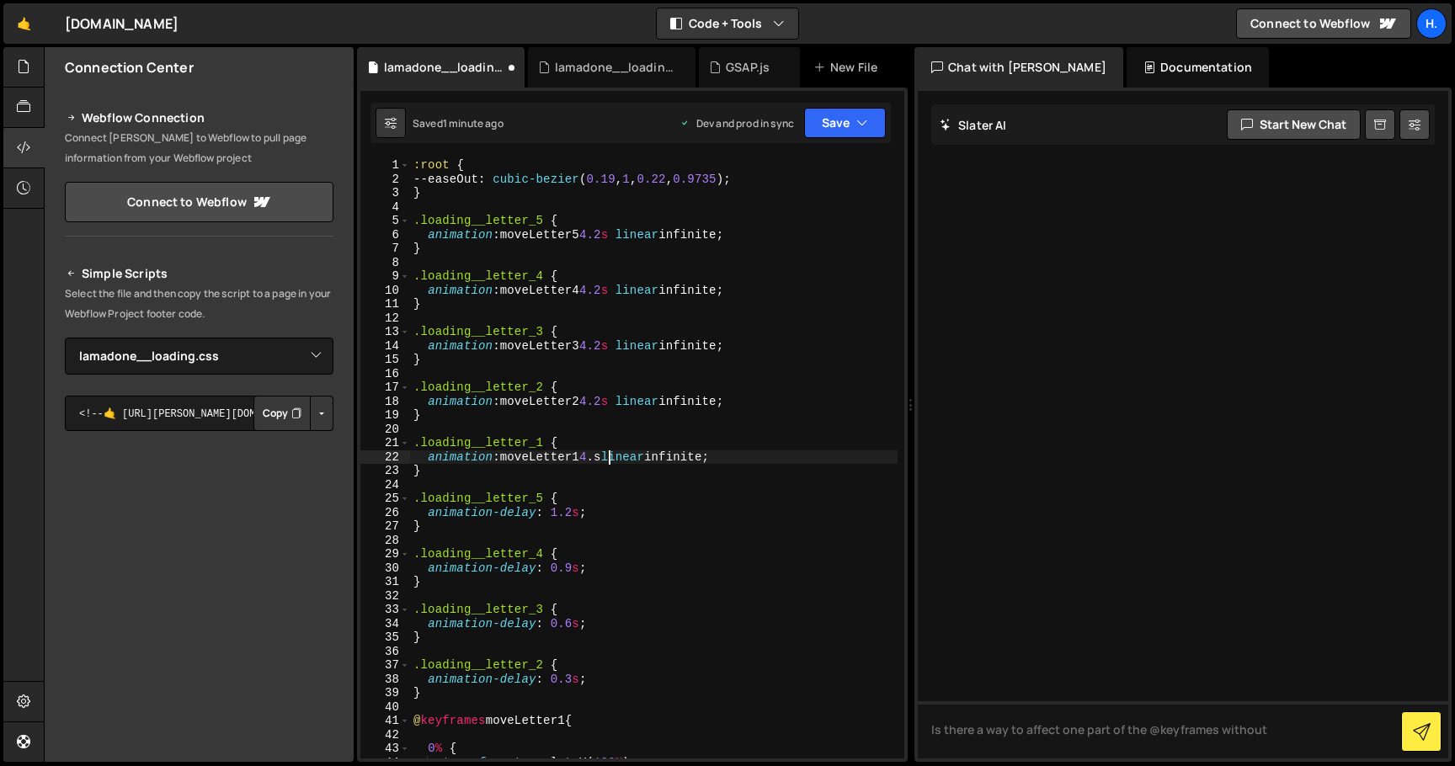
scroll to position [0, 0]
type textarea "animation: moveLetter1 4.2s linear infinite;"
